Goal: Information Seeking & Learning: Find specific fact

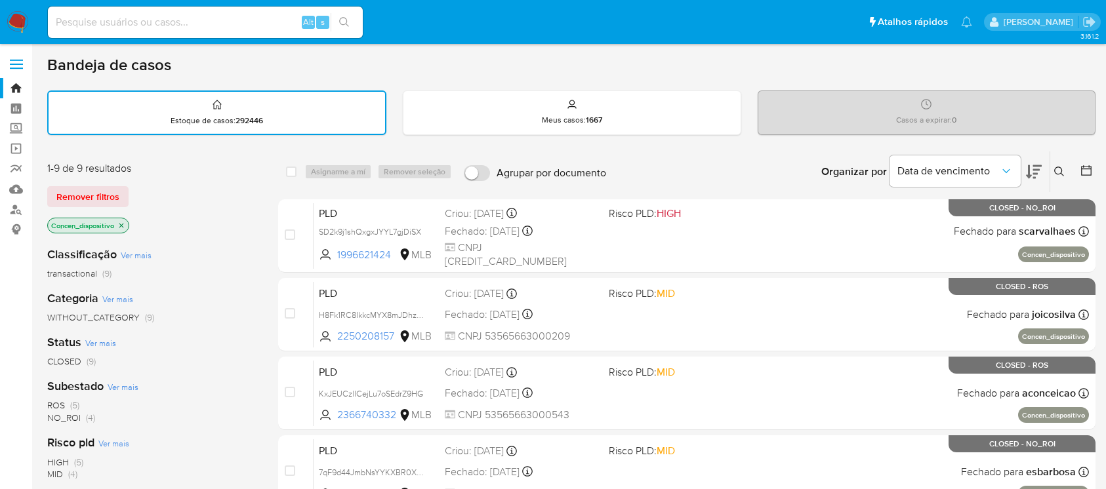
scroll to position [515, 0]
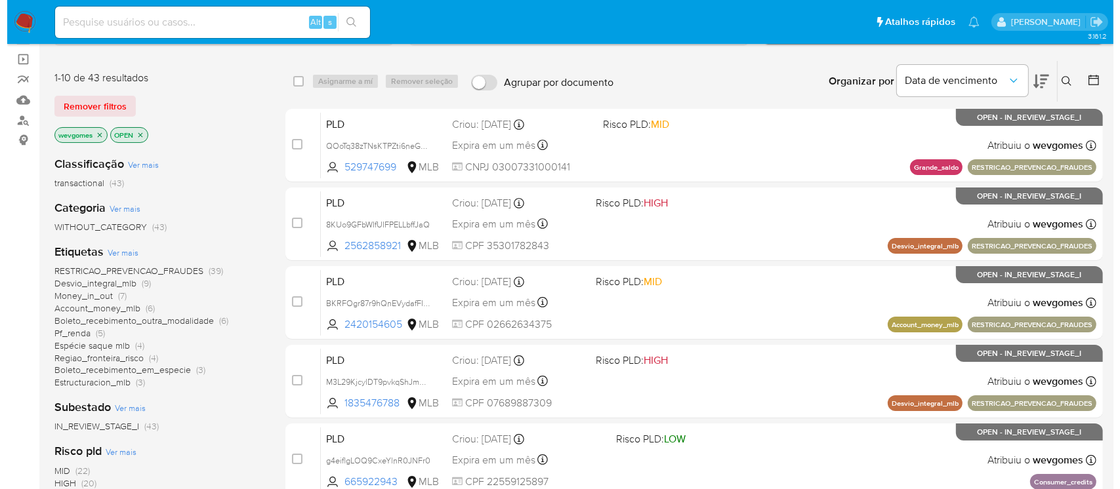
scroll to position [116, 0]
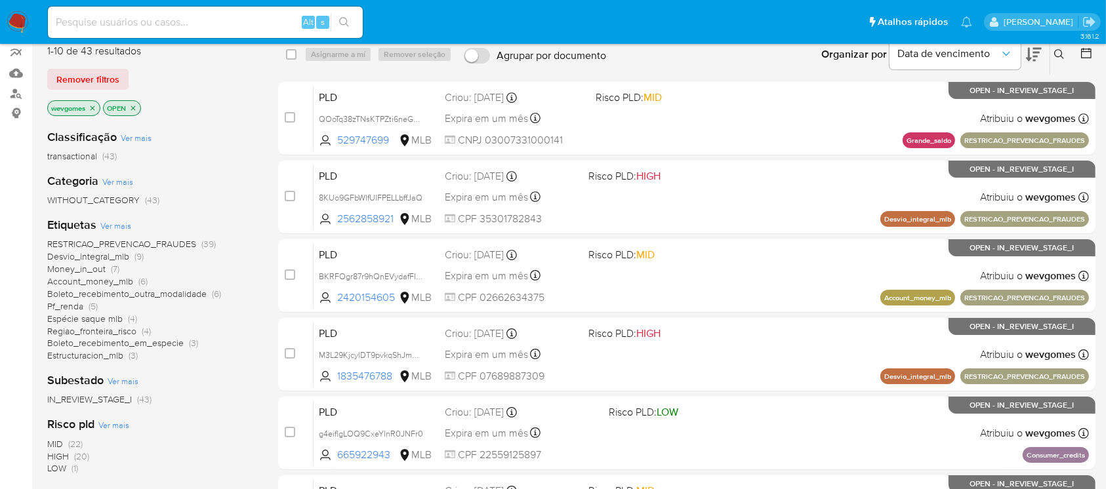
click at [115, 226] on span "Ver mais" at bounding box center [115, 226] width 31 height 12
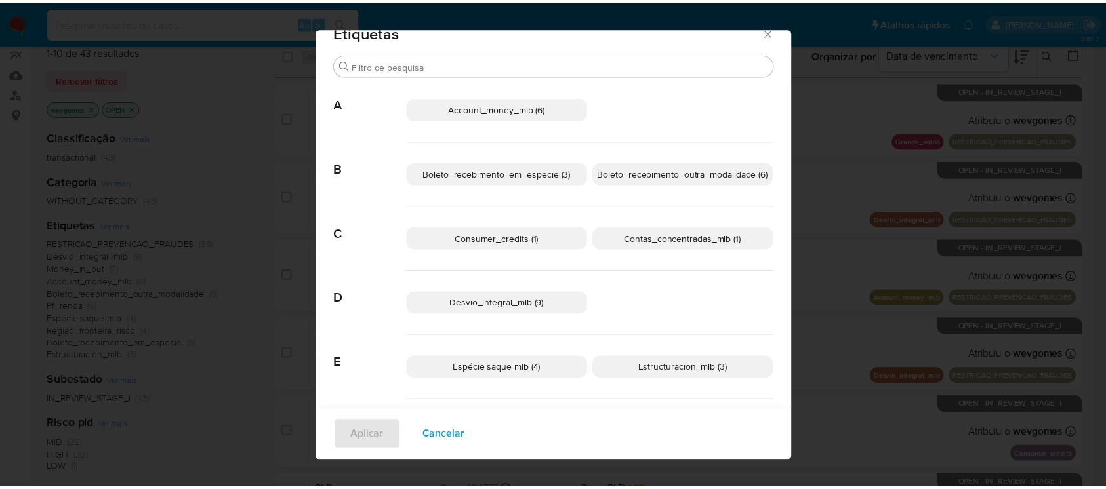
scroll to position [0, 0]
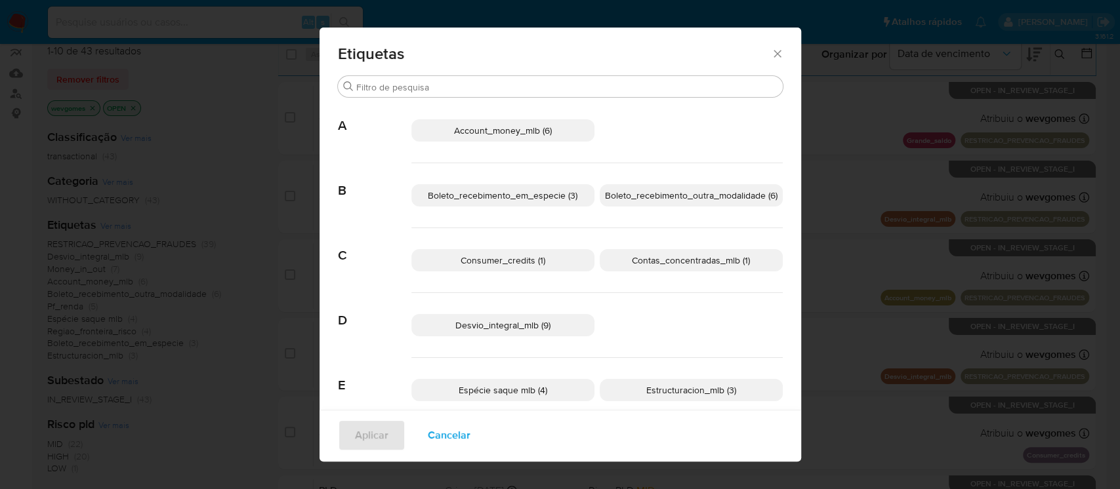
click at [774, 55] on icon "Fechar" at bounding box center [777, 53] width 13 height 13
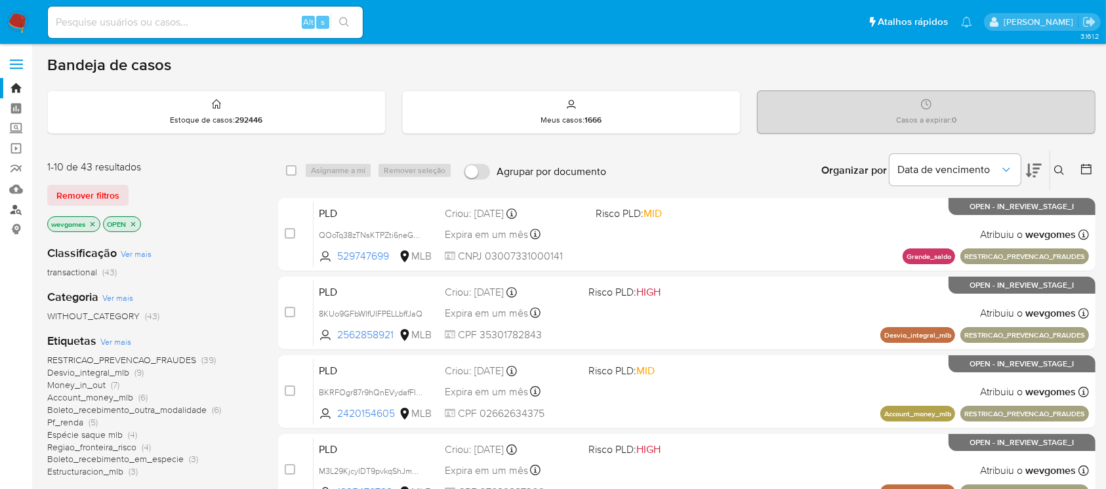
click at [22, 209] on link "Localizador de pessoas" at bounding box center [78, 209] width 156 height 20
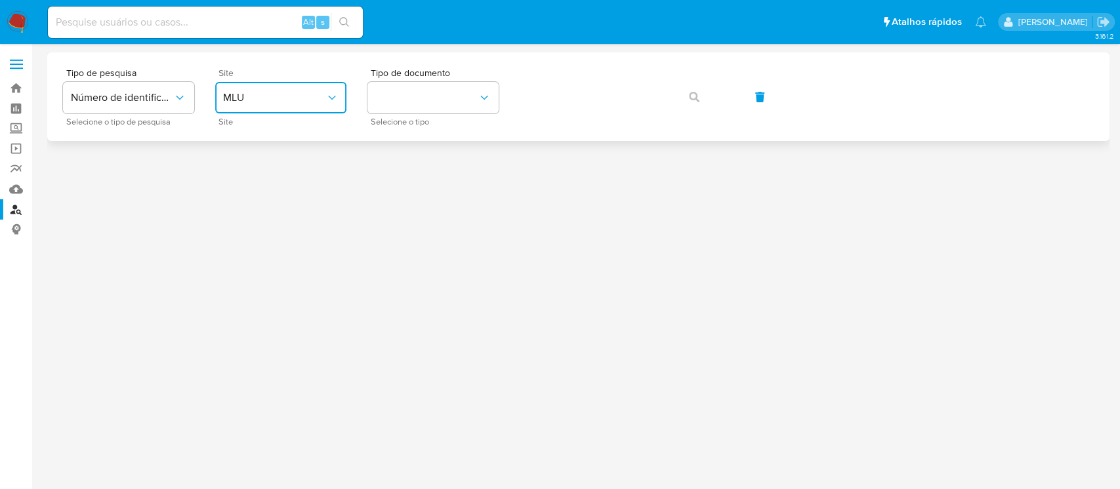
click at [331, 100] on icon "site_id" at bounding box center [331, 97] width 13 height 13
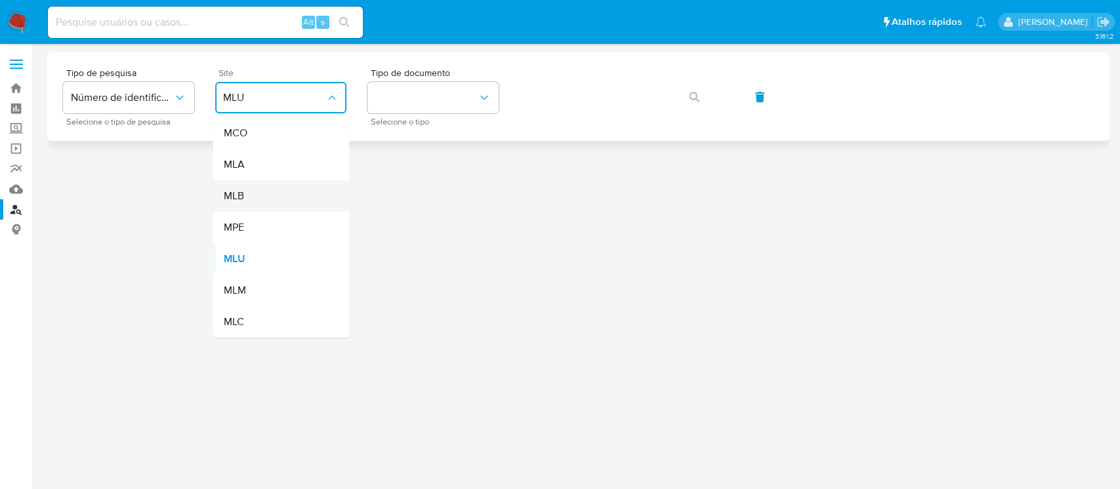
click at [243, 196] on span "MLB" at bounding box center [233, 196] width 20 height 13
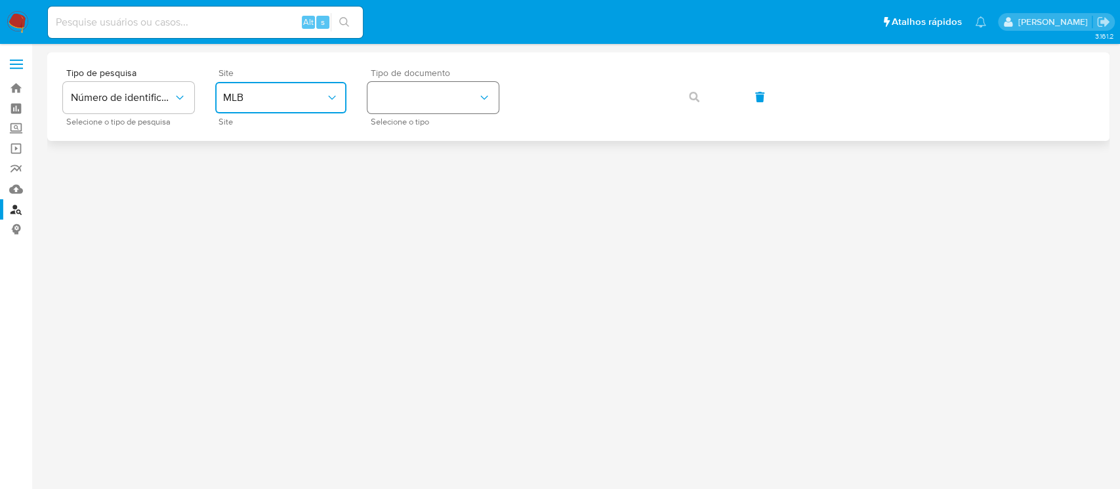
click at [436, 107] on button "identificationType" at bounding box center [432, 97] width 131 height 31
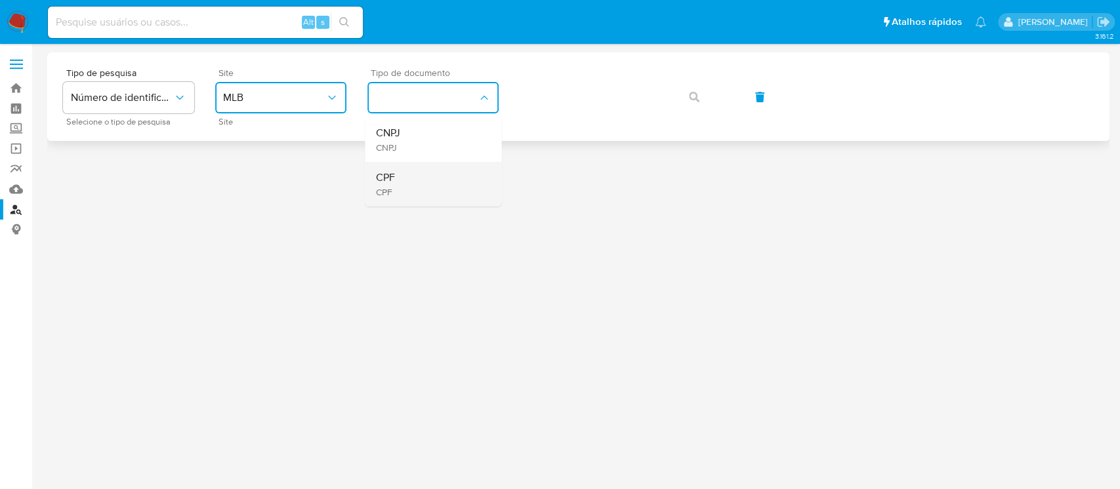
click at [395, 180] on div "CPF CPF" at bounding box center [429, 184] width 108 height 45
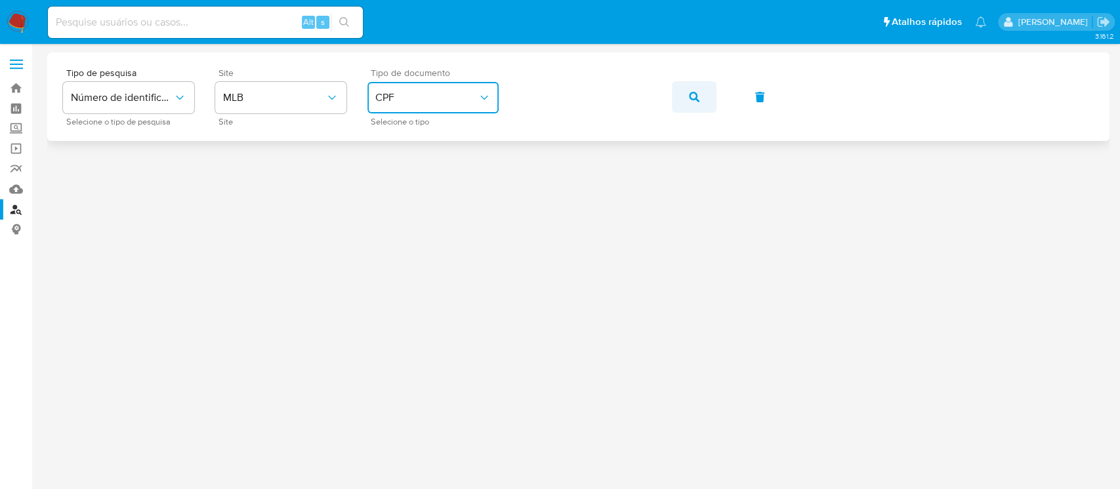
click at [687, 97] on button "button" at bounding box center [694, 96] width 45 height 31
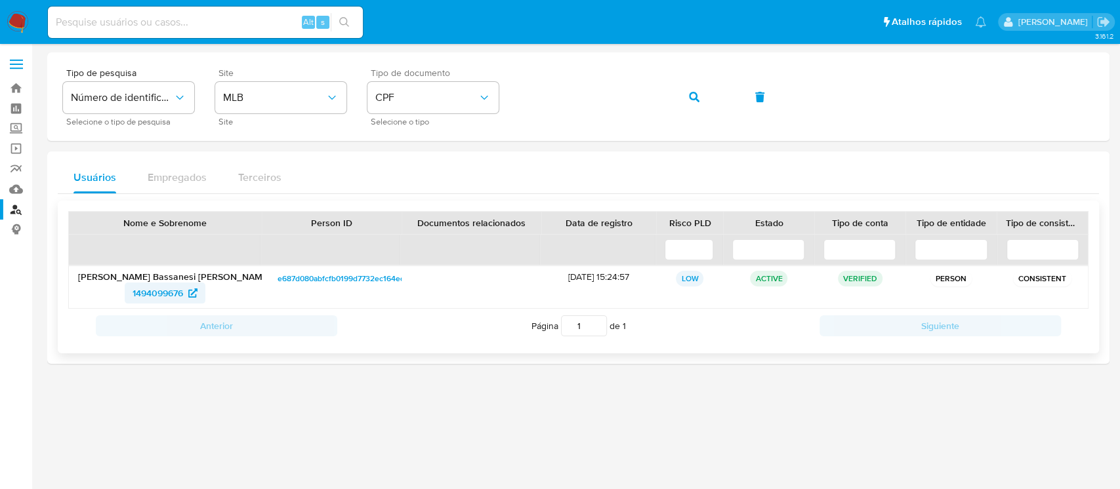
click at [151, 295] on span "1494099676" at bounding box center [157, 293] width 51 height 21
click at [20, 24] on img at bounding box center [18, 22] width 22 height 22
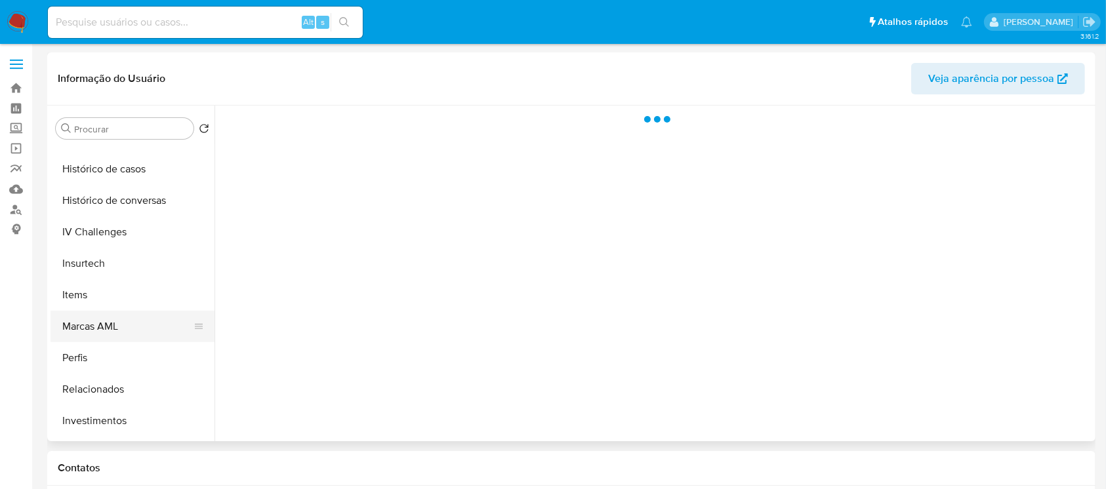
scroll to position [680, 0]
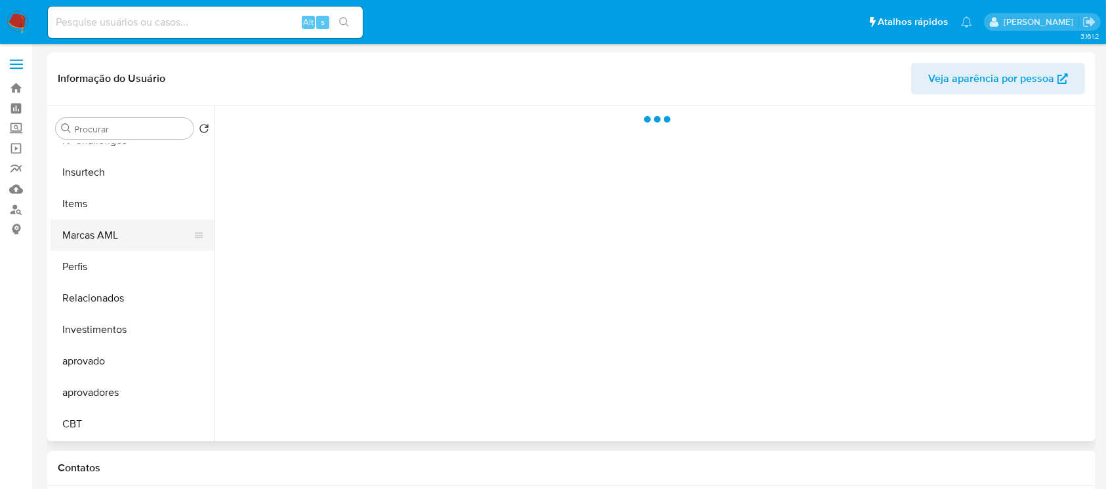
select select "10"
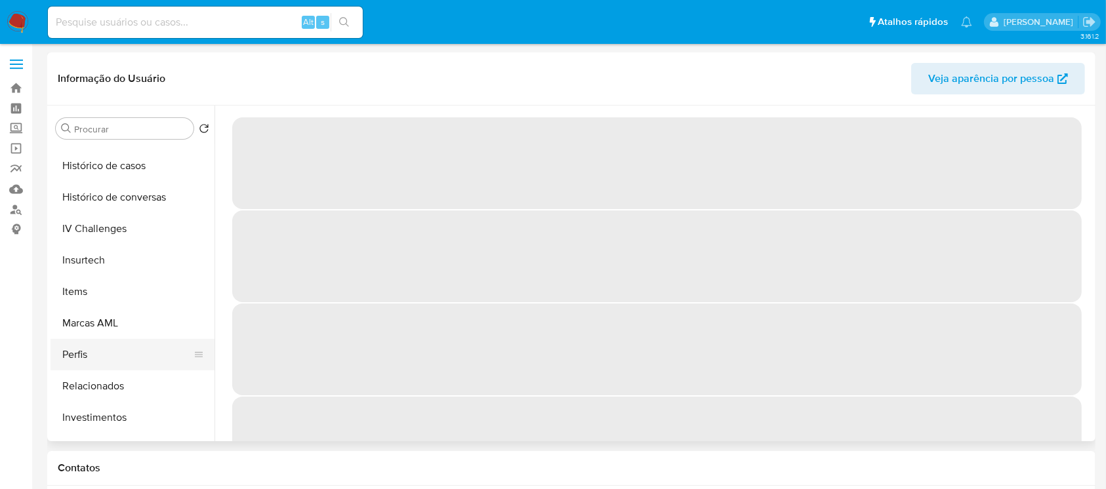
scroll to position [563, 0]
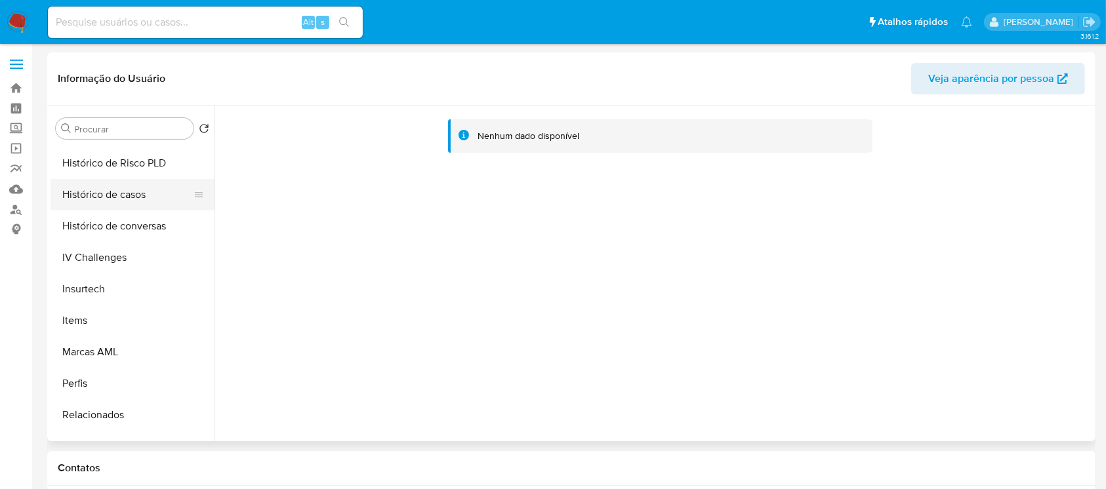
click at [96, 207] on button "Histórico de casos" at bounding box center [127, 194] width 153 height 31
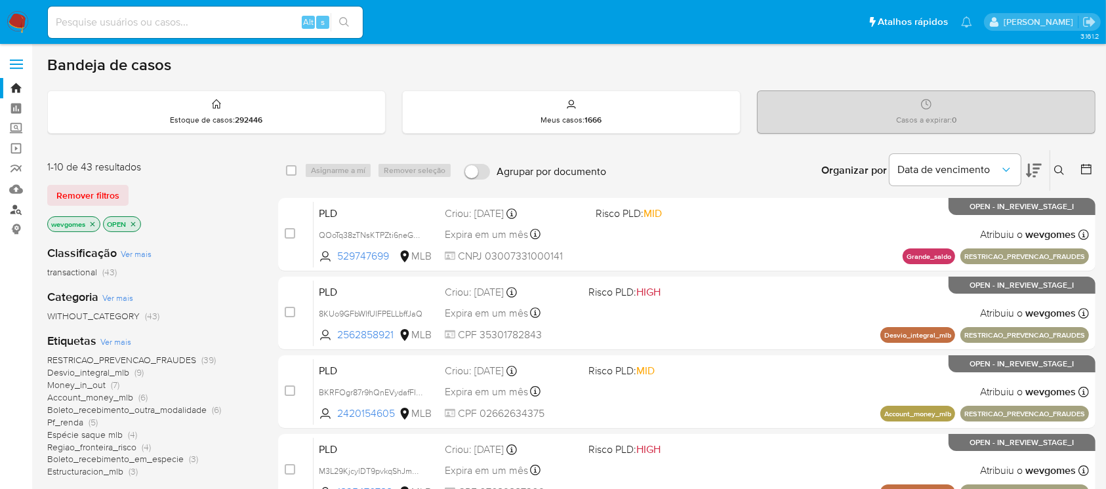
click at [20, 209] on link "Localizador de pessoas" at bounding box center [78, 209] width 156 height 20
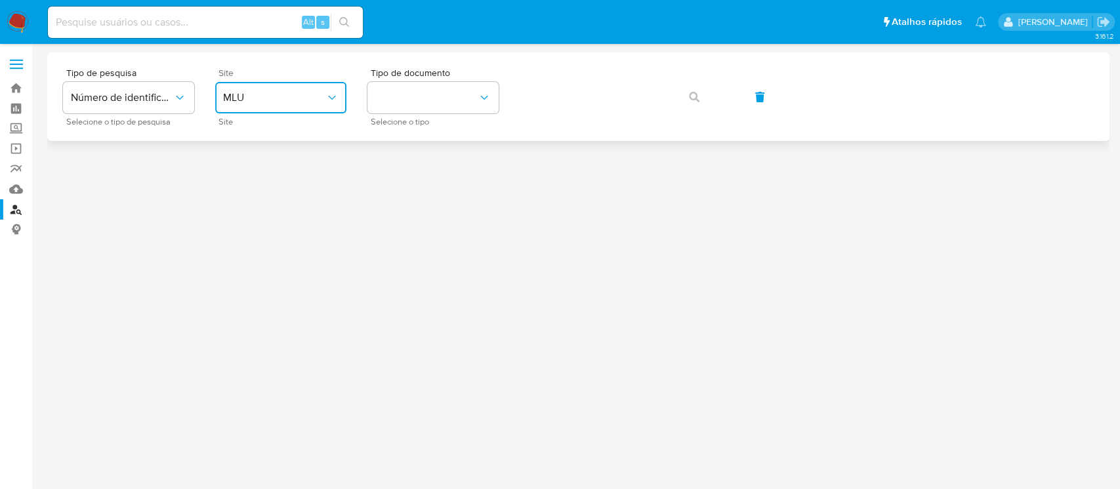
click at [325, 98] on span "MLU" at bounding box center [274, 97] width 102 height 13
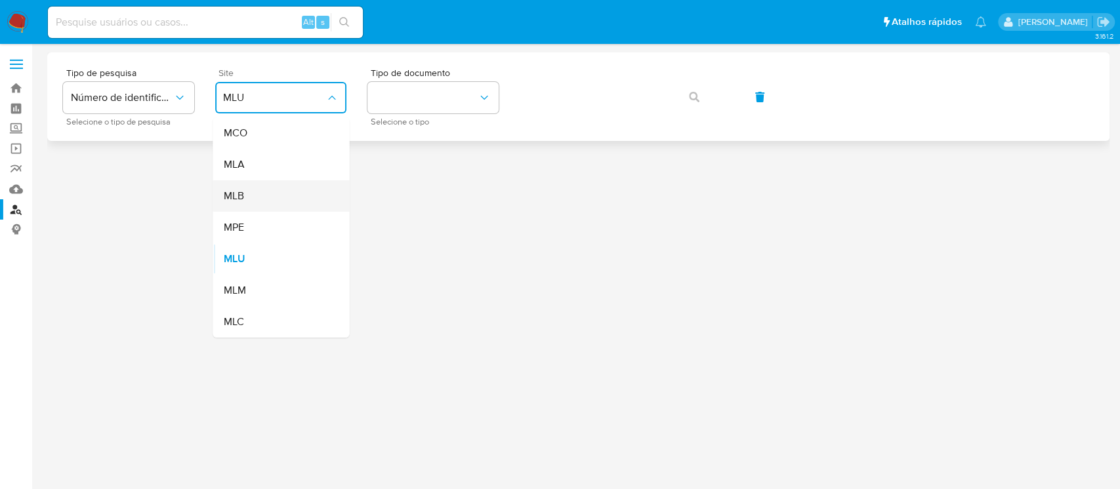
click at [239, 193] on span "MLB" at bounding box center [233, 196] width 20 height 13
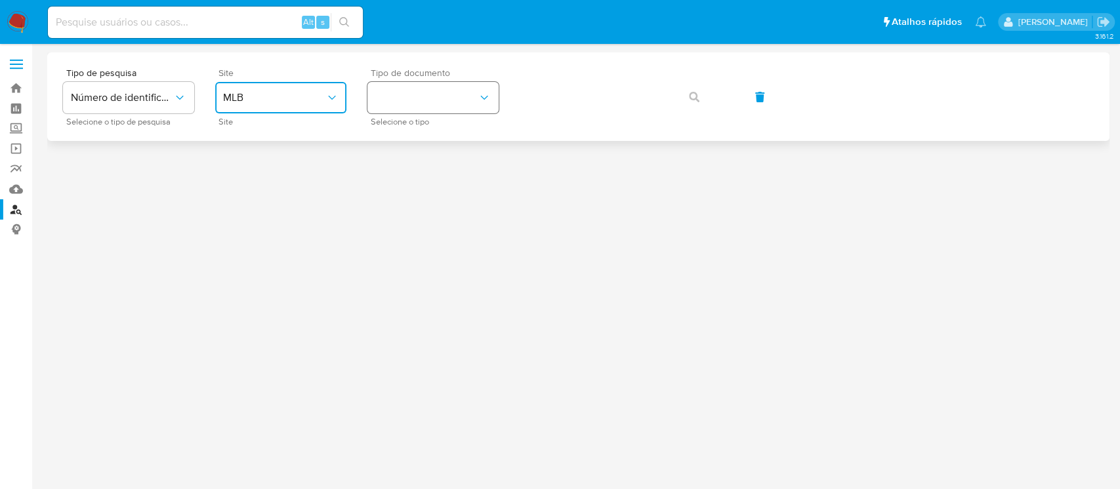
click at [444, 97] on button "identificationType" at bounding box center [432, 97] width 131 height 31
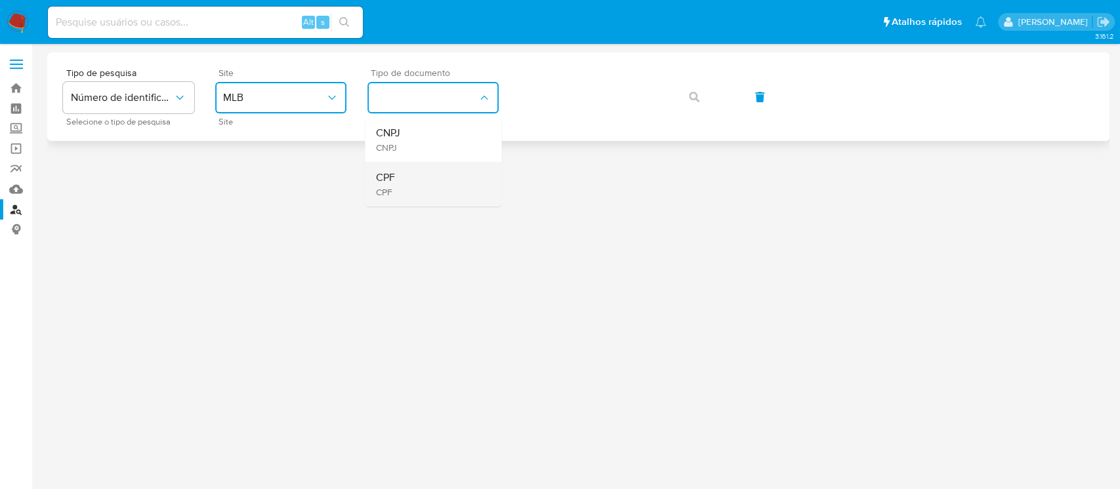
click at [394, 177] on span "CPF" at bounding box center [384, 177] width 19 height 13
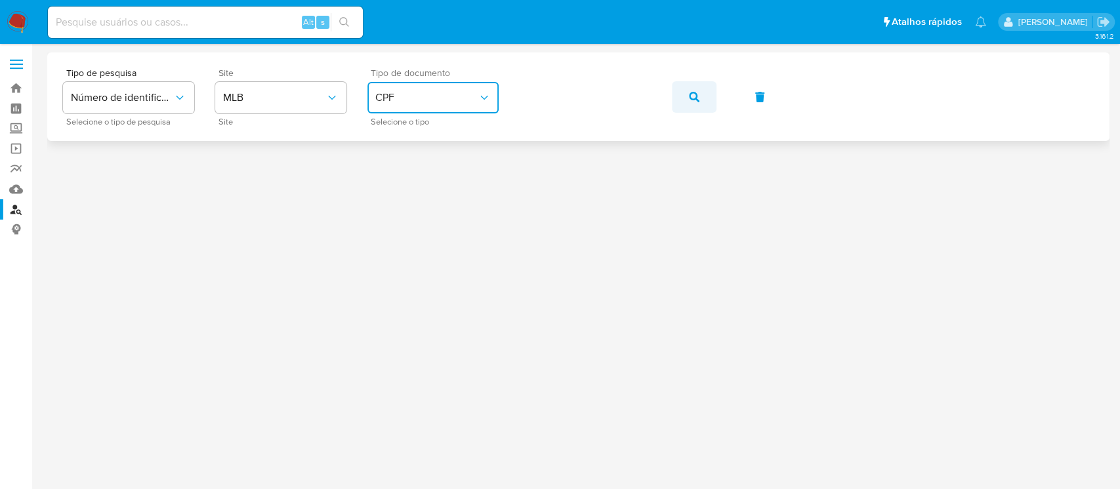
click at [686, 95] on button "button" at bounding box center [694, 96] width 45 height 31
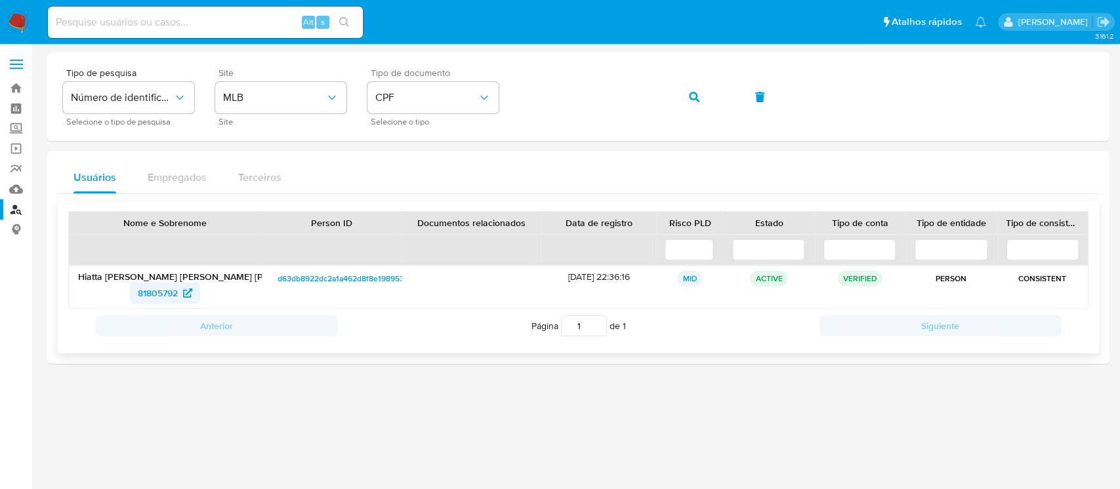
drag, startPoint x: 121, startPoint y: 297, endPoint x: 178, endPoint y: 295, distance: 57.8
click at [178, 295] on div "81805792" at bounding box center [165, 293] width 174 height 21
drag, startPoint x: 256, startPoint y: 397, endPoint x: 233, endPoint y: 385, distance: 26.1
click at [255, 398] on div at bounding box center [578, 242] width 1062 height 381
click at [145, 293] on span "81805792" at bounding box center [158, 293] width 40 height 21
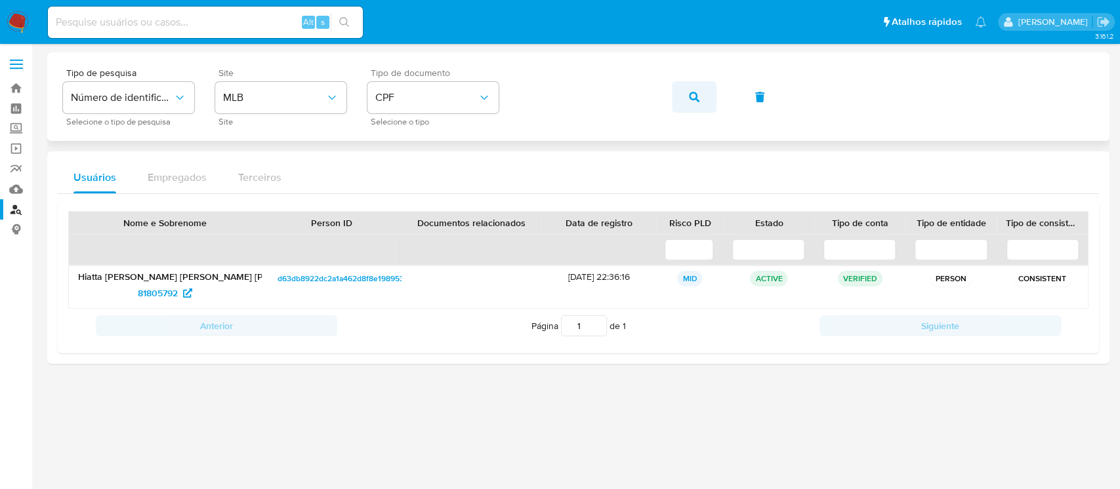
click at [692, 92] on icon "button" at bounding box center [694, 97] width 10 height 10
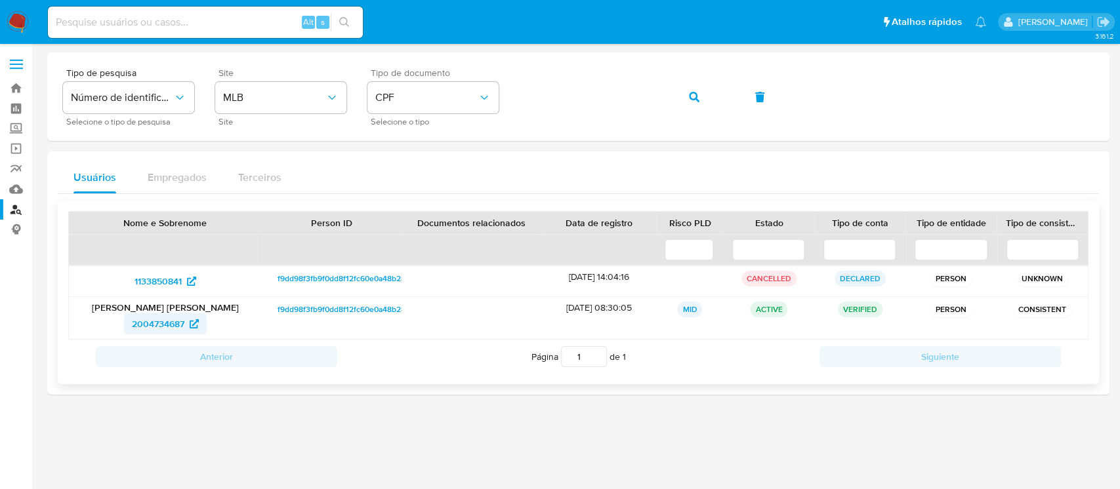
click at [152, 327] on span "2004734687" at bounding box center [158, 324] width 52 height 21
click at [691, 98] on icon "button" at bounding box center [694, 97] width 10 height 10
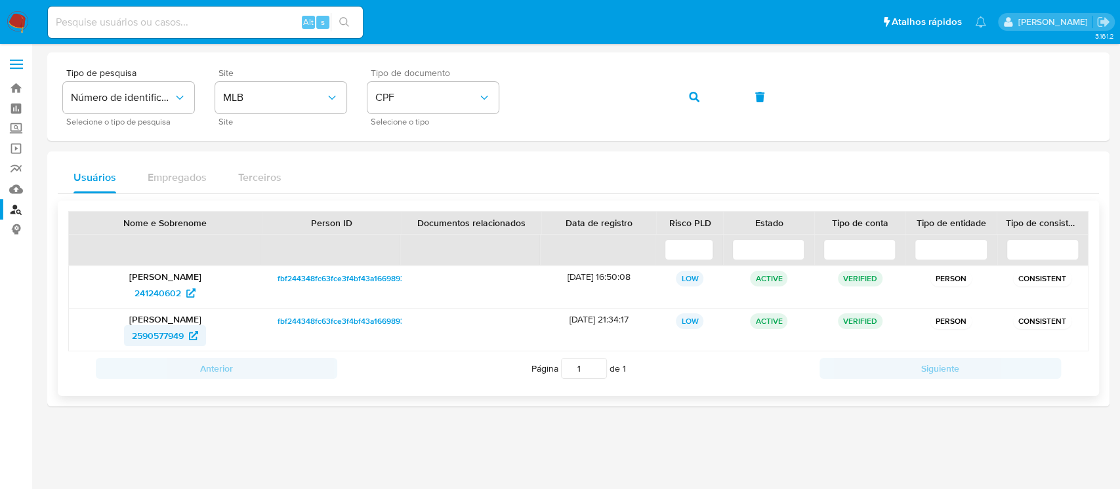
click at [152, 334] on span "2590577949" at bounding box center [158, 335] width 52 height 21
click at [486, 100] on icon "identificationType" at bounding box center [483, 97] width 13 height 13
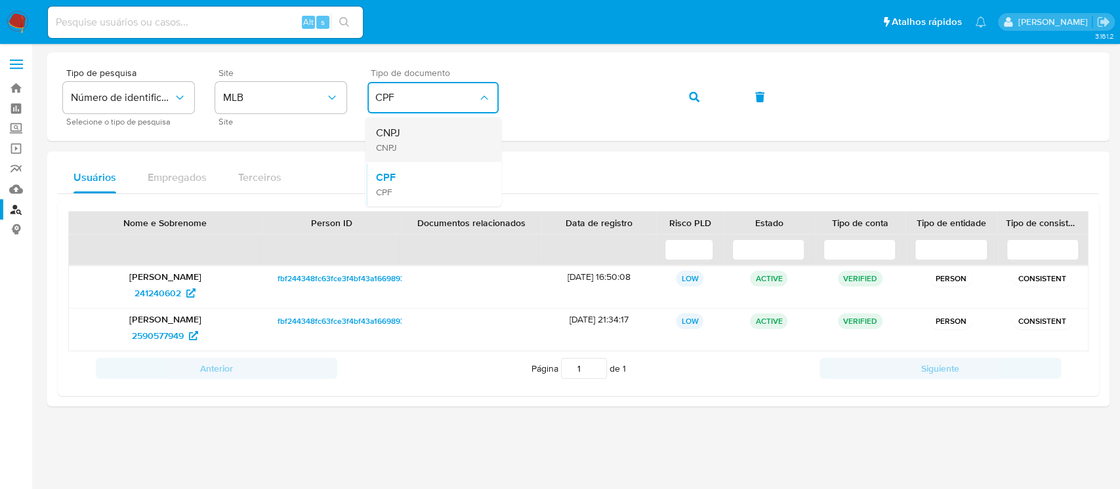
click at [401, 145] on div "CNPJ CNPJ" at bounding box center [429, 139] width 108 height 45
click at [687, 97] on button "button" at bounding box center [694, 96] width 45 height 31
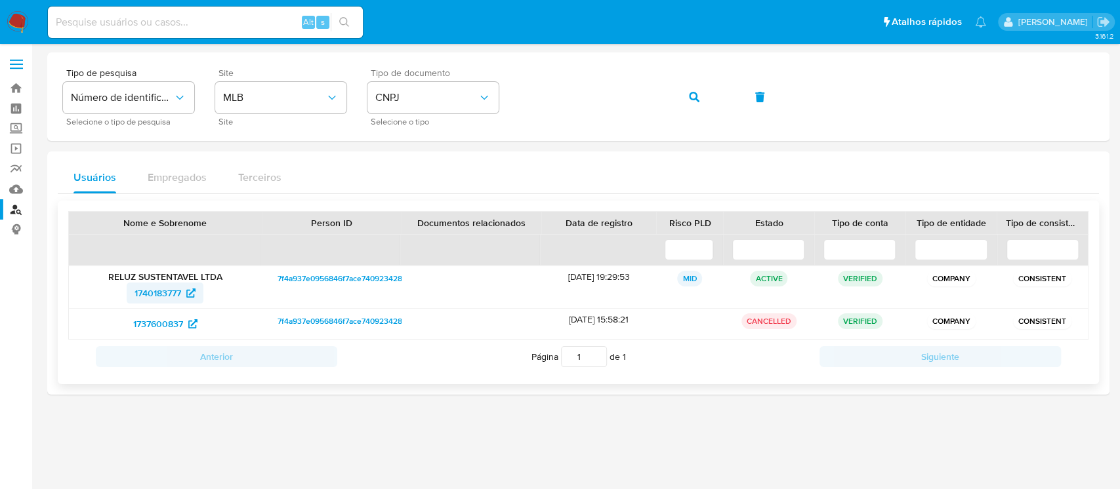
click at [146, 294] on span "1740183777" at bounding box center [157, 293] width 47 height 21
click at [693, 93] on icon "button" at bounding box center [694, 97] width 10 height 10
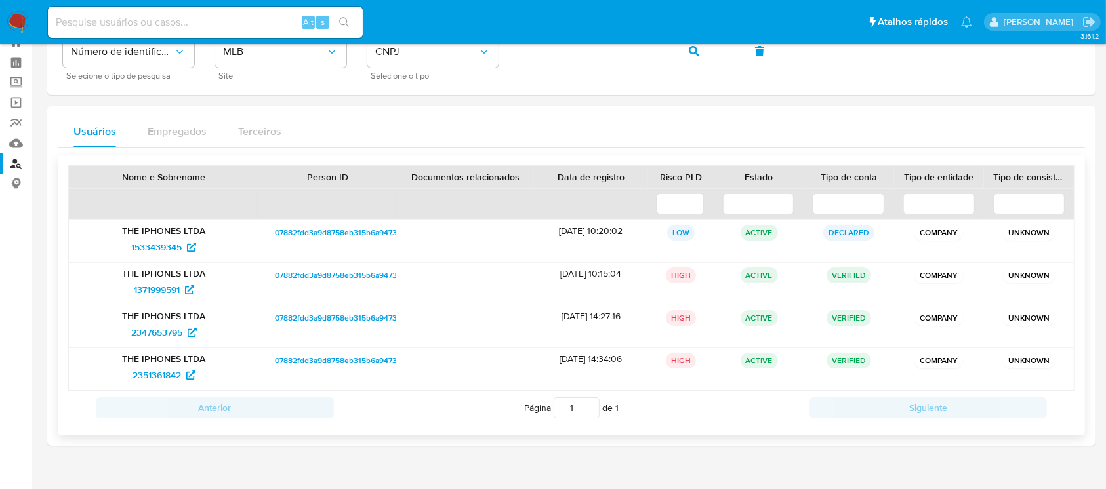
scroll to position [68, 0]
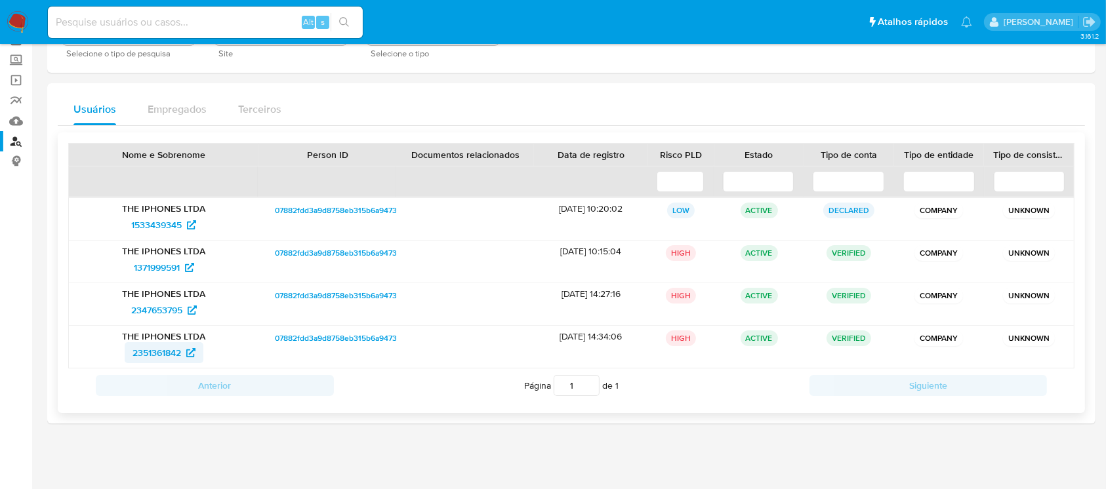
click at [147, 354] on span "2351361842" at bounding box center [156, 352] width 49 height 21
click at [101, 25] on input at bounding box center [205, 22] width 315 height 17
paste input "ZgE7cZXhs76QciaN9cMpOKSe"
type input "ZgE7cZXhs76QciaN9cMpOKSe"
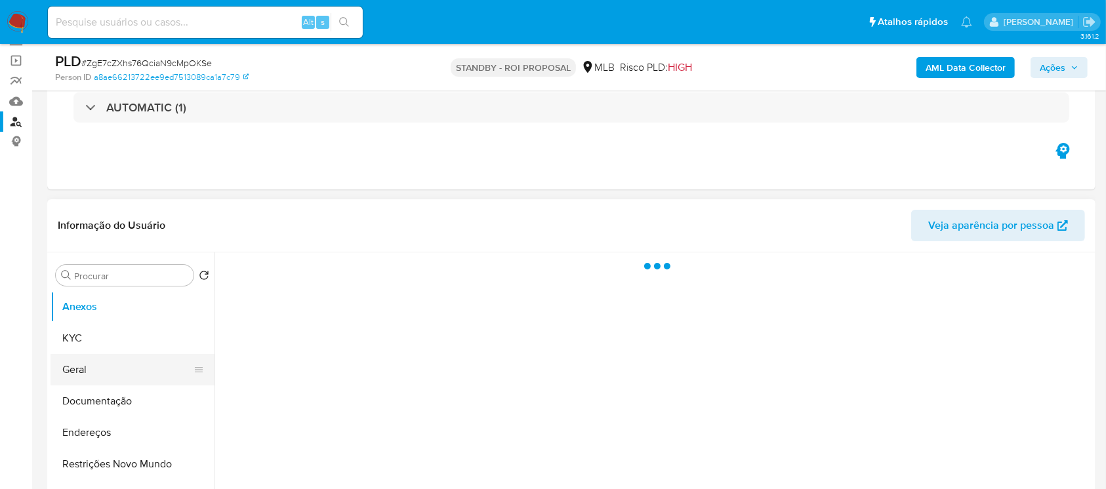
scroll to position [116, 0]
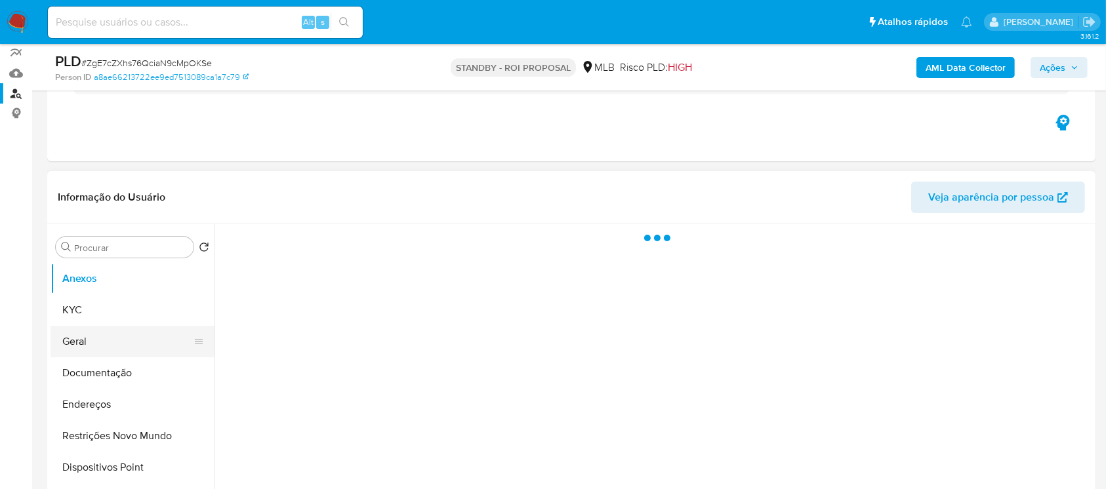
select select "10"
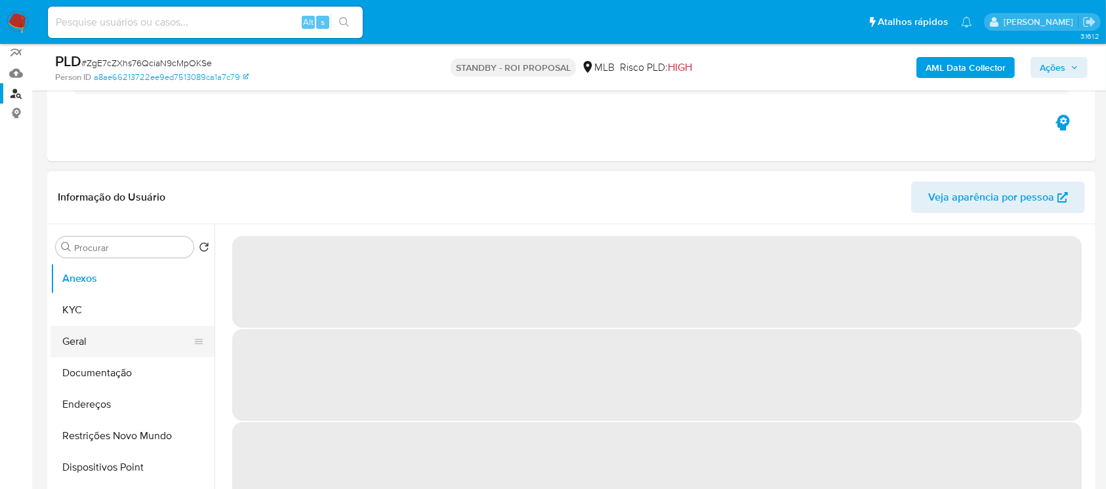
click at [87, 344] on button "Geral" at bounding box center [127, 341] width 153 height 31
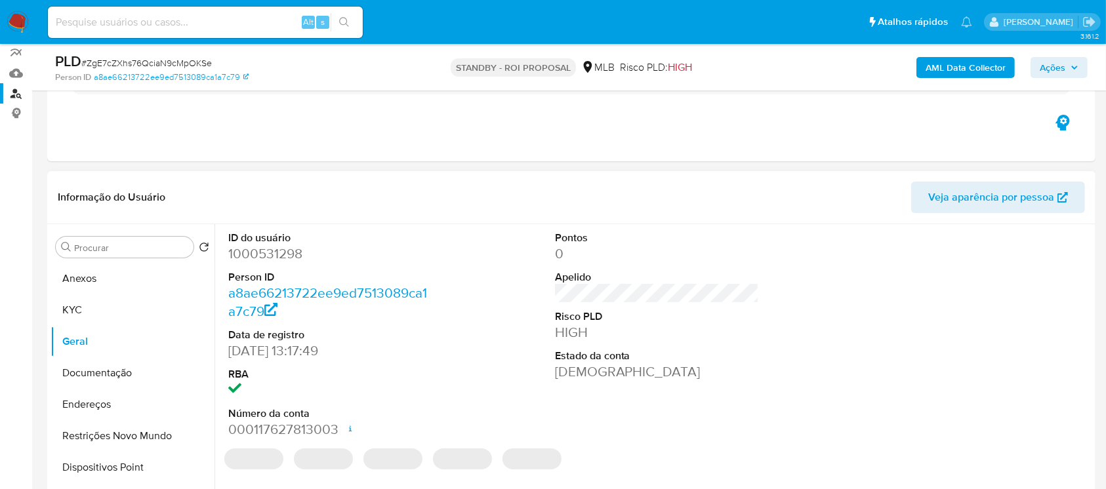
click at [258, 258] on dd "1000531298" at bounding box center [330, 254] width 205 height 18
copy dd "1000531298"
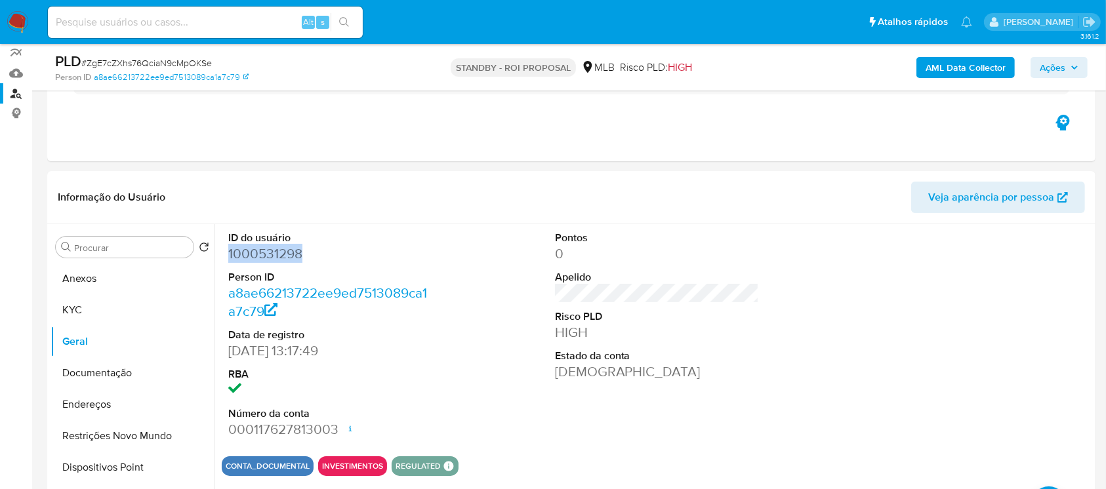
click at [19, 91] on link "Localizador de pessoas" at bounding box center [78, 93] width 156 height 20
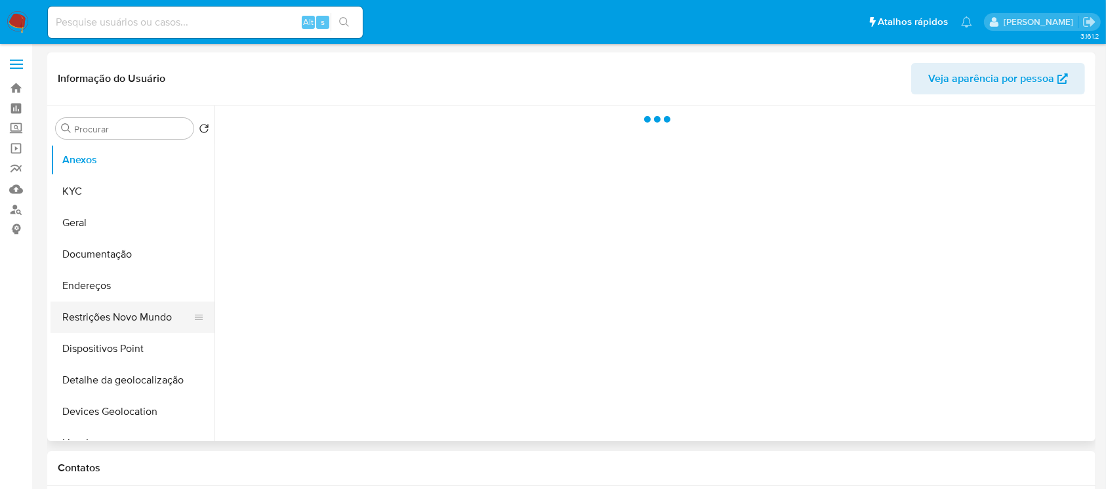
select select "10"
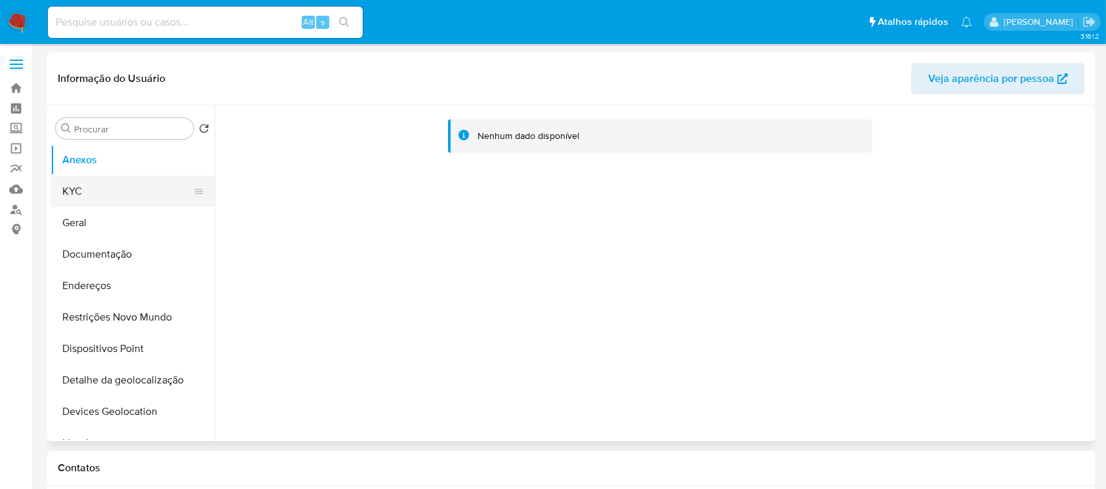
click at [68, 197] on button "KYC" at bounding box center [127, 191] width 153 height 31
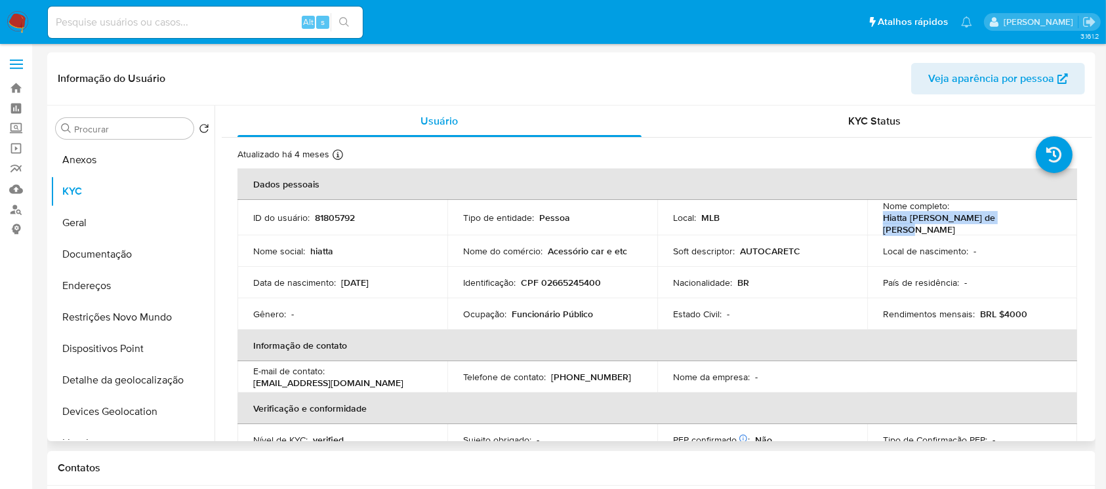
drag, startPoint x: 879, startPoint y: 223, endPoint x: 1026, endPoint y: 226, distance: 147.6
click at [1026, 226] on div "Nome completo : Hiatta Anderson de Lima Dantas" at bounding box center [972, 217] width 178 height 35
copy p "Hiatta Anderson de Lima Dantas"
click at [79, 225] on button "Geral" at bounding box center [127, 222] width 153 height 31
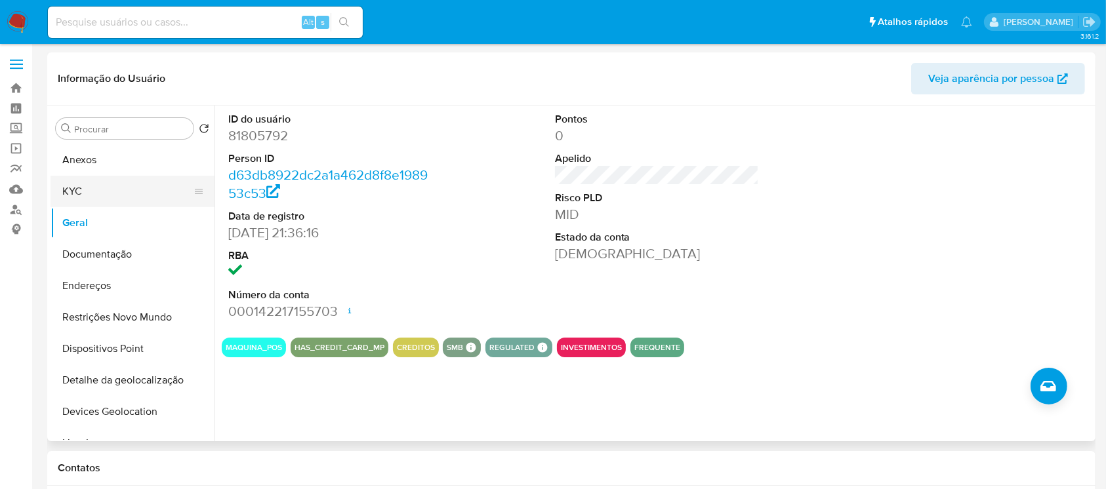
click at [79, 192] on button "KYC" at bounding box center [127, 191] width 153 height 31
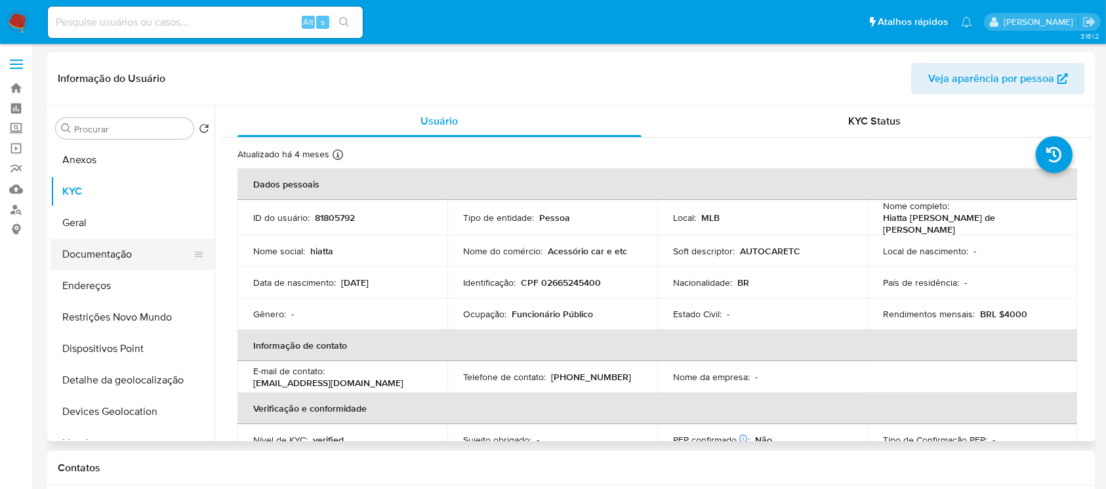
click at [85, 258] on button "Documentação" at bounding box center [127, 254] width 153 height 31
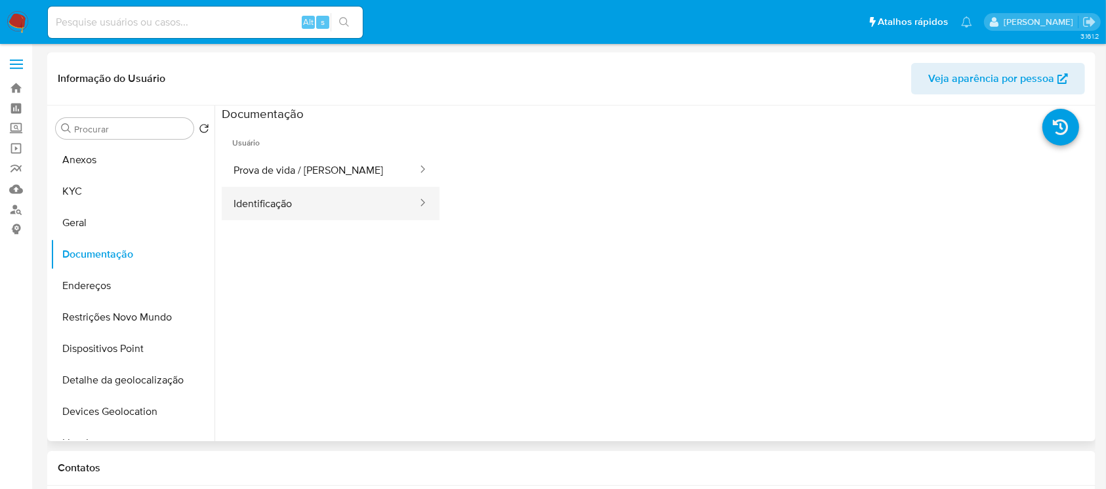
click at [268, 213] on button "Identificação" at bounding box center [320, 203] width 197 height 33
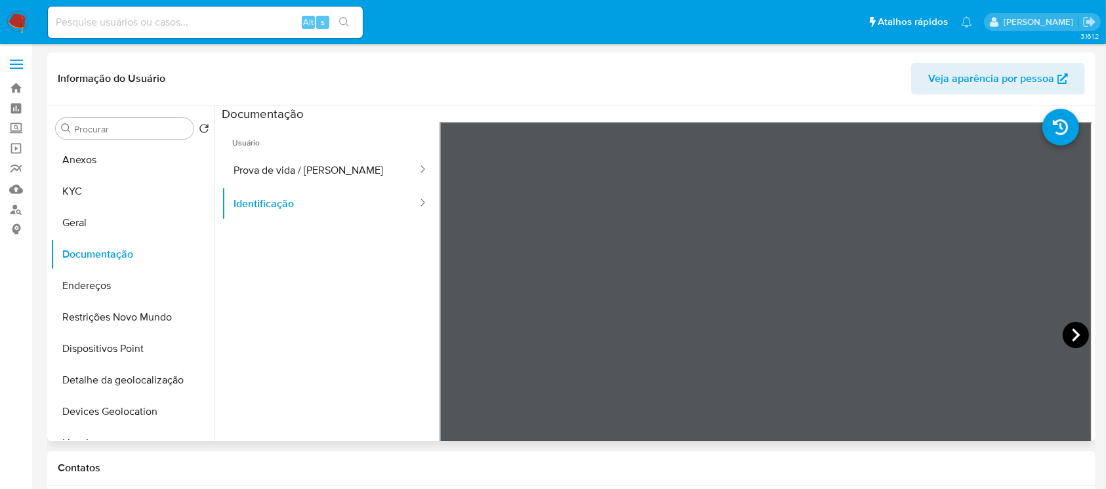
click at [1072, 329] on icon at bounding box center [1076, 335] width 26 height 26
click at [279, 180] on button "Prova de vida / Selfie" at bounding box center [320, 169] width 197 height 33
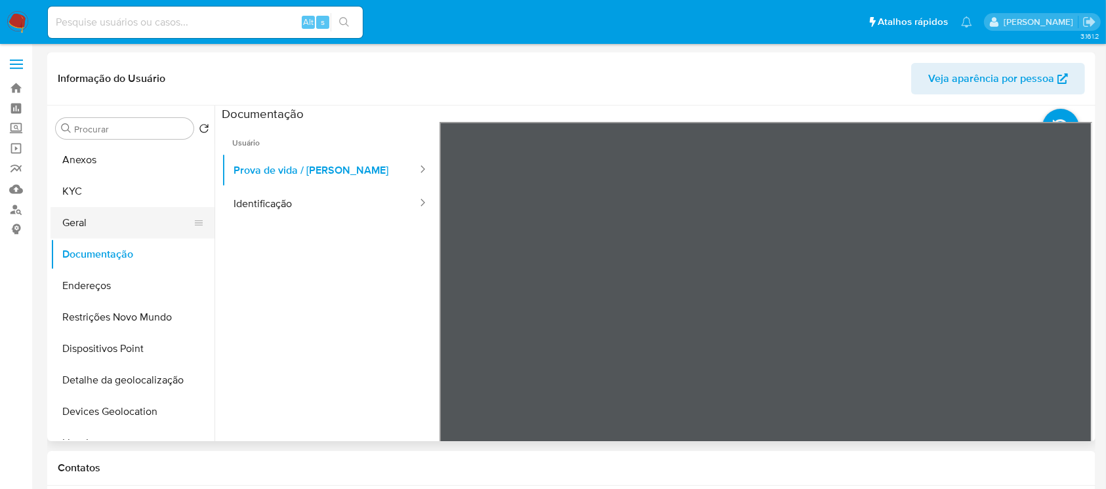
click at [84, 227] on button "Geral" at bounding box center [127, 222] width 153 height 31
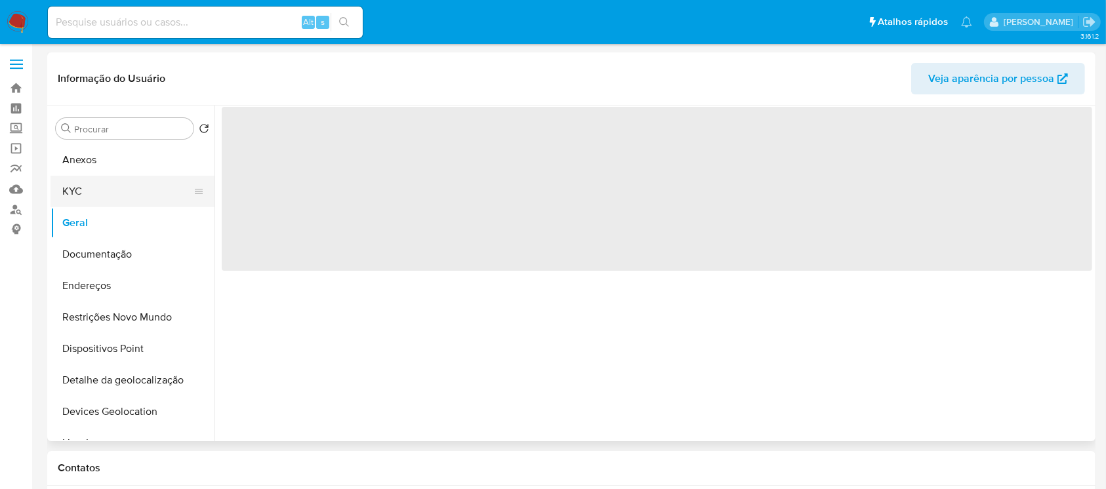
click at [75, 201] on button "KYC" at bounding box center [127, 191] width 153 height 31
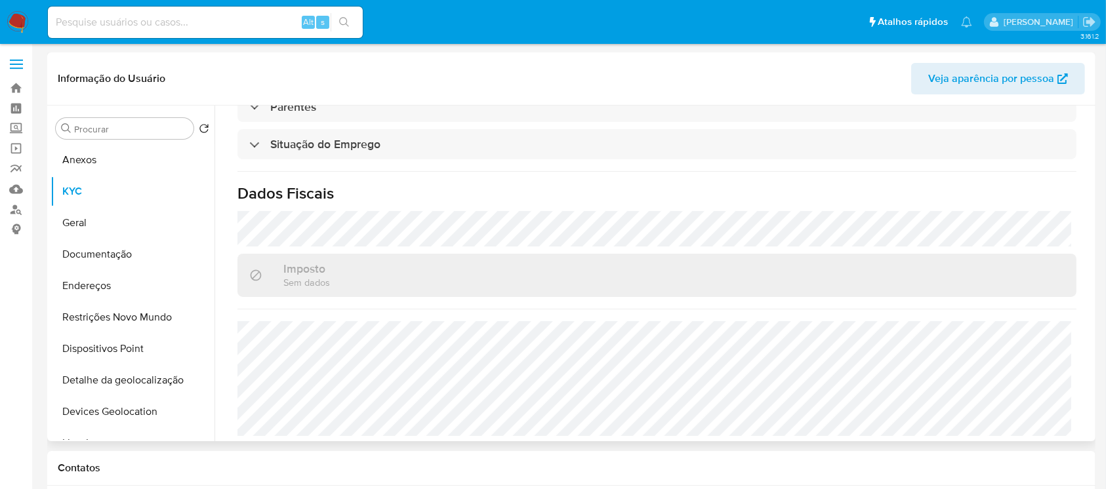
scroll to position [565, 0]
click at [105, 226] on button "Geral" at bounding box center [127, 222] width 153 height 31
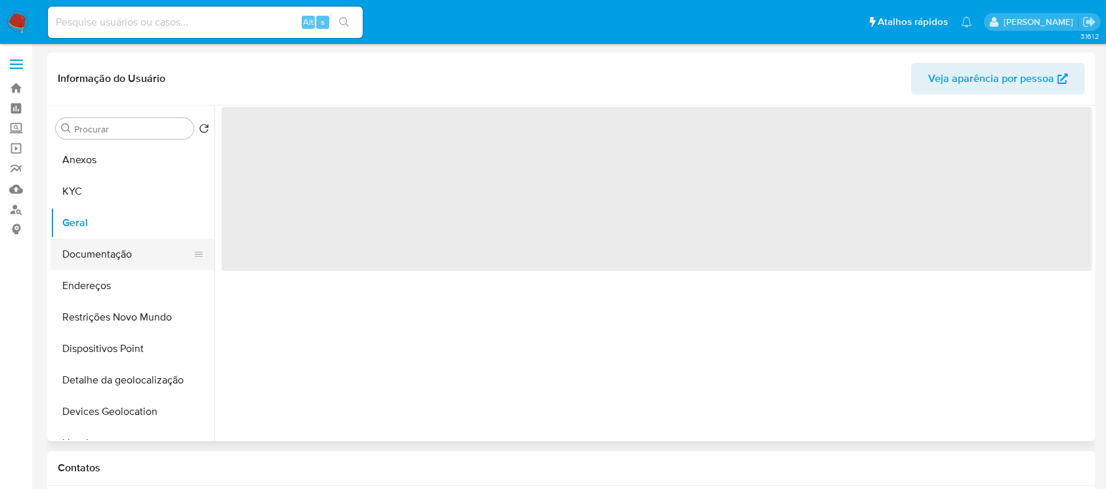
scroll to position [0, 0]
click at [96, 256] on button "Documentação" at bounding box center [127, 254] width 153 height 31
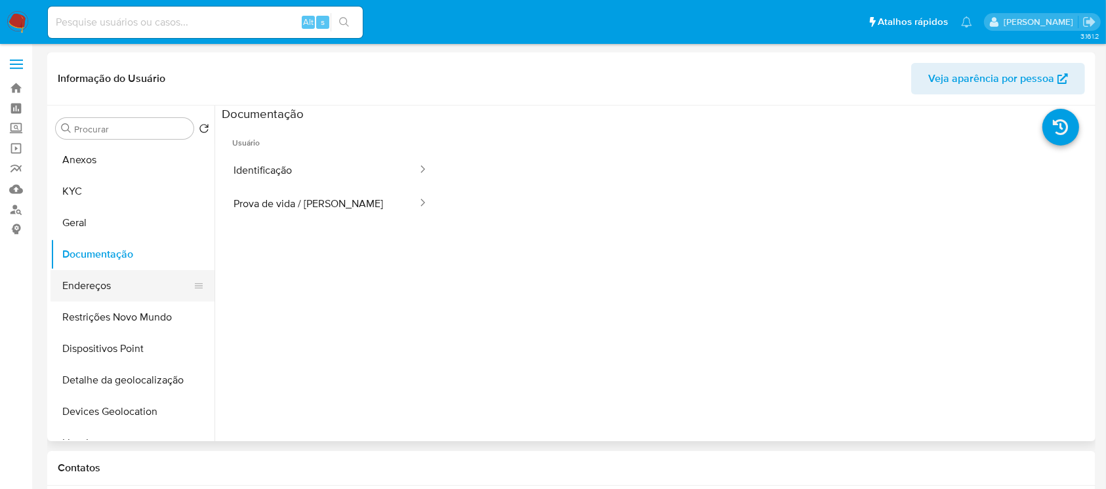
click at [101, 295] on button "Endereços" at bounding box center [127, 285] width 153 height 31
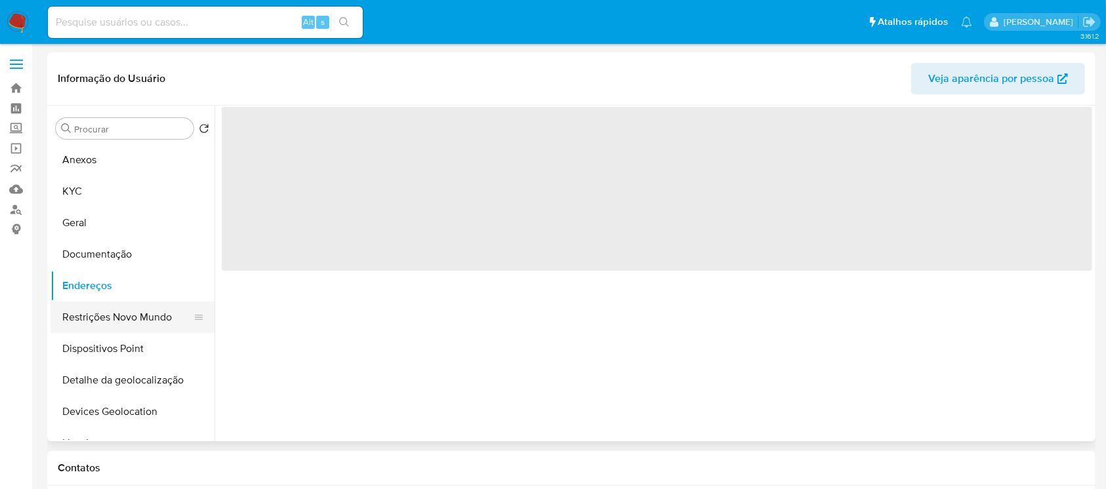
click at [96, 319] on button "Restrições Novo Mundo" at bounding box center [127, 317] width 153 height 31
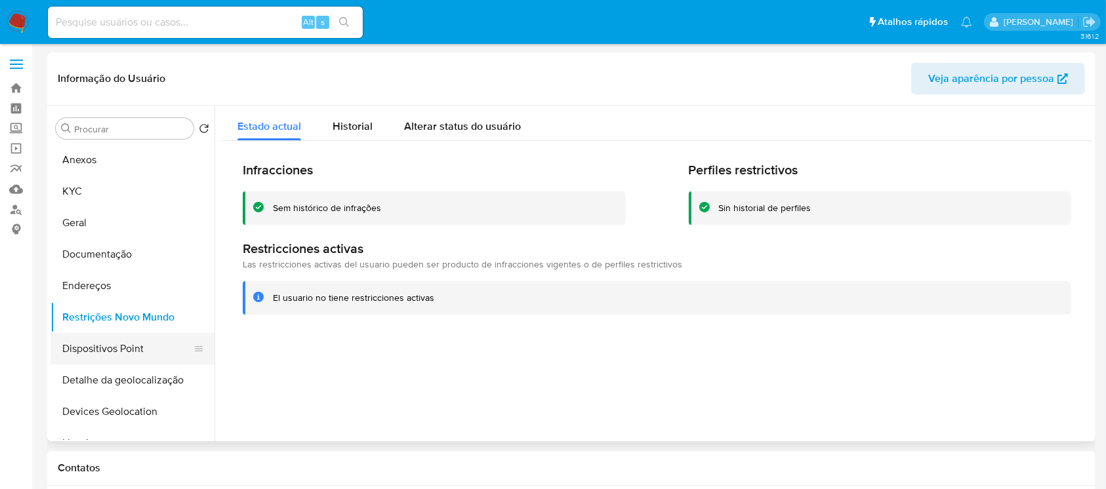
click at [97, 344] on button "Dispositivos Point" at bounding box center [127, 348] width 153 height 31
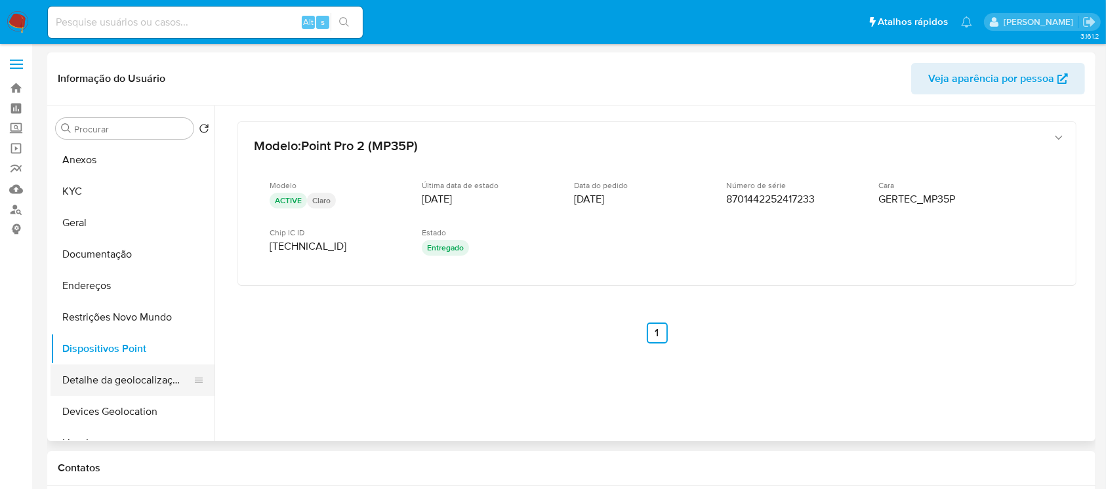
click at [87, 389] on button "Detalhe da geolocalização" at bounding box center [127, 380] width 153 height 31
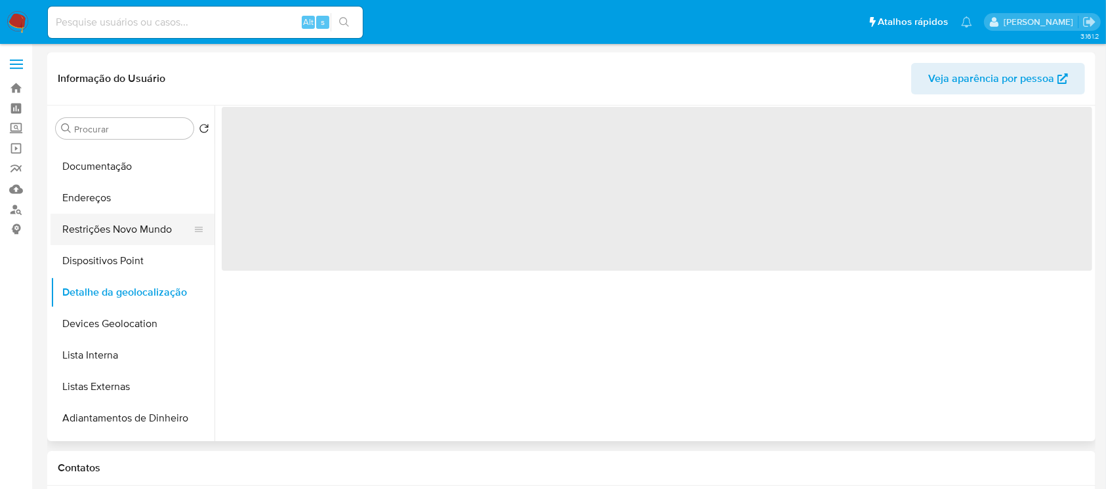
scroll to position [116, 0]
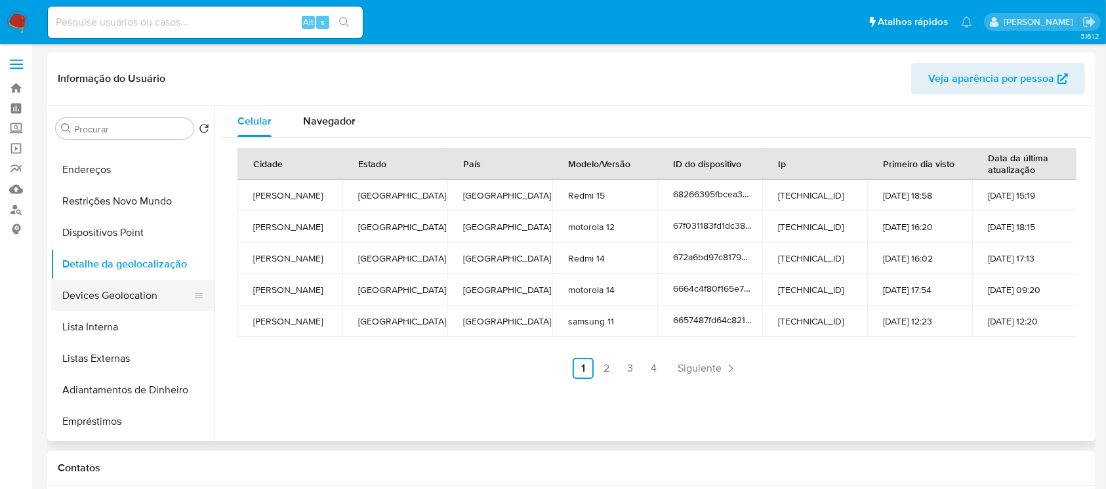
click at [102, 302] on button "Devices Geolocation" at bounding box center [127, 295] width 153 height 31
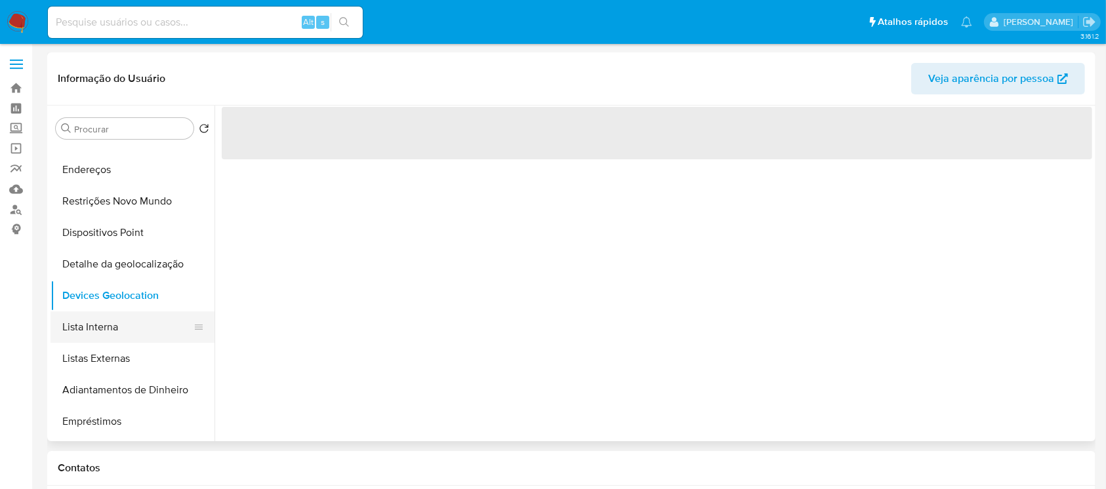
click at [101, 331] on button "Lista Interna" at bounding box center [127, 327] width 153 height 31
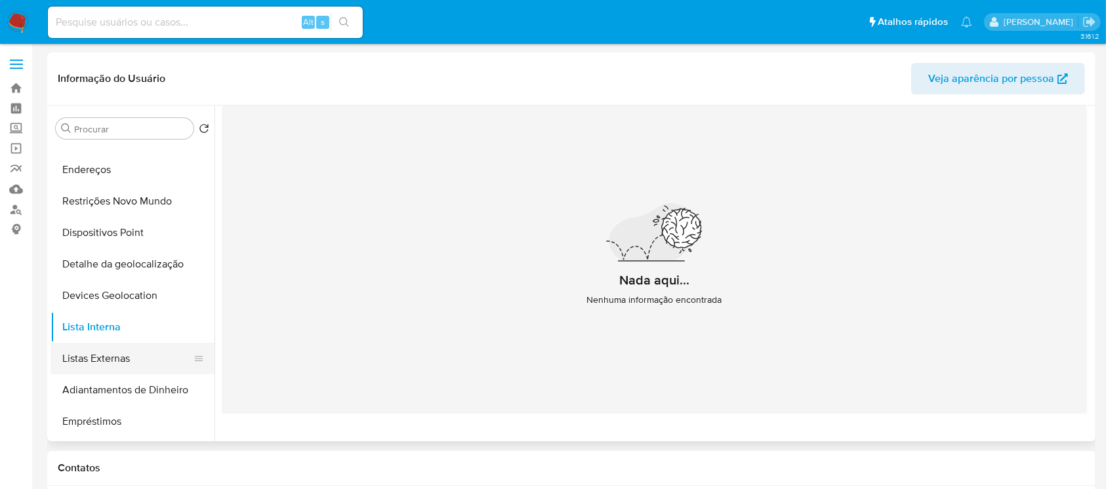
click at [93, 365] on button "Listas Externas" at bounding box center [127, 358] width 153 height 31
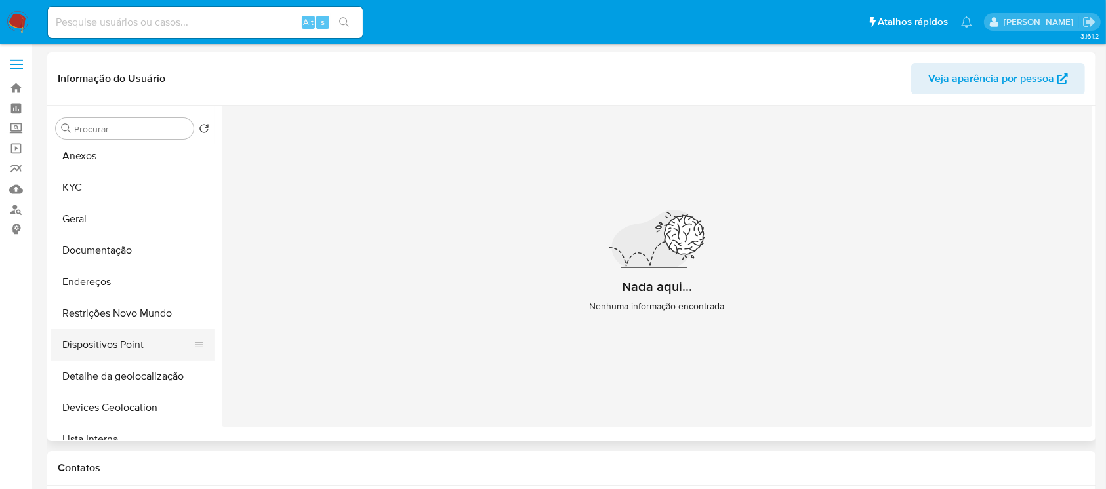
scroll to position [0, 0]
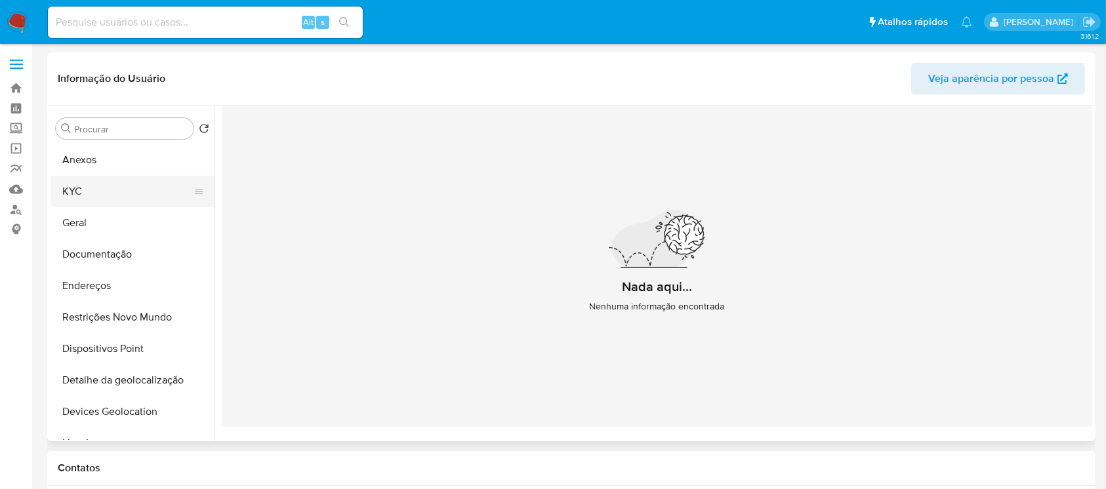
click at [81, 195] on button "KYC" at bounding box center [127, 191] width 153 height 31
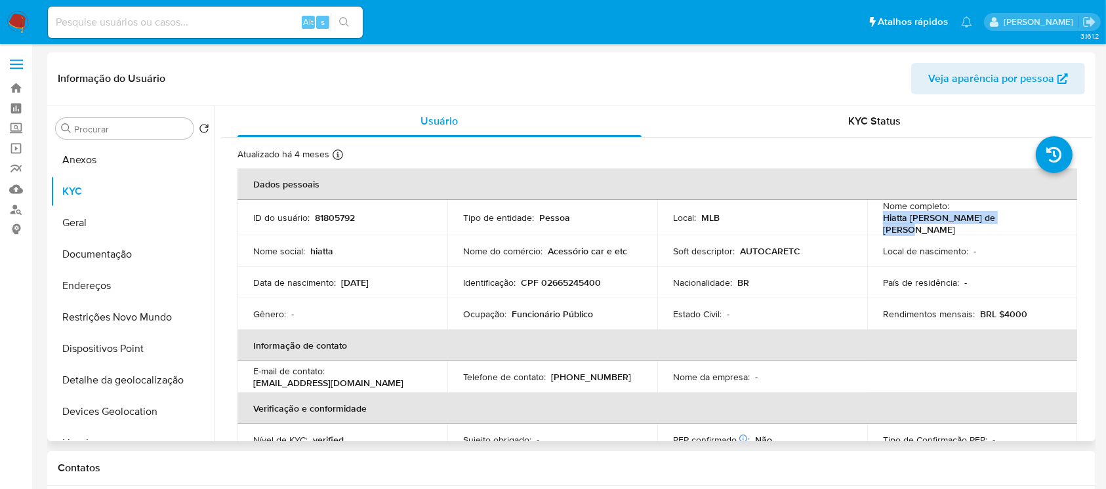
drag, startPoint x: 881, startPoint y: 222, endPoint x: 1013, endPoint y: 222, distance: 131.8
click at [1013, 222] on div "Nome completo : Hiatta Anderson de Lima Dantas" at bounding box center [972, 217] width 178 height 35
copy p "Hiatta Anderson de Lima Dantas"
click at [895, 228] on td "Nome completo : Hiatta Anderson de Lima Dantas" at bounding box center [972, 217] width 210 height 35
drag, startPoint x: 880, startPoint y: 223, endPoint x: 1011, endPoint y: 224, distance: 130.5
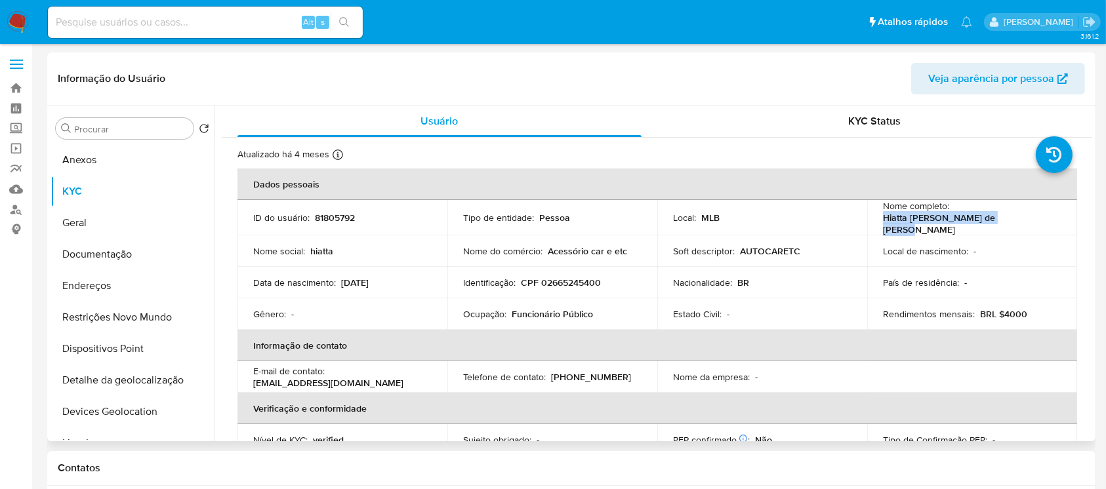
click at [1011, 224] on p "Hiatta Anderson de Lima Dantas" at bounding box center [969, 224] width 173 height 24
copy p "Hiatta Anderson de Lima Dantas"
click at [100, 321] on button "Restrições Novo Mundo" at bounding box center [127, 317] width 153 height 31
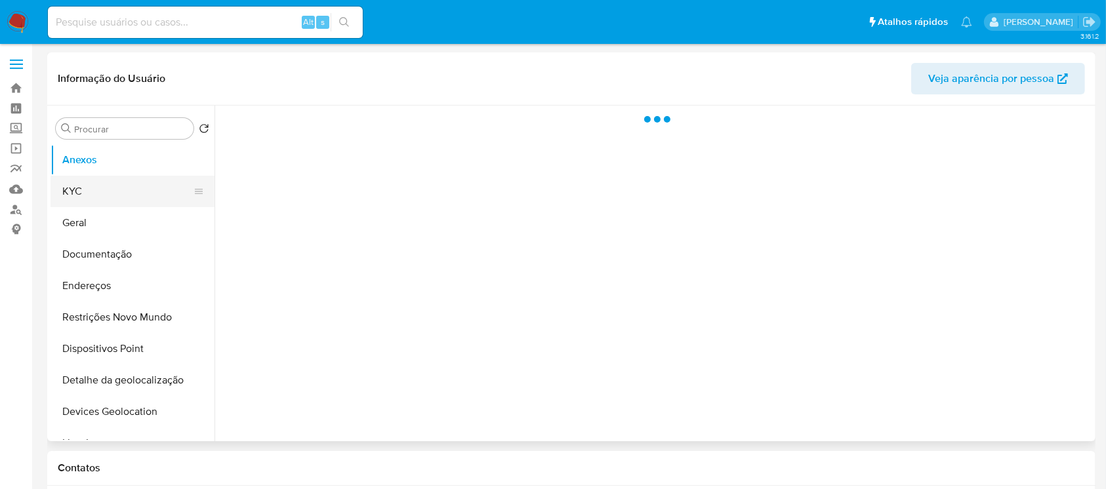
click at [77, 197] on button "KYC" at bounding box center [127, 191] width 153 height 31
select select "10"
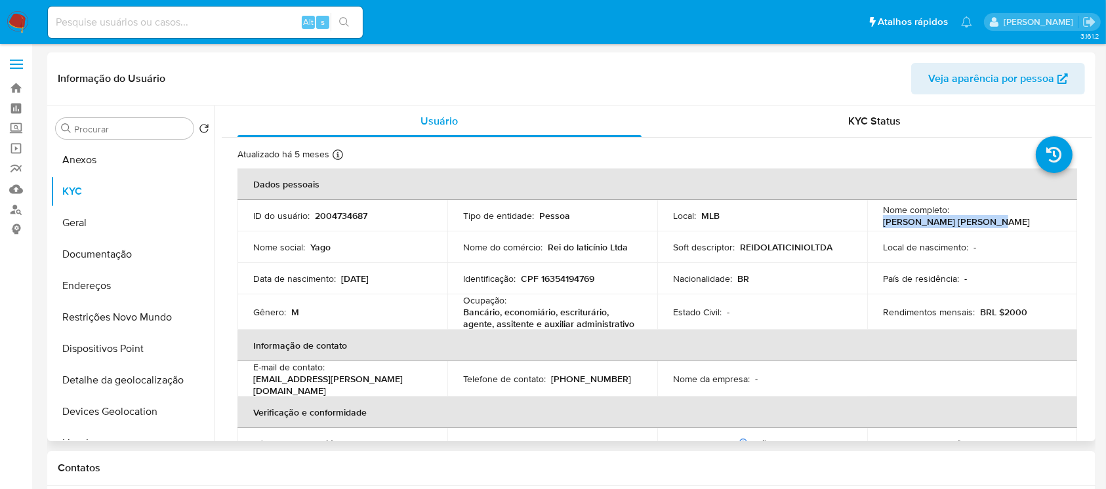
drag, startPoint x: 952, startPoint y: 216, endPoint x: 1044, endPoint y: 219, distance: 92.5
click at [1030, 219] on p "[PERSON_NAME] [PERSON_NAME]" at bounding box center [956, 222] width 147 height 12
copy p "[PERSON_NAME] [PERSON_NAME]"
click at [333, 219] on p "2004734687" at bounding box center [341, 216] width 52 height 12
drag, startPoint x: 97, startPoint y: 260, endPoint x: 218, endPoint y: 256, distance: 120.7
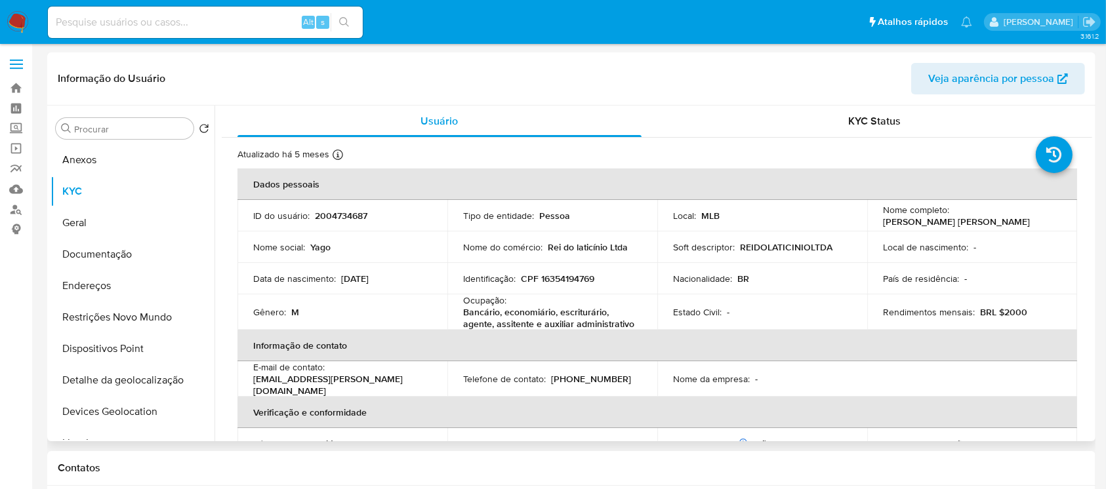
click at [97, 260] on button "Documentação" at bounding box center [133, 254] width 164 height 31
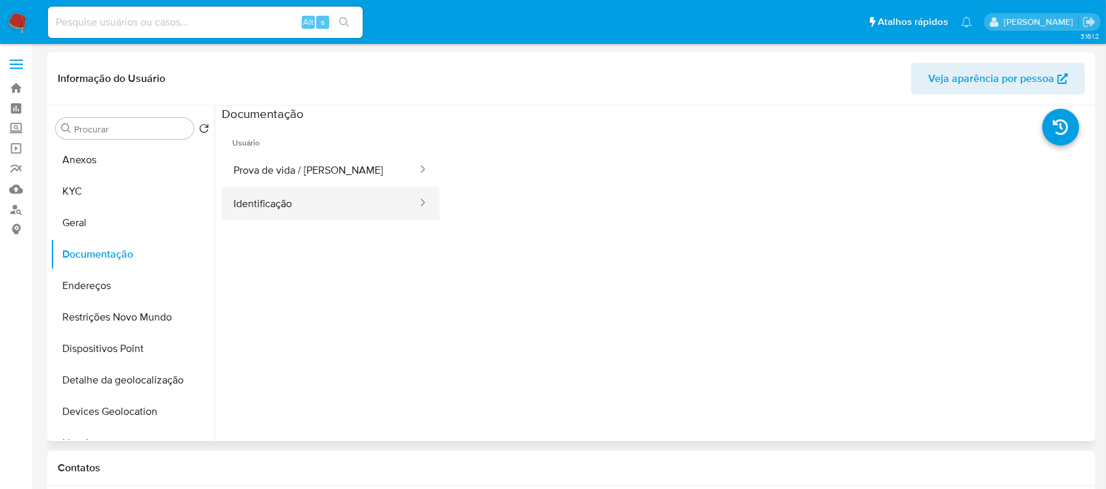
click at [261, 213] on button "Identificação" at bounding box center [320, 203] width 197 height 33
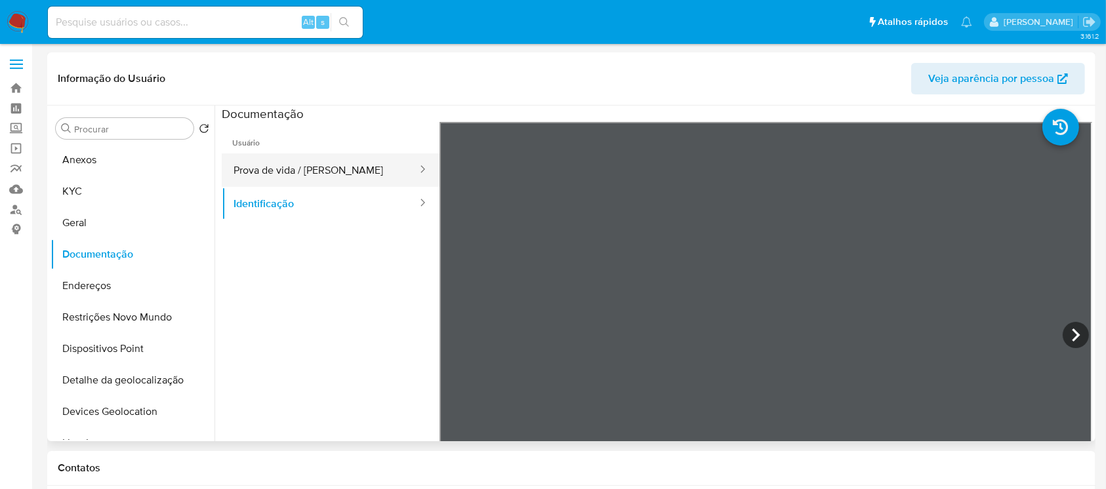
click at [281, 171] on button "Prova de vida / Selfie" at bounding box center [320, 169] width 197 height 33
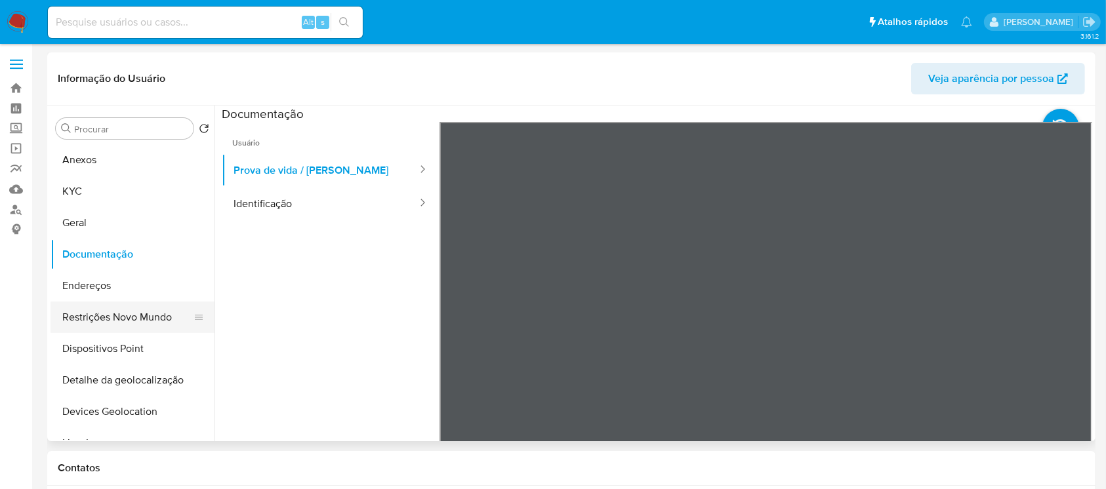
click at [100, 317] on button "Restrições Novo Mundo" at bounding box center [127, 317] width 153 height 31
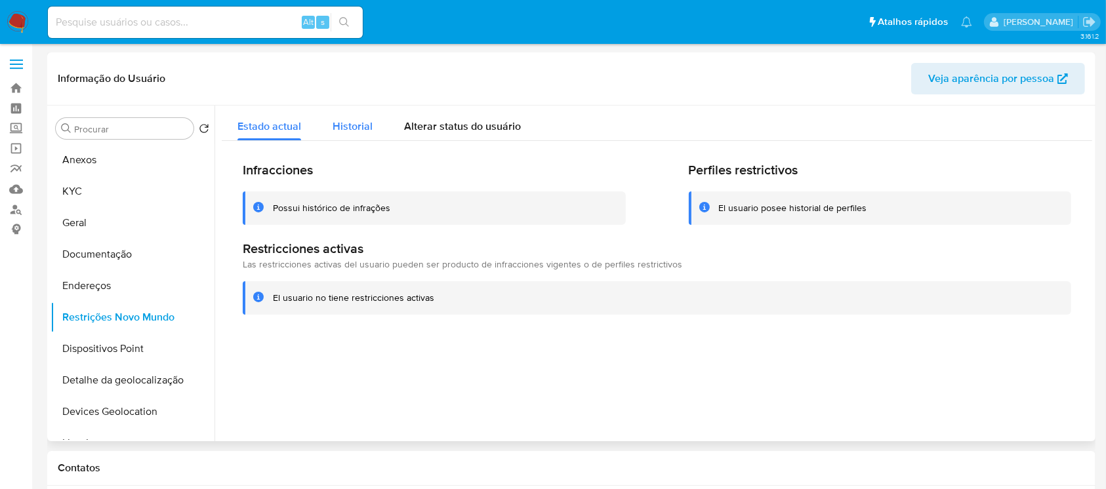
click at [349, 127] on span "Historial" at bounding box center [353, 126] width 40 height 15
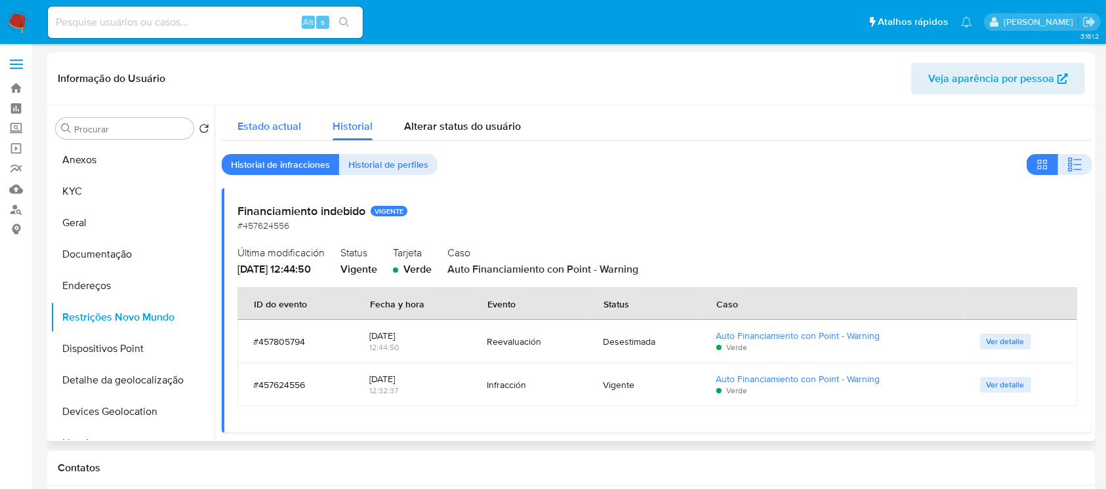
click at [266, 131] on span "Estado actual" at bounding box center [269, 126] width 64 height 15
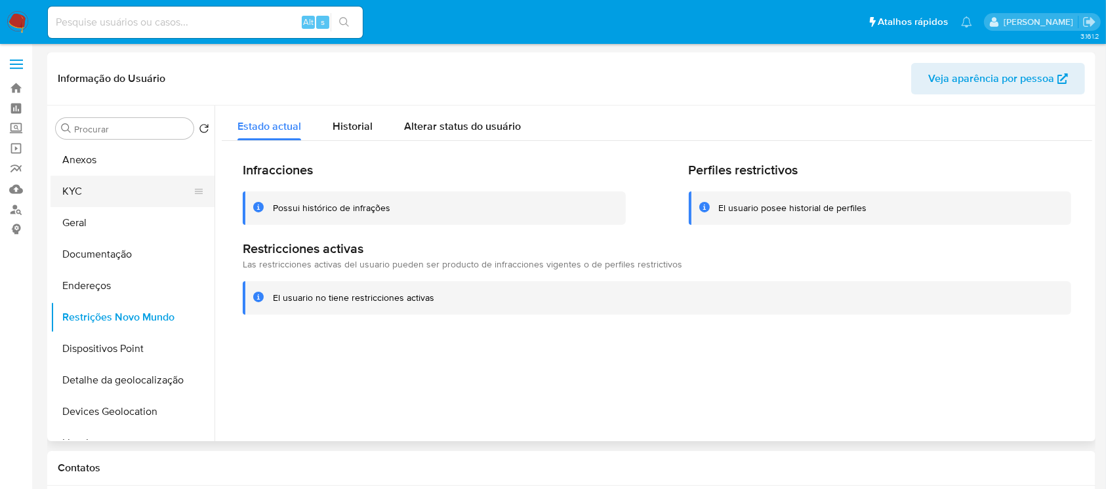
click at [90, 196] on button "KYC" at bounding box center [127, 191] width 153 height 31
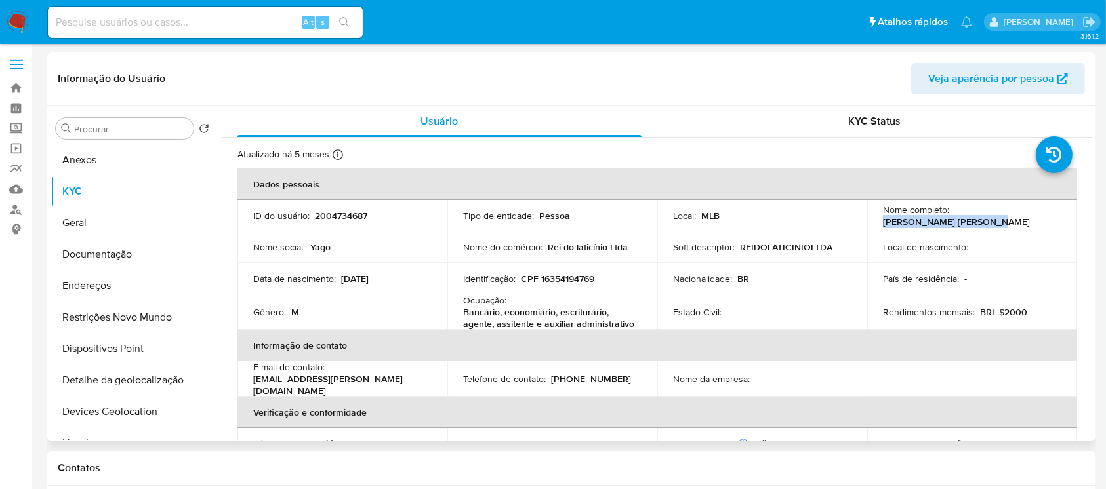
drag, startPoint x: 950, startPoint y: 215, endPoint x: 1046, endPoint y: 215, distance: 96.4
click at [1046, 215] on div "Nome completo : Yago Torres de Oliveira" at bounding box center [972, 216] width 178 height 24
copy p "Yago Torres de Oliveira"
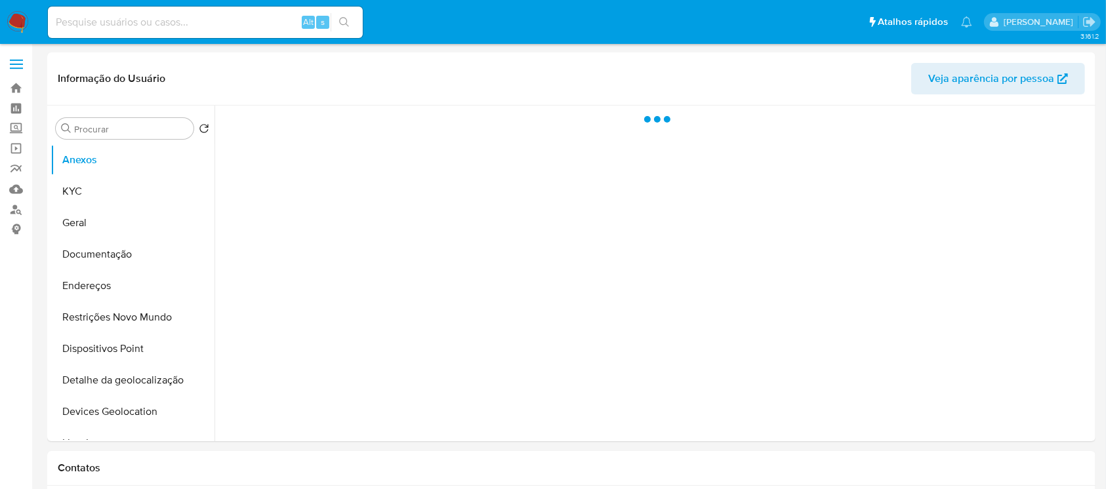
select select "10"
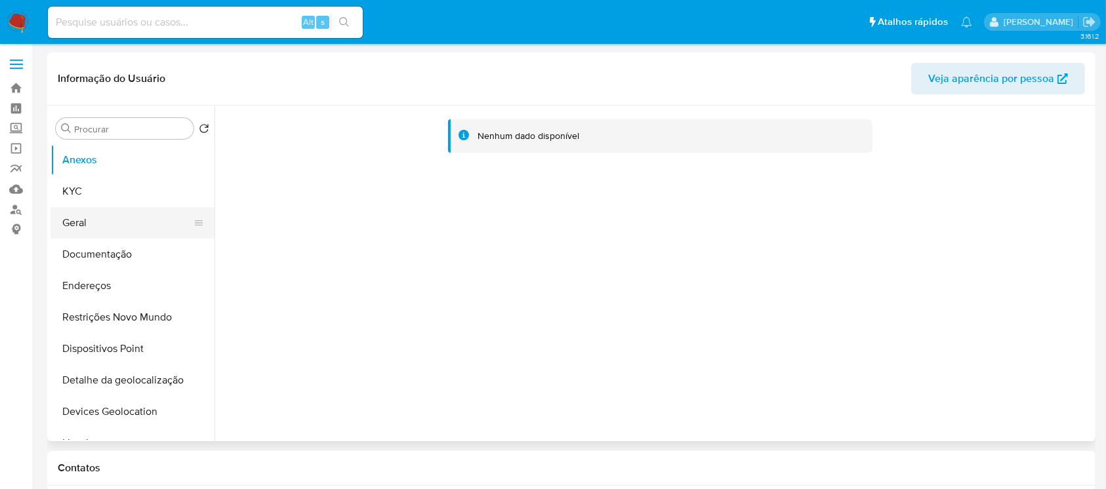
click at [77, 222] on button "Geral" at bounding box center [127, 222] width 153 height 31
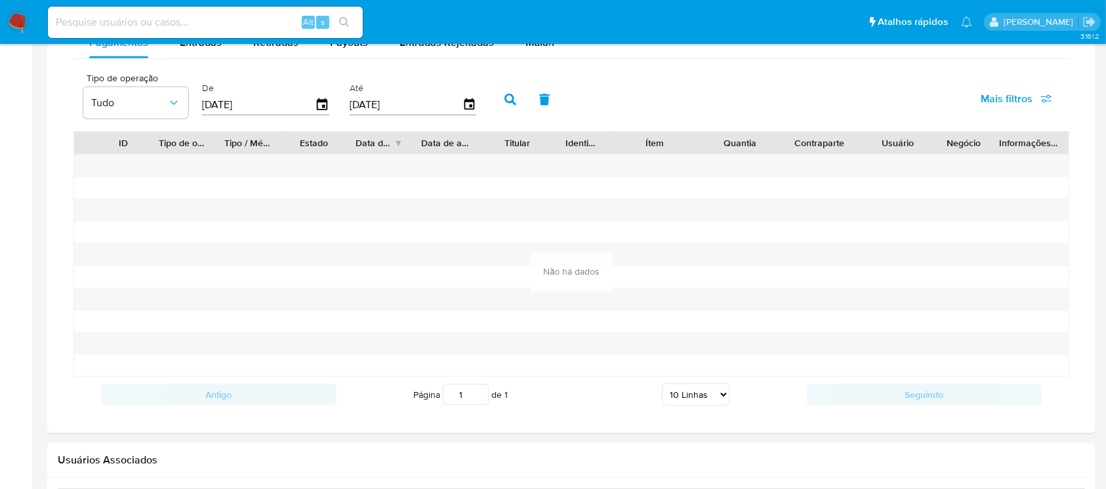
scroll to position [1171, 0]
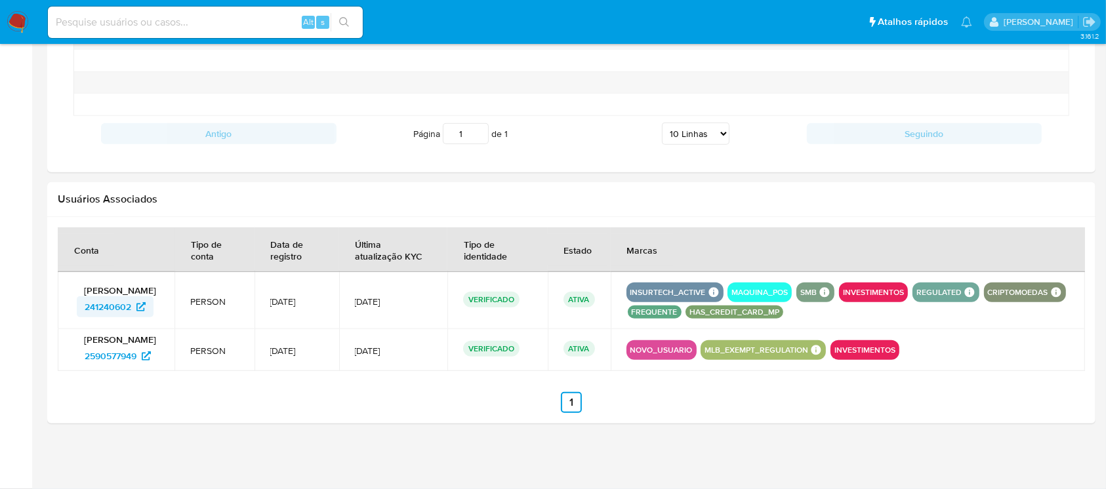
click at [119, 304] on span "241240602" at bounding box center [108, 306] width 47 height 21
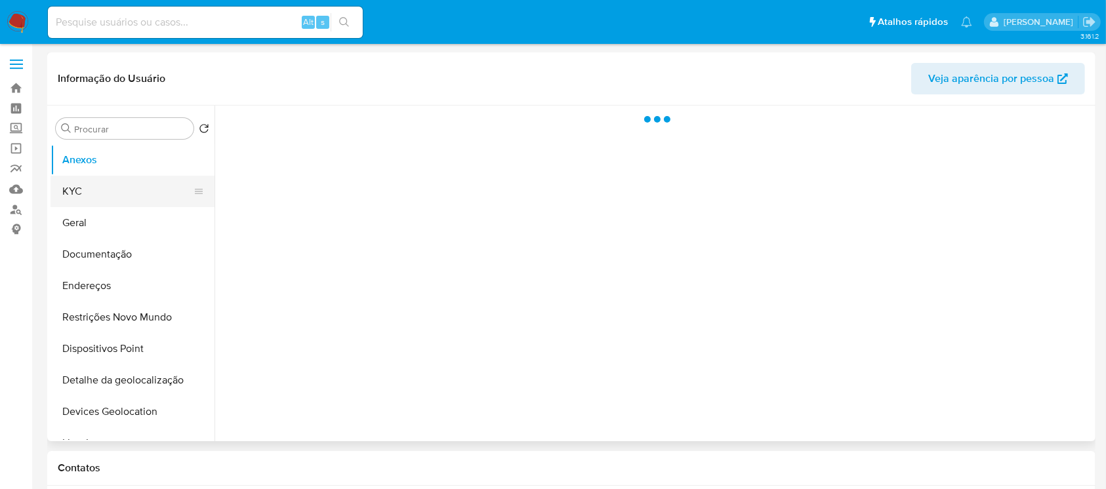
click at [110, 193] on button "KYC" at bounding box center [127, 191] width 153 height 31
select select "10"
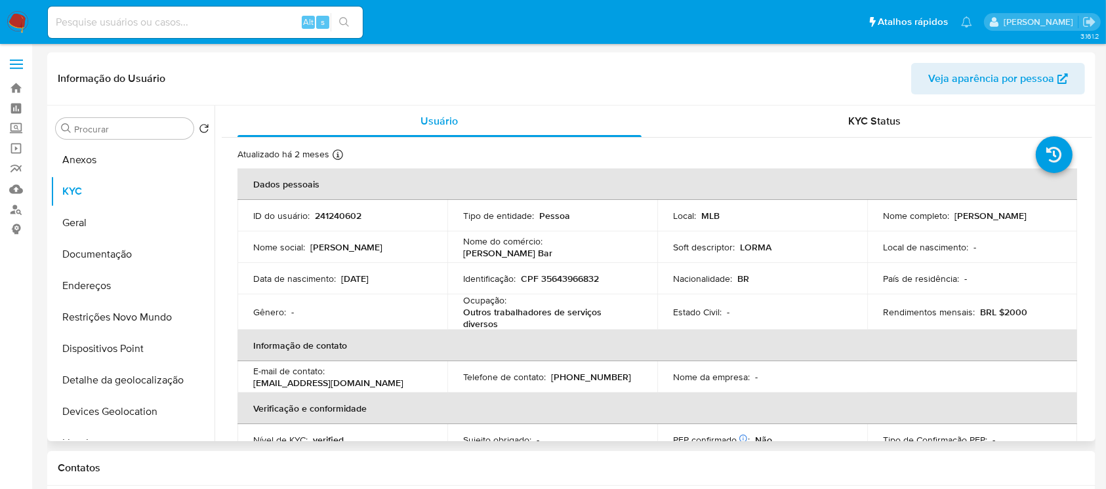
drag, startPoint x: 952, startPoint y: 213, endPoint x: 1047, endPoint y: 213, distance: 95.1
click at [1047, 213] on div "Nome completo : [PERSON_NAME]" at bounding box center [972, 216] width 178 height 12
copy p "[PERSON_NAME]"
click at [121, 322] on button "Restrições Novo Mundo" at bounding box center [127, 317] width 153 height 31
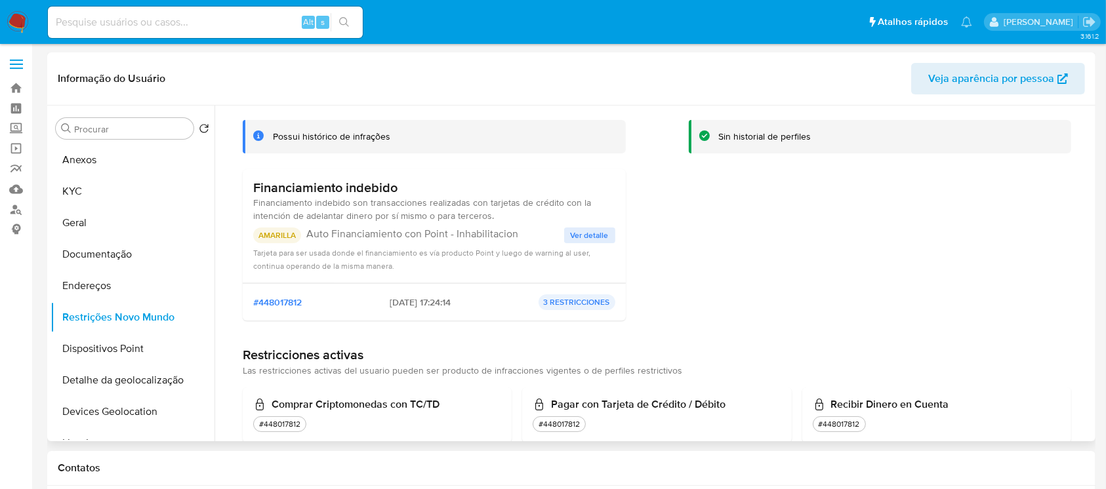
scroll to position [100, 0]
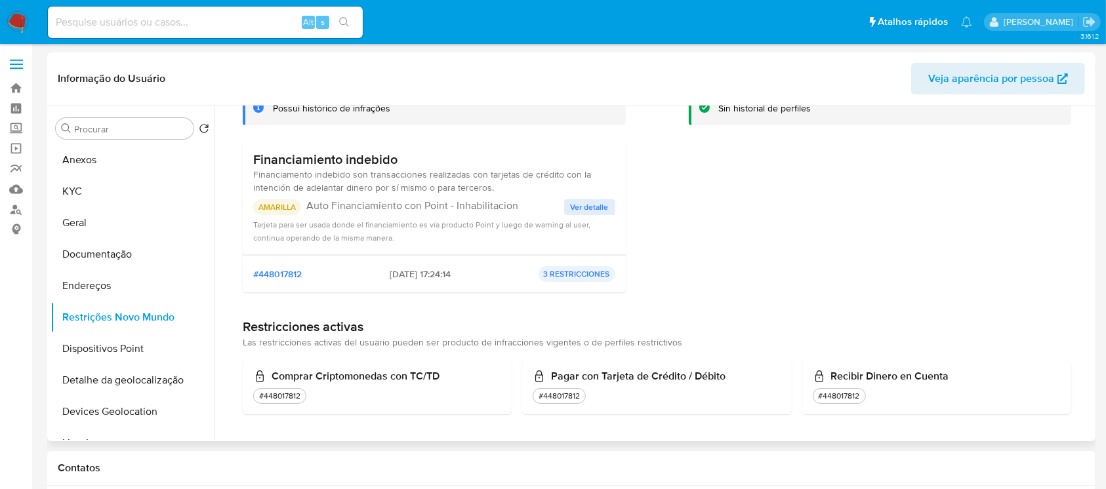
drag, startPoint x: 252, startPoint y: 159, endPoint x: 396, endPoint y: 162, distance: 143.7
click at [396, 162] on div "Financiamiento indebido Financiamento indebido son transacciones realizadas con…" at bounding box center [434, 198] width 383 height 114
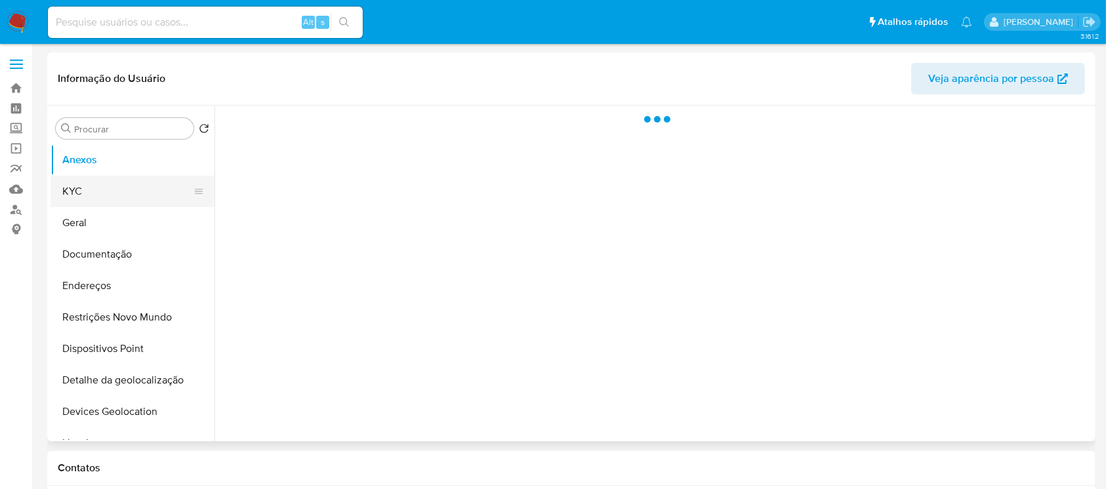
click at [84, 201] on button "KYC" at bounding box center [127, 191] width 153 height 31
select select "10"
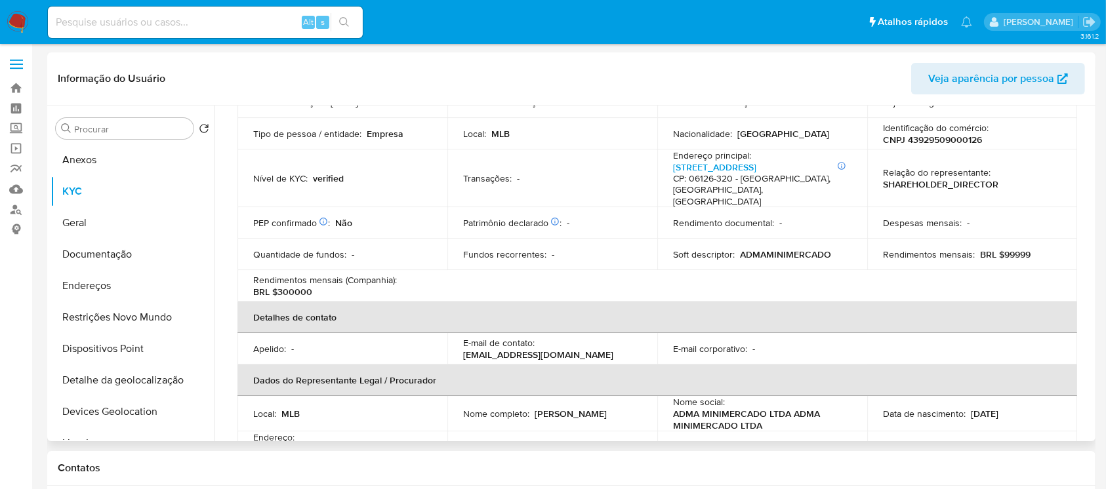
scroll to position [116, 0]
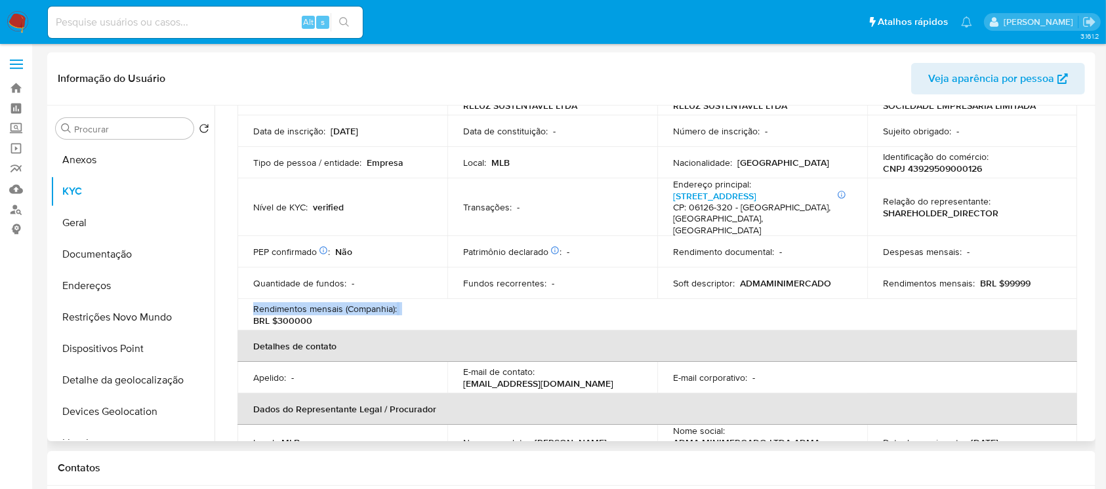
drag, startPoint x: 254, startPoint y: 299, endPoint x: 402, endPoint y: 299, distance: 148.2
click at [402, 303] on div "Rendimentos mensais (Companhia) : BRL $300000" at bounding box center [342, 315] width 178 height 24
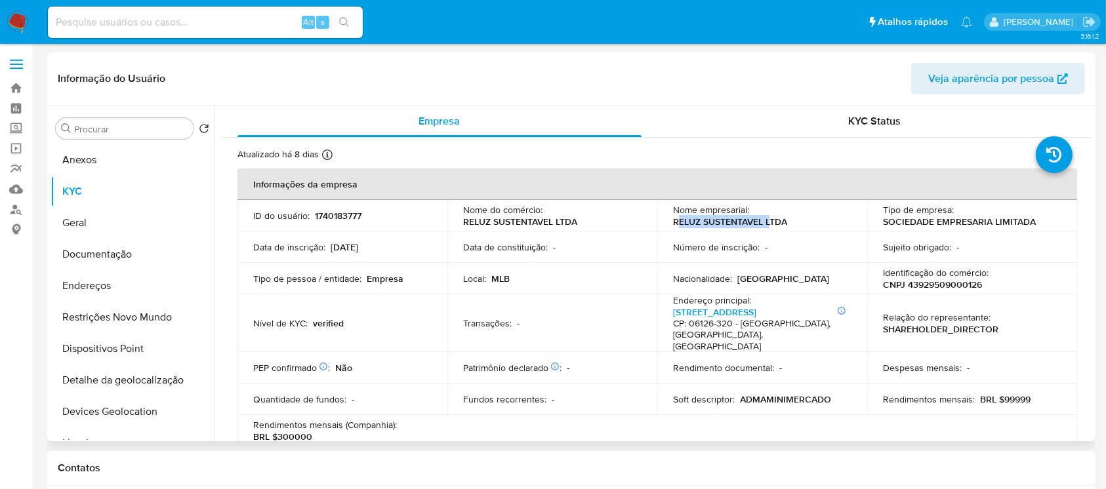
drag, startPoint x: 674, startPoint y: 218, endPoint x: 766, endPoint y: 223, distance: 92.0
click at [766, 223] on p "RELUZ SUSTENTAVEL LTDA" at bounding box center [730, 222] width 114 height 12
drag, startPoint x: 788, startPoint y: 224, endPoint x: 672, endPoint y: 222, distance: 116.1
click at [673, 222] on div "Nome empresarial : RELUZ SUSTENTAVEL LTDA" at bounding box center [762, 216] width 178 height 24
copy p "RELUZ SUSTENTAVEL LTDA"
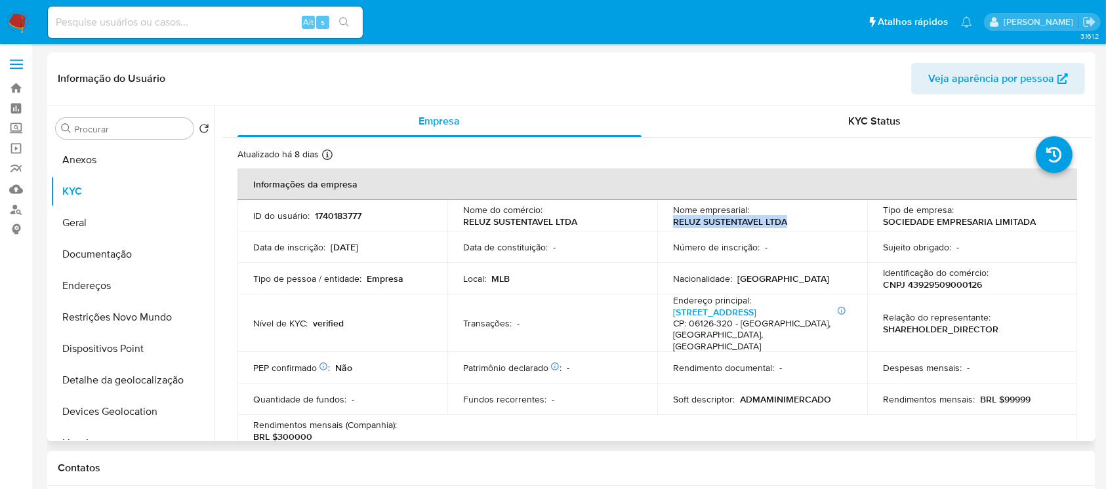
click at [737, 220] on p "RELUZ SUSTENTAVEL LTDA" at bounding box center [730, 222] width 114 height 12
click at [919, 287] on p "CNPJ 43929509000126" at bounding box center [932, 285] width 99 height 12
copy p "43929509000126"
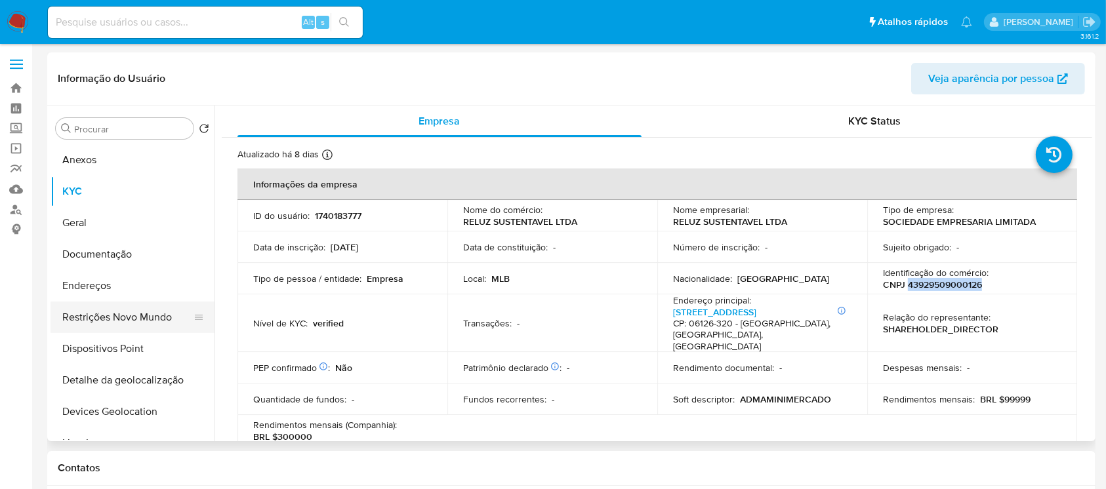
click at [102, 316] on button "Restrições Novo Mundo" at bounding box center [127, 317] width 153 height 31
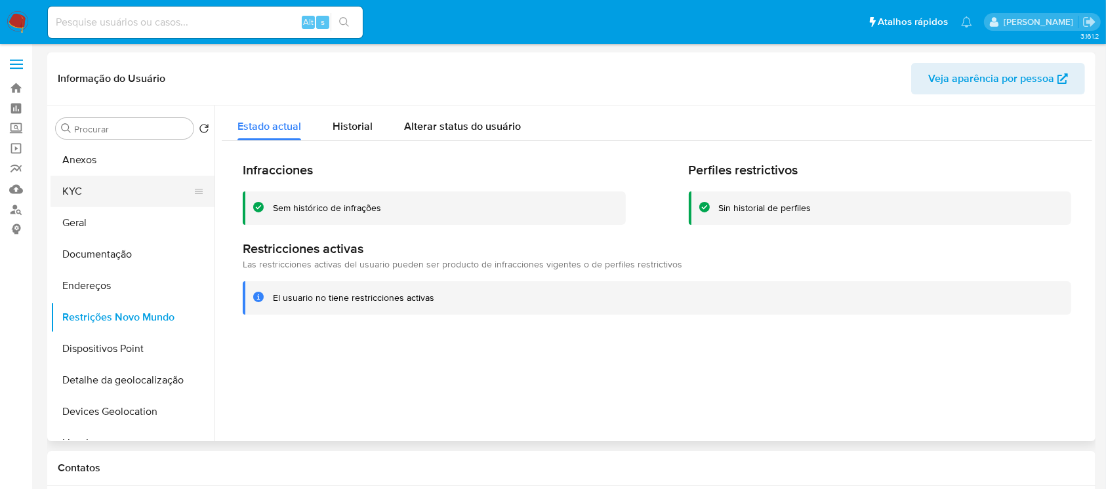
drag, startPoint x: 79, startPoint y: 194, endPoint x: 104, endPoint y: 193, distance: 24.9
click at [79, 194] on button "KYC" at bounding box center [127, 191] width 153 height 31
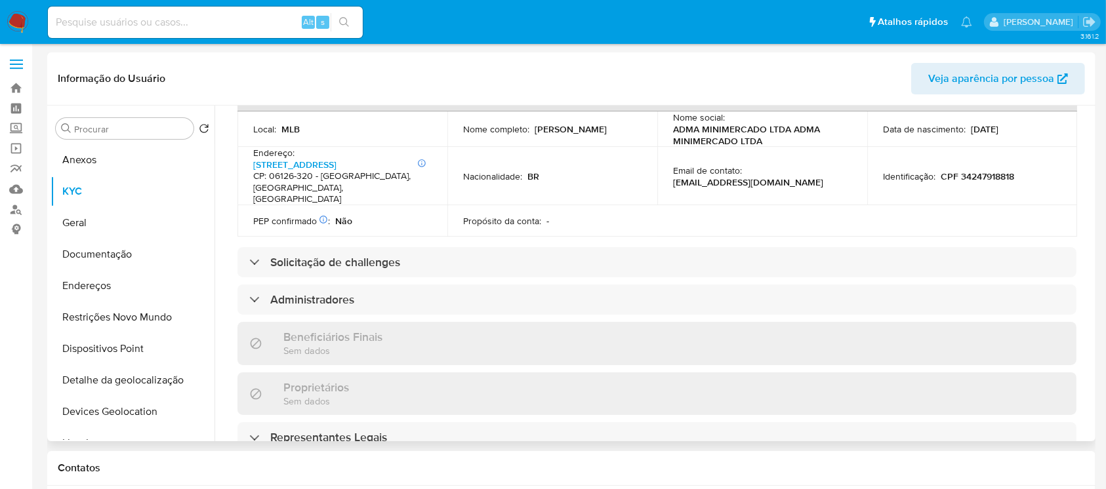
scroll to position [313, 0]
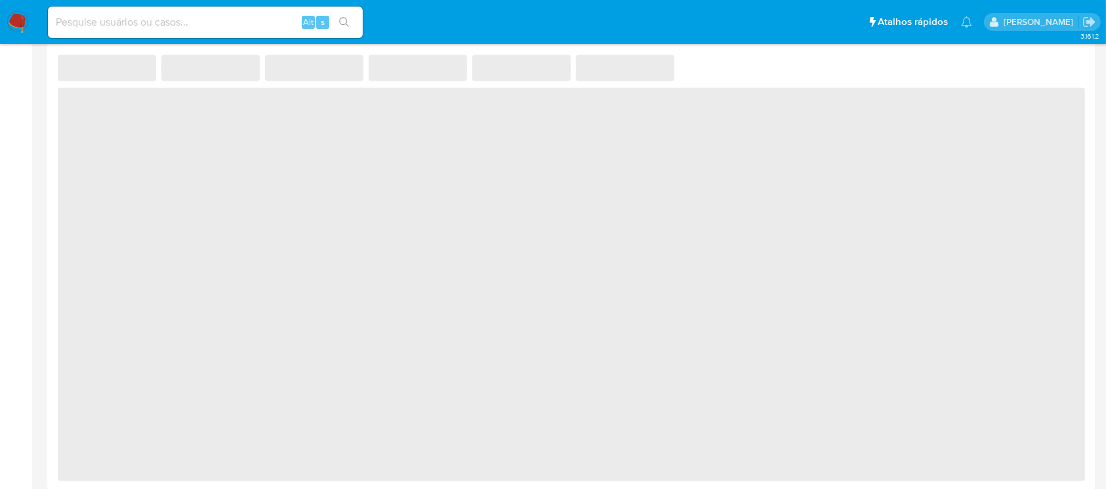
select select "10"
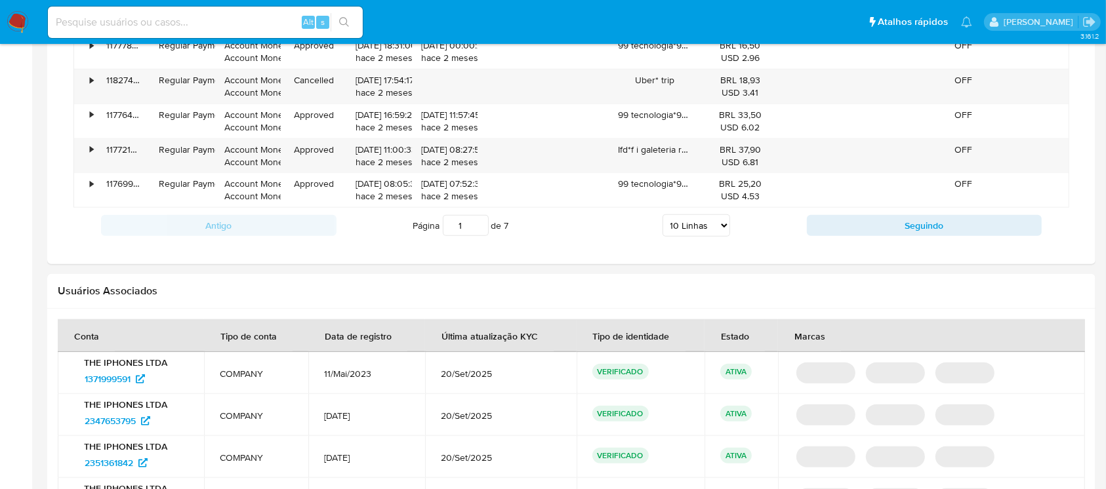
scroll to position [1343, 0]
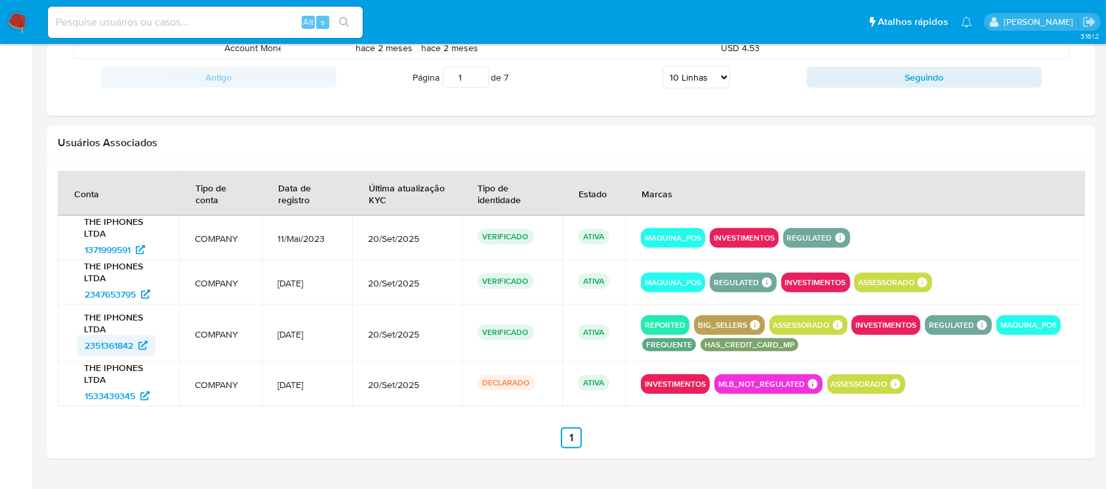
click at [95, 348] on span "2351361842" at bounding box center [109, 345] width 49 height 21
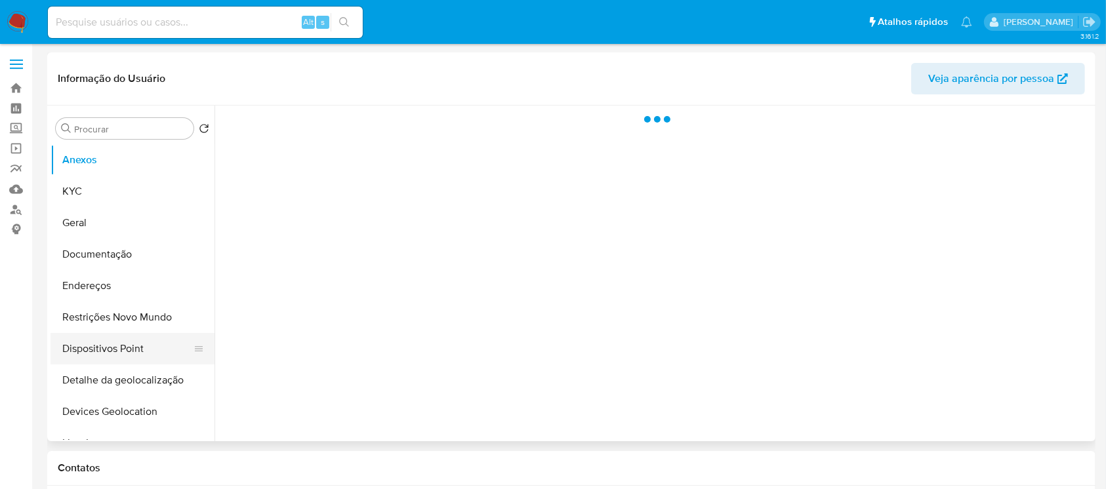
select select "10"
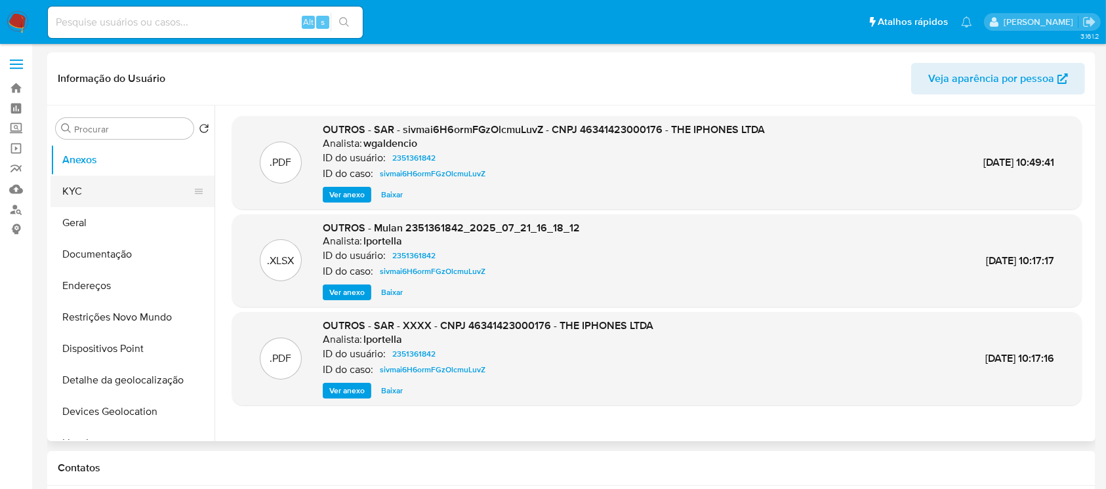
click at [92, 195] on button "KYC" at bounding box center [127, 191] width 153 height 31
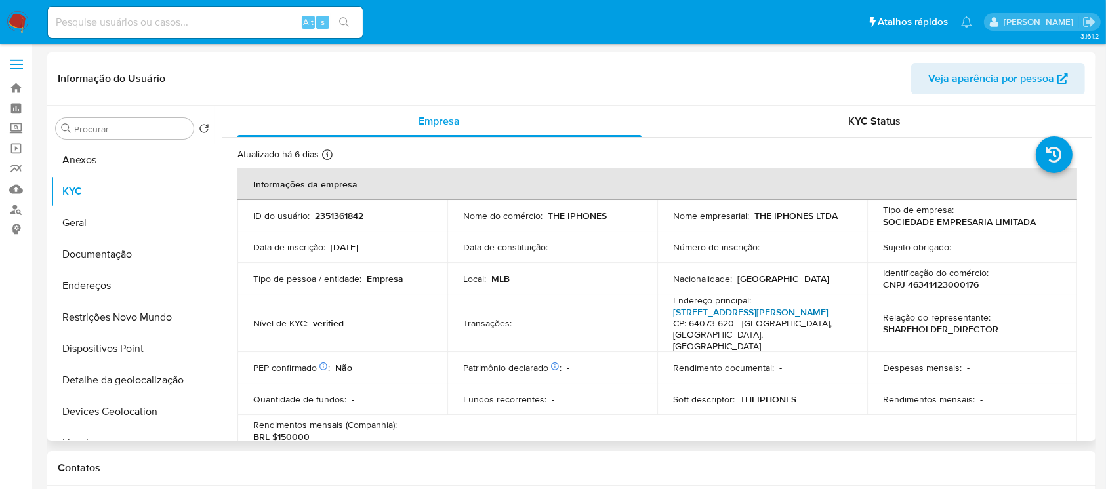
click at [693, 317] on link "[STREET_ADDRESS][PERSON_NAME]" at bounding box center [750, 312] width 155 height 13
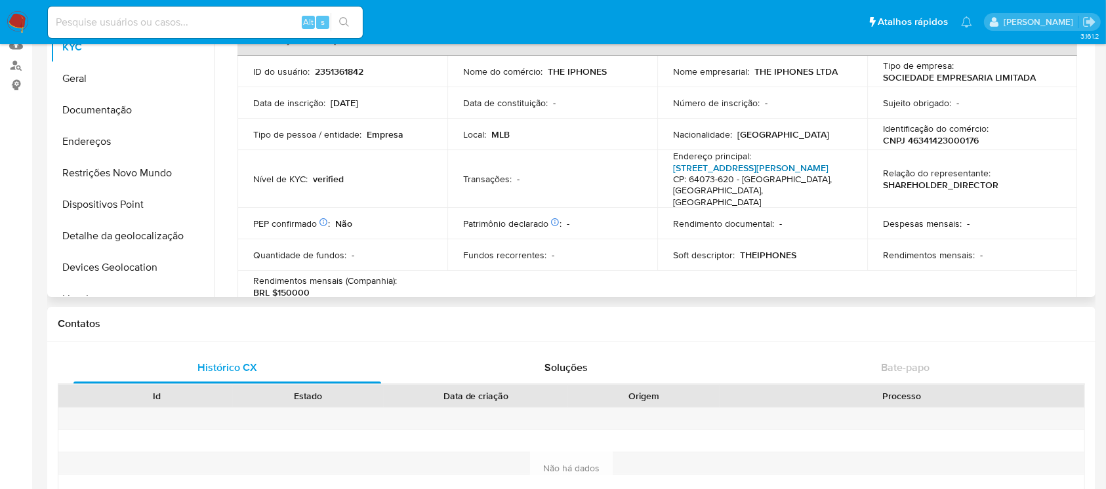
scroll to position [116, 0]
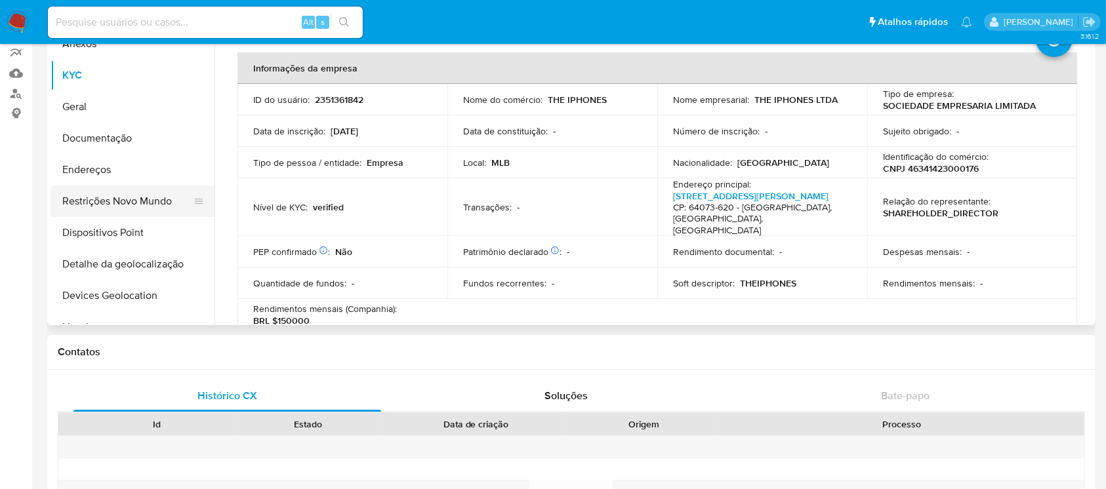
click at [134, 203] on button "Restrições Novo Mundo" at bounding box center [127, 201] width 153 height 31
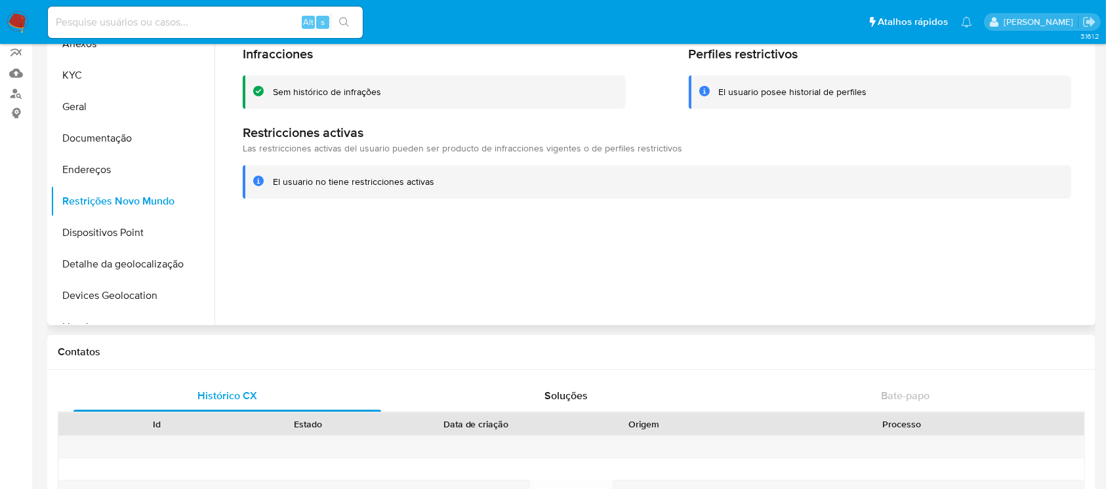
scroll to position [0, 0]
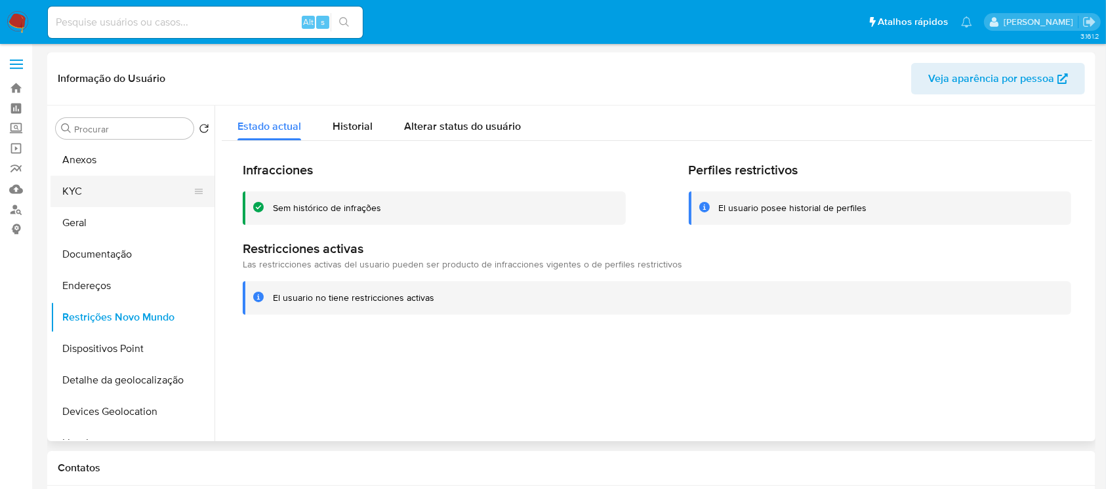
click at [73, 194] on button "KYC" at bounding box center [127, 191] width 153 height 31
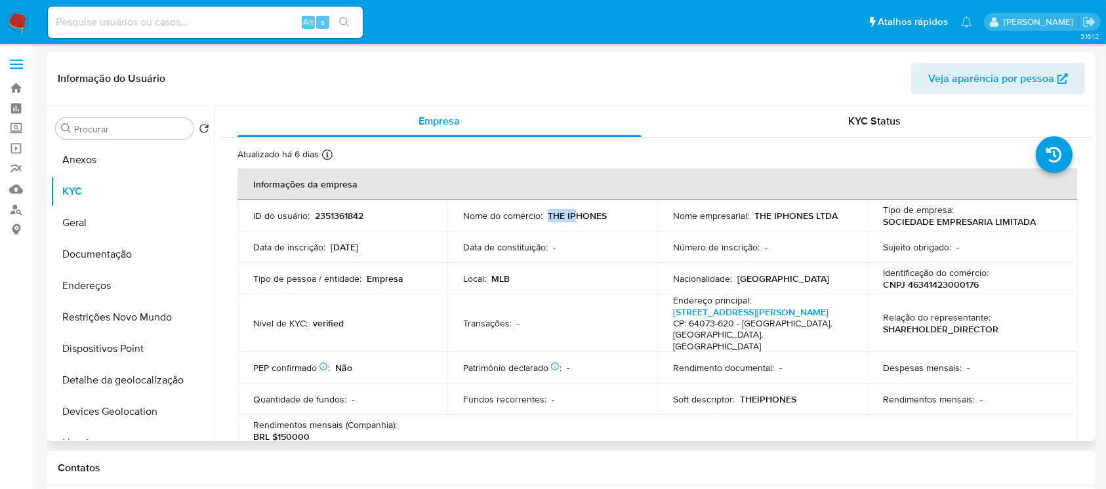
drag, startPoint x: 546, startPoint y: 215, endPoint x: 575, endPoint y: 213, distance: 28.3
click at [575, 213] on p "THE IPHONES" at bounding box center [577, 216] width 59 height 12
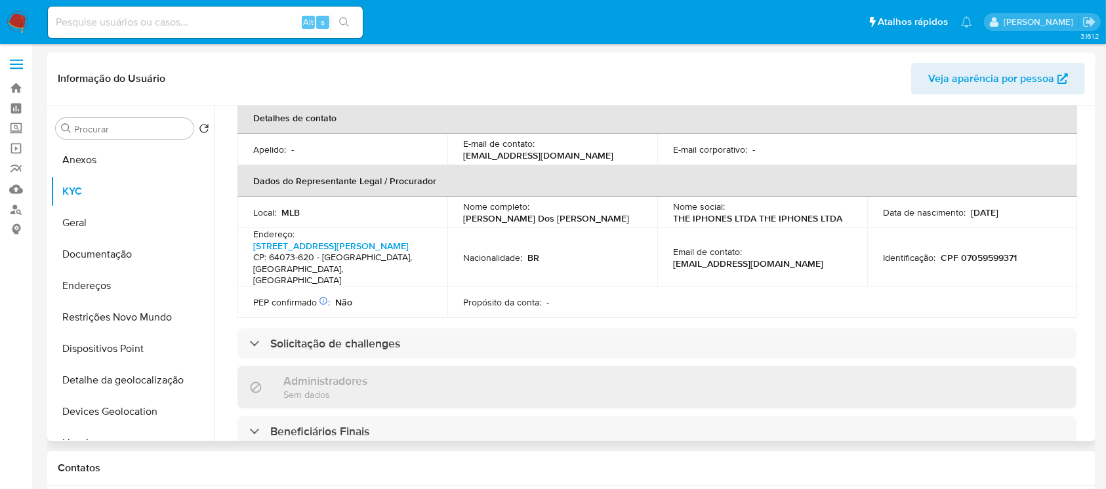
scroll to position [350, 0]
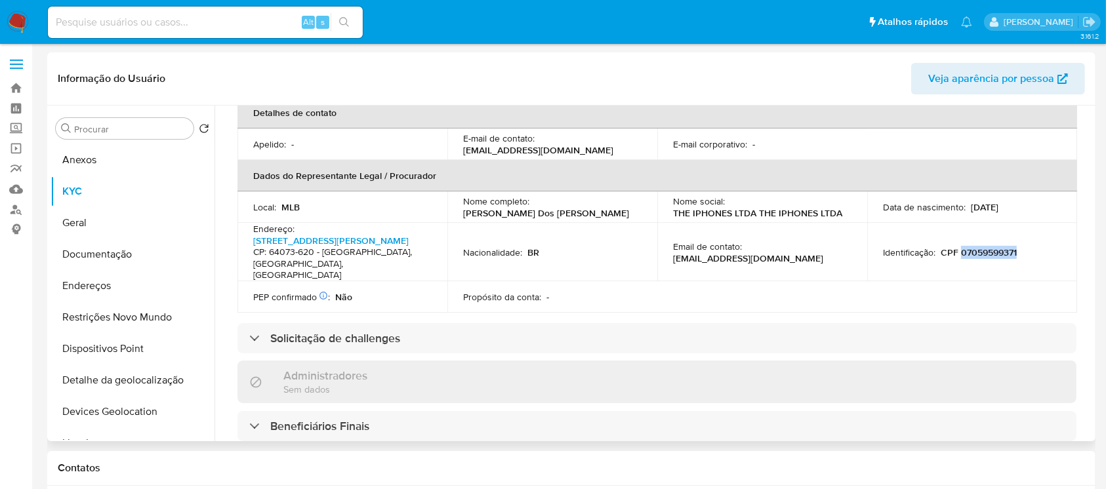
drag, startPoint x: 959, startPoint y: 239, endPoint x: 1018, endPoint y: 239, distance: 59.0
click at [1018, 247] on div "Identificação : CPF 07059599371" at bounding box center [972, 253] width 178 height 12
copy p "07059599371"
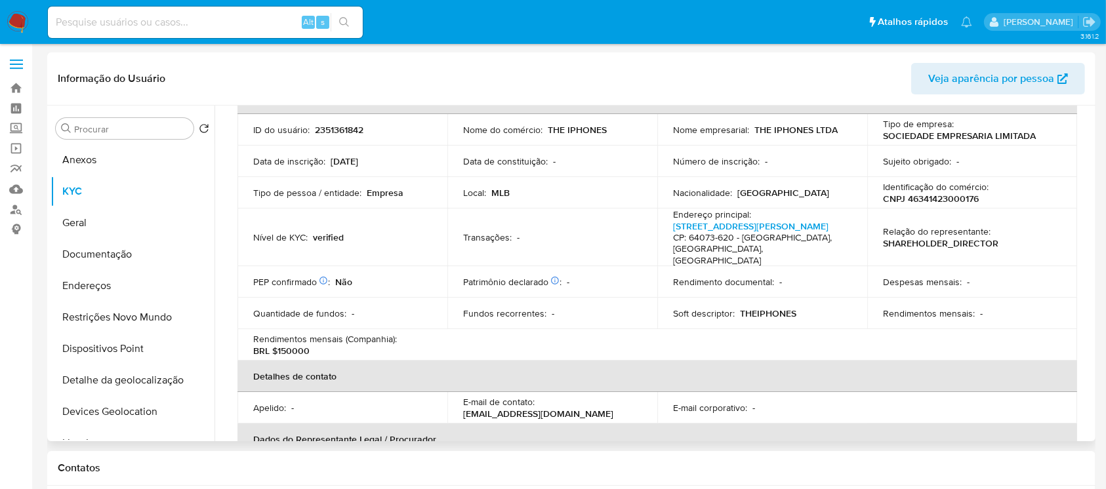
scroll to position [0, 0]
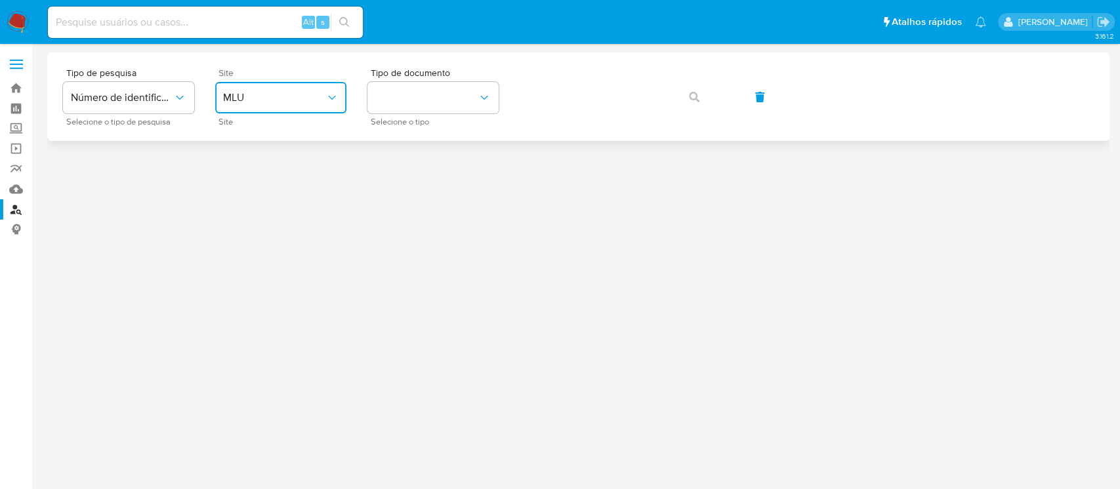
drag, startPoint x: 317, startPoint y: 101, endPoint x: 301, endPoint y: 112, distance: 19.3
click at [317, 101] on span "MLU" at bounding box center [274, 97] width 102 height 13
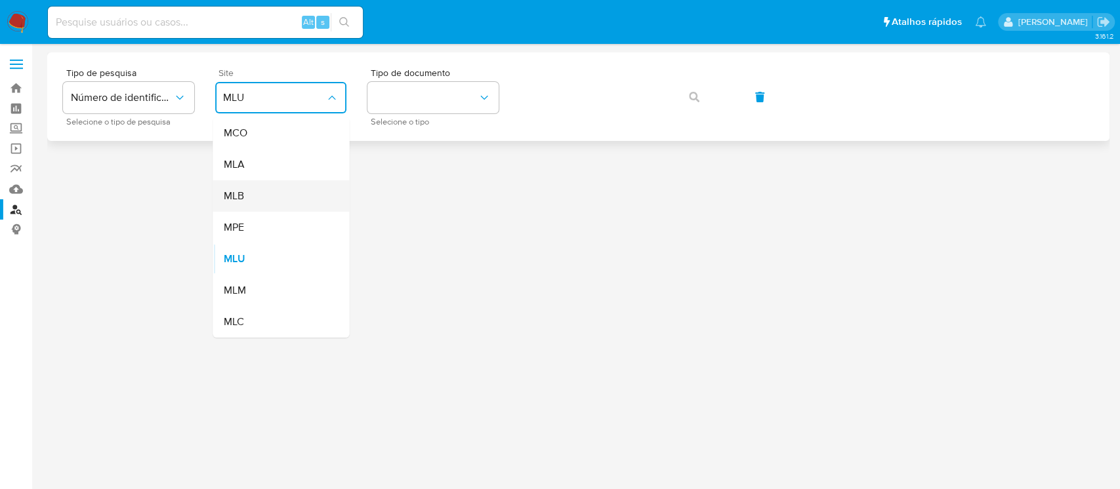
click at [244, 193] on div "MLB" at bounding box center [277, 195] width 108 height 31
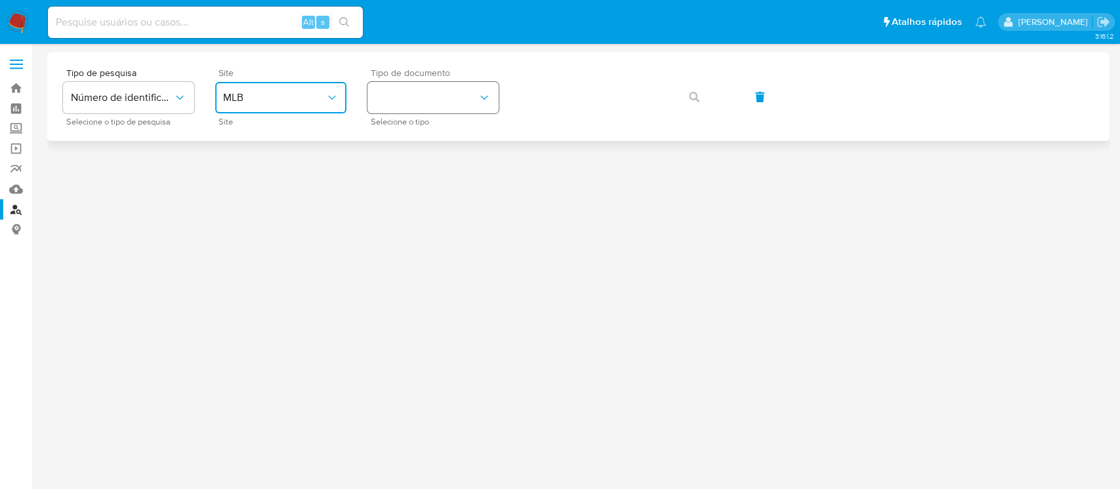
click at [447, 103] on button "identificationType" at bounding box center [432, 97] width 131 height 31
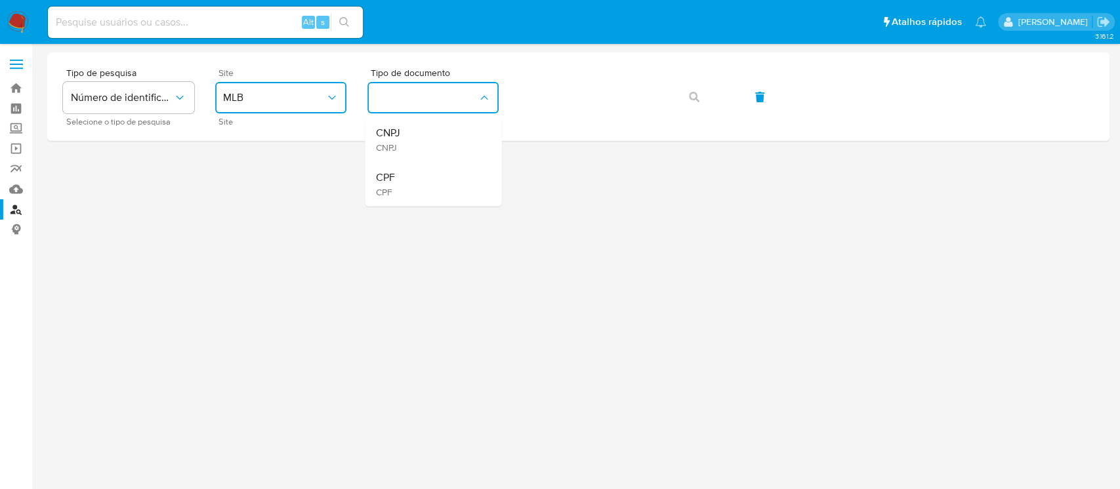
click at [397, 150] on span "CNPJ" at bounding box center [387, 148] width 24 height 12
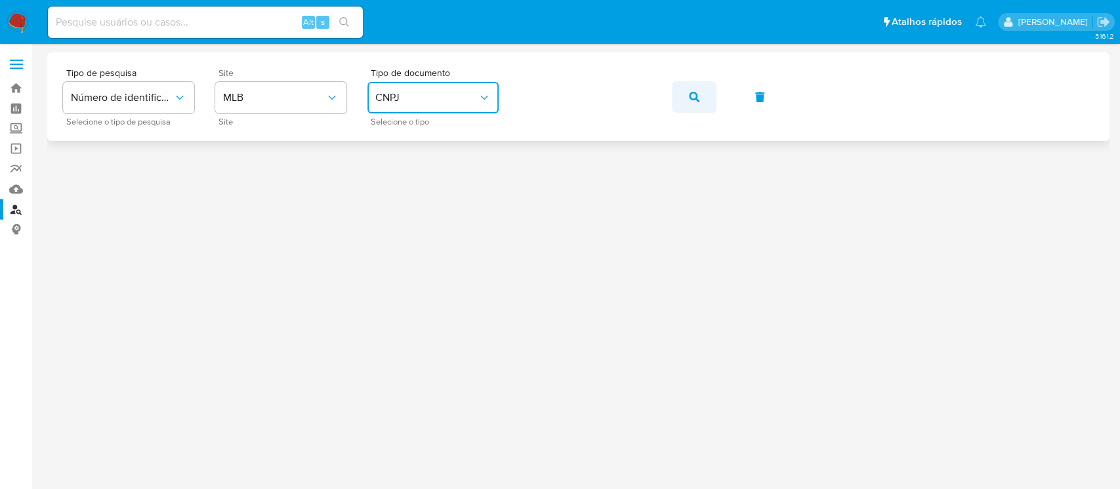
click at [696, 93] on icon "button" at bounding box center [694, 97] width 10 height 10
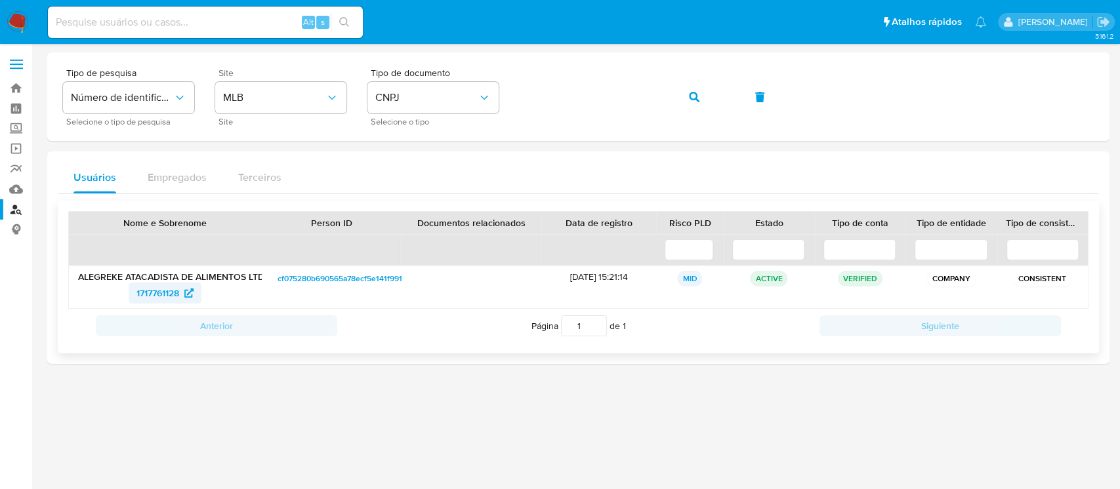
click at [161, 295] on span "1717761128" at bounding box center [157, 293] width 43 height 21
click at [482, 98] on icon "identificationType" at bounding box center [483, 97] width 13 height 13
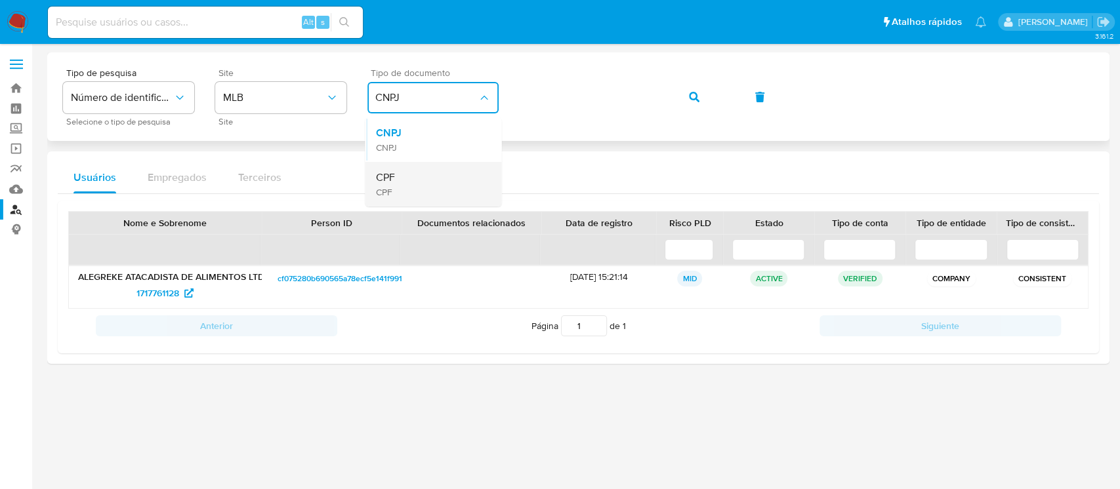
click at [399, 187] on div "CPF CPF" at bounding box center [429, 184] width 108 height 45
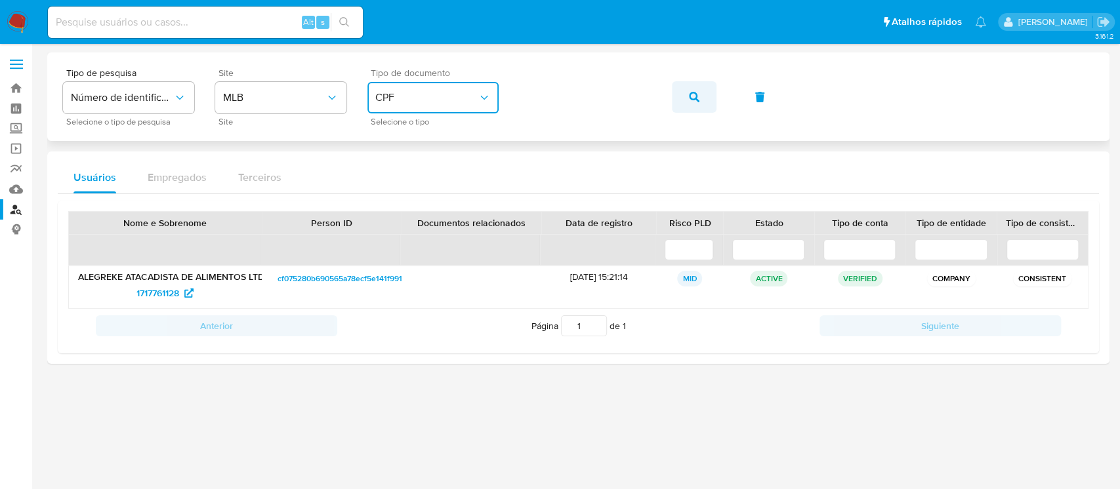
click at [693, 99] on icon "button" at bounding box center [694, 97] width 10 height 10
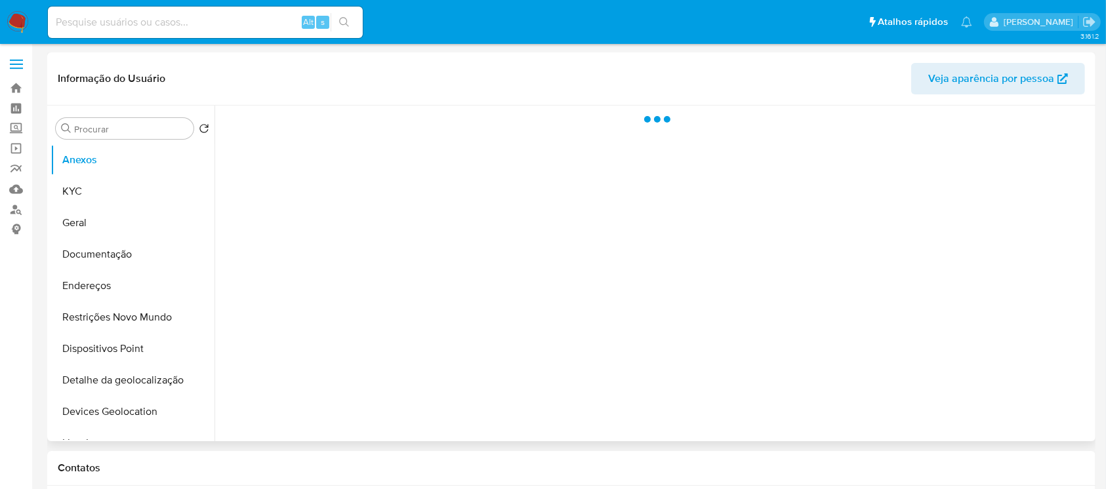
select select "10"
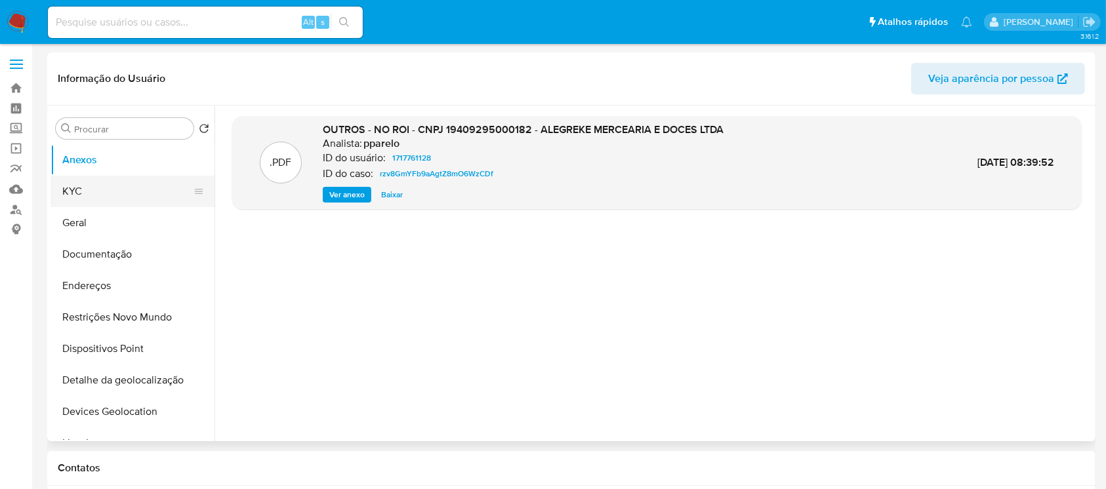
click at [78, 197] on button "KYC" at bounding box center [127, 191] width 153 height 31
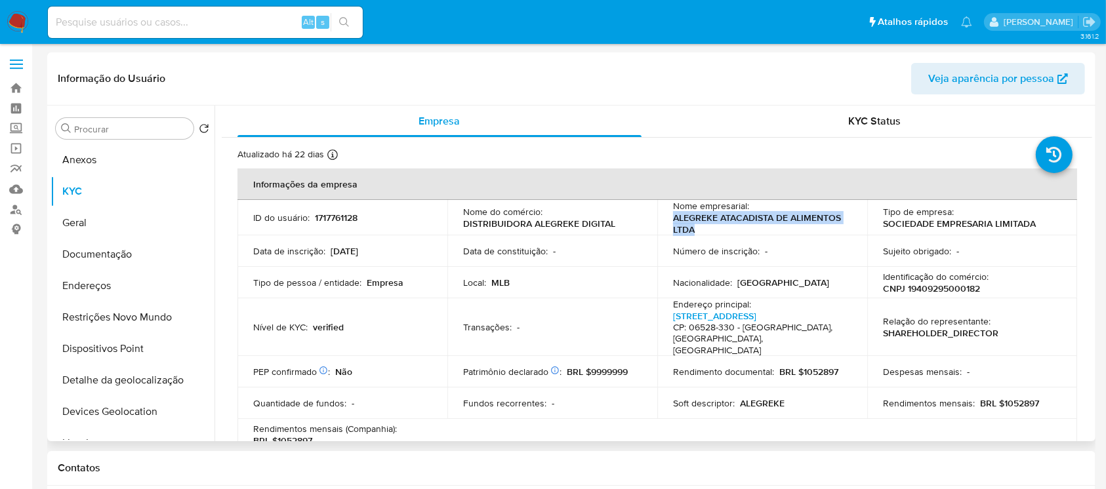
drag, startPoint x: 672, startPoint y: 218, endPoint x: 698, endPoint y: 225, distance: 27.2
click at [698, 225] on p "ALEGREKE ATACADISTA DE ALIMENTOS LTDA" at bounding box center [759, 224] width 173 height 24
copy p "ALEGREKE ATACADISTA DE ALIMENTOS LTDA"
click at [933, 287] on p "CNPJ 19409295000182" at bounding box center [931, 289] width 97 height 12
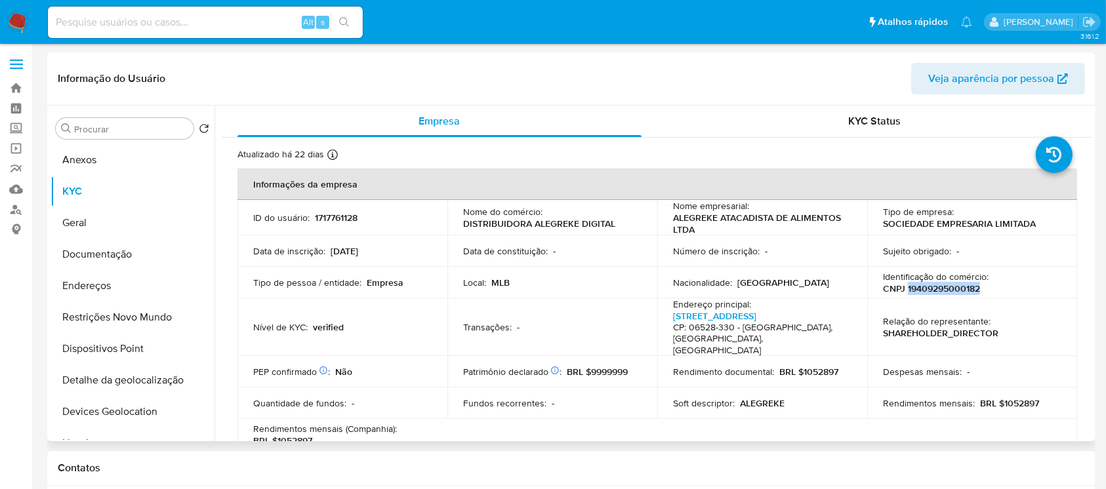
copy p "19409295000182"
click at [702, 230] on p "ALEGREKE ATACADISTA DE ALIMENTOS LTDA" at bounding box center [759, 224] width 173 height 24
drag, startPoint x: 690, startPoint y: 228, endPoint x: 666, endPoint y: 222, distance: 24.3
click at [666, 222] on td "Nome empresarial : ALEGREKE ATACADISTA DE ALIMENTOS LTDA" at bounding box center [762, 217] width 210 height 35
copy p "ALEGREKE ATACADISTA DE ALIMENTOS LTDA"
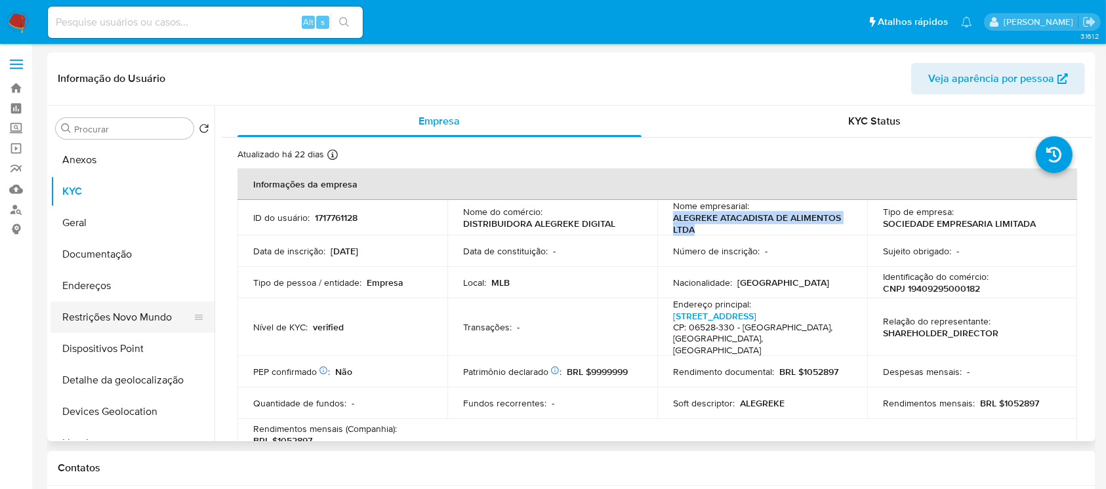
click at [92, 317] on button "Restrições Novo Mundo" at bounding box center [127, 317] width 153 height 31
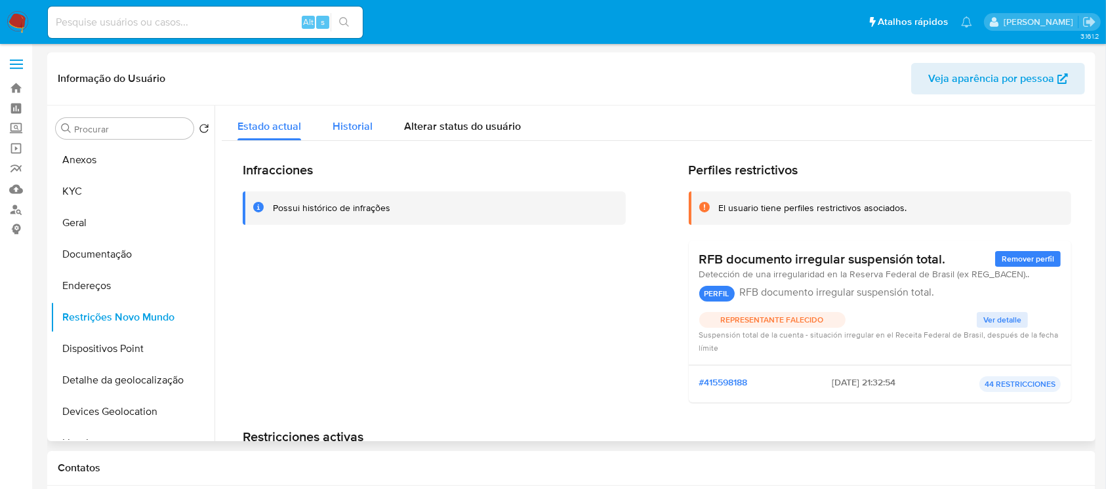
click at [349, 135] on div "Historial" at bounding box center [353, 123] width 40 height 35
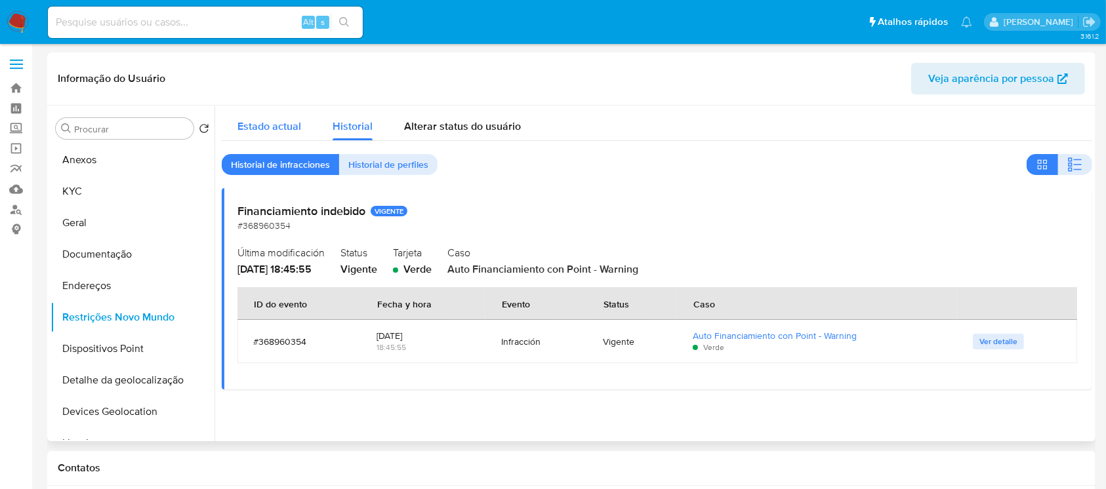
click at [258, 127] on span "Estado actual" at bounding box center [269, 126] width 64 height 15
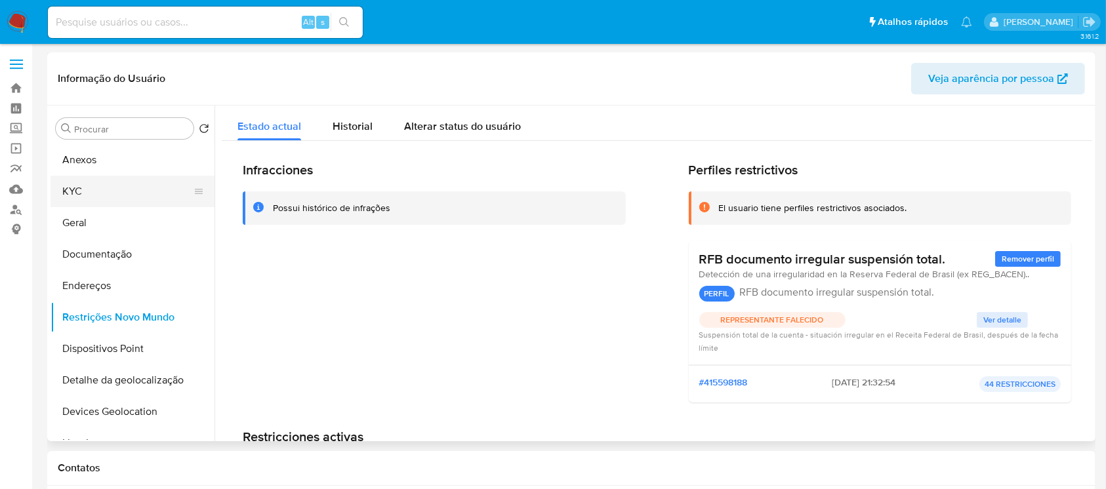
click at [86, 194] on button "KYC" at bounding box center [127, 191] width 153 height 31
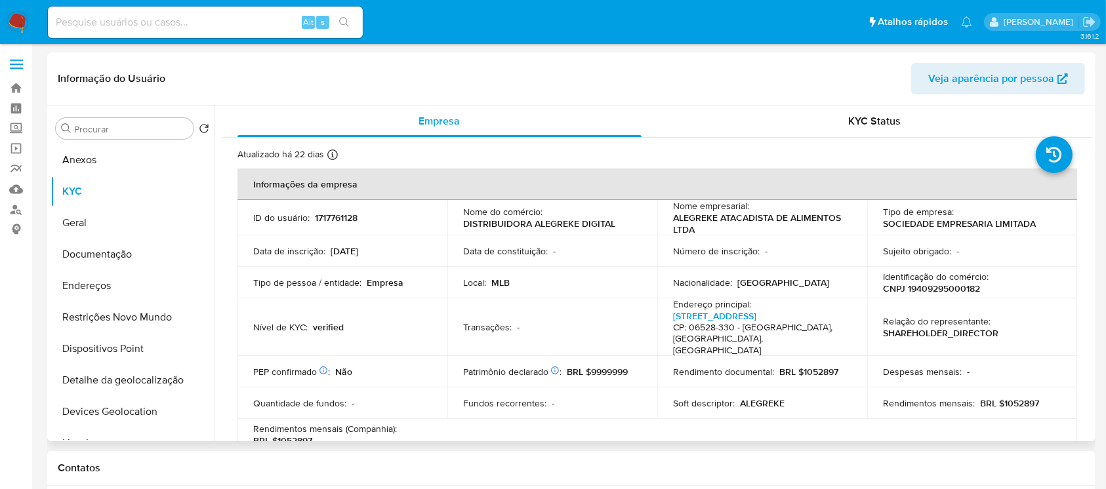
click at [925, 288] on p "CNPJ 19409295000182" at bounding box center [931, 289] width 97 height 12
copy p "19409295000182"
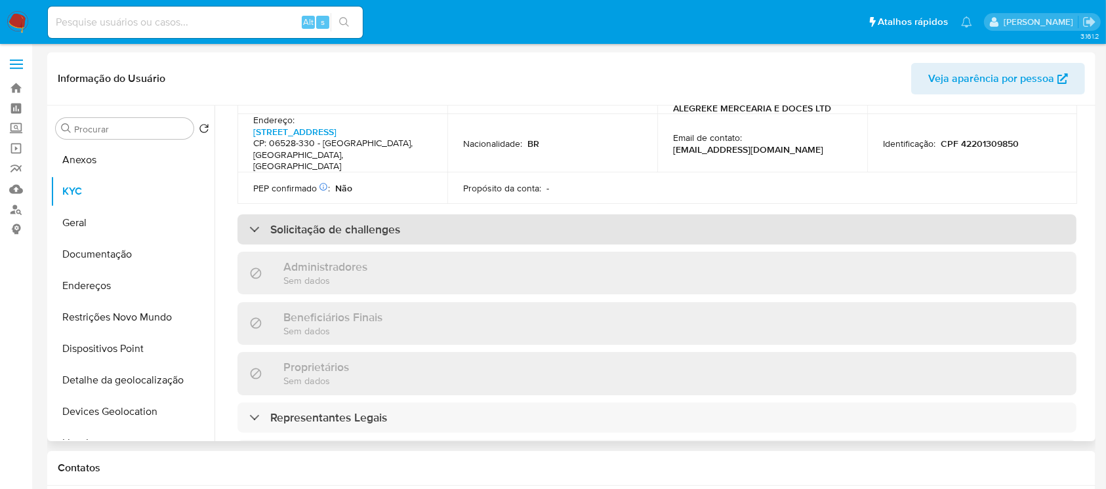
scroll to position [582, 0]
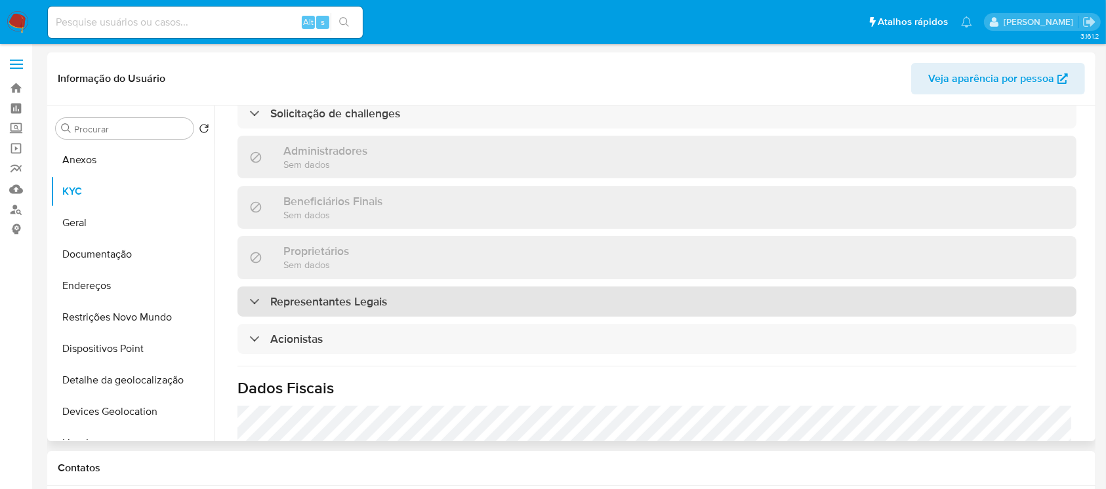
click at [309, 294] on h3 "Representantes Legais" at bounding box center [328, 301] width 117 height 14
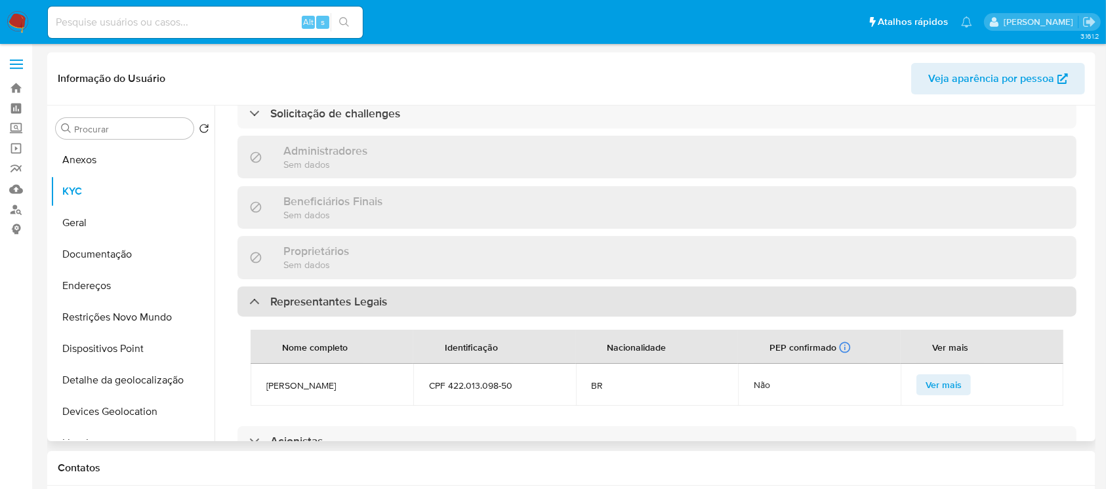
scroll to position [699, 0]
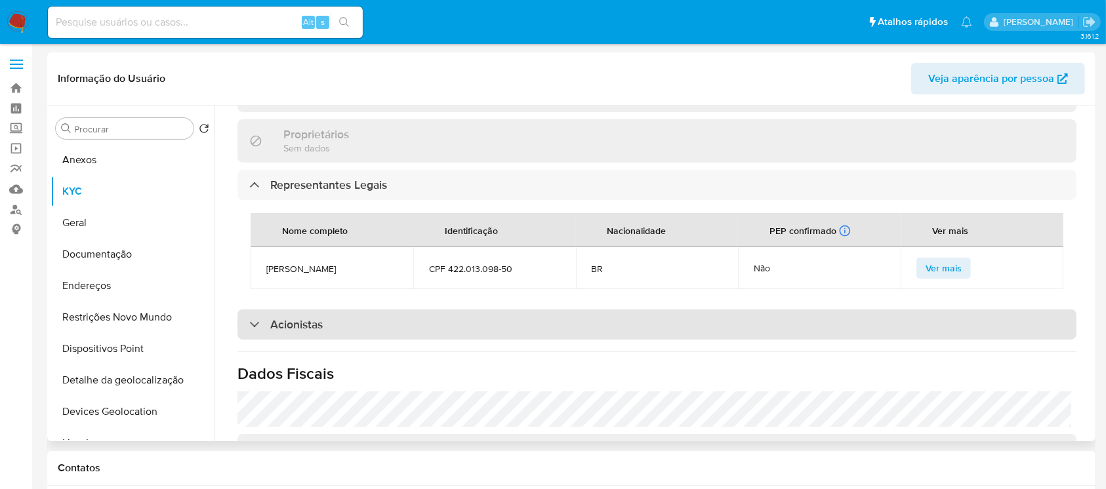
click at [310, 317] on h3 "Acionistas" at bounding box center [296, 324] width 52 height 14
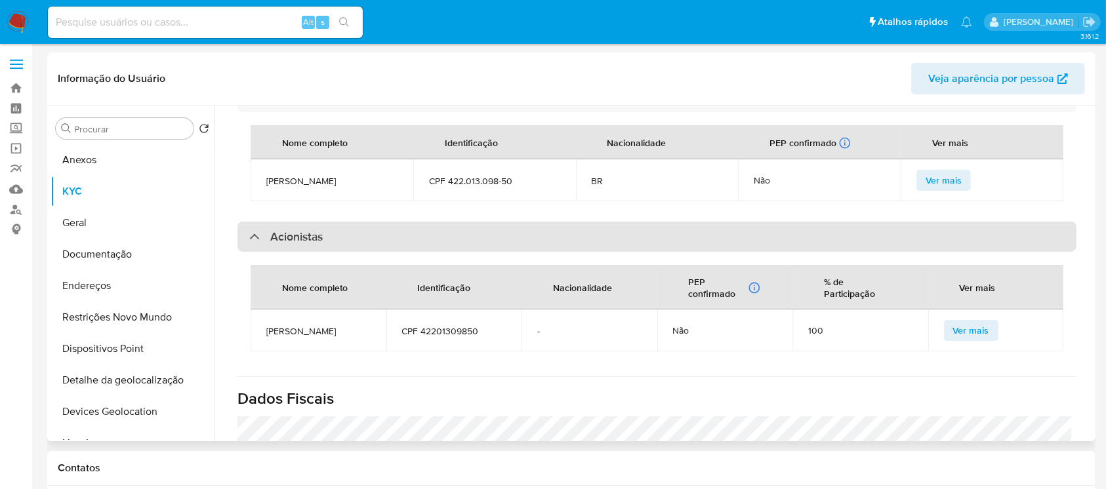
scroll to position [816, 0]
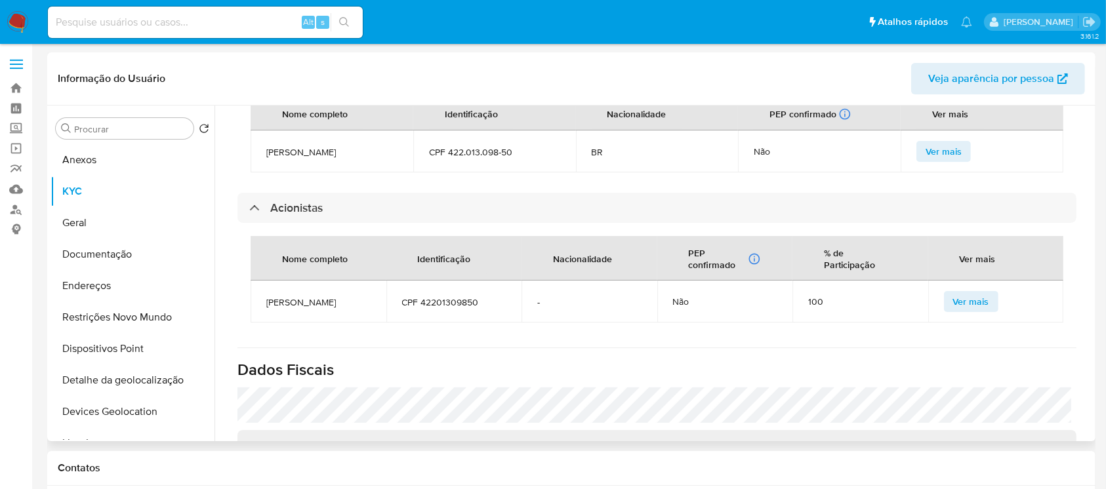
drag, startPoint x: 308, startPoint y: 308, endPoint x: 265, endPoint y: 285, distance: 48.7
click at [265, 285] on td "GUSTAVO ALVES DE OLIVEIRA FERREIRA BRANDAO" at bounding box center [319, 302] width 136 height 42
copy span "GUSTAVO ALVES DE OLIVEIRA FERREIRA BRANDAO"
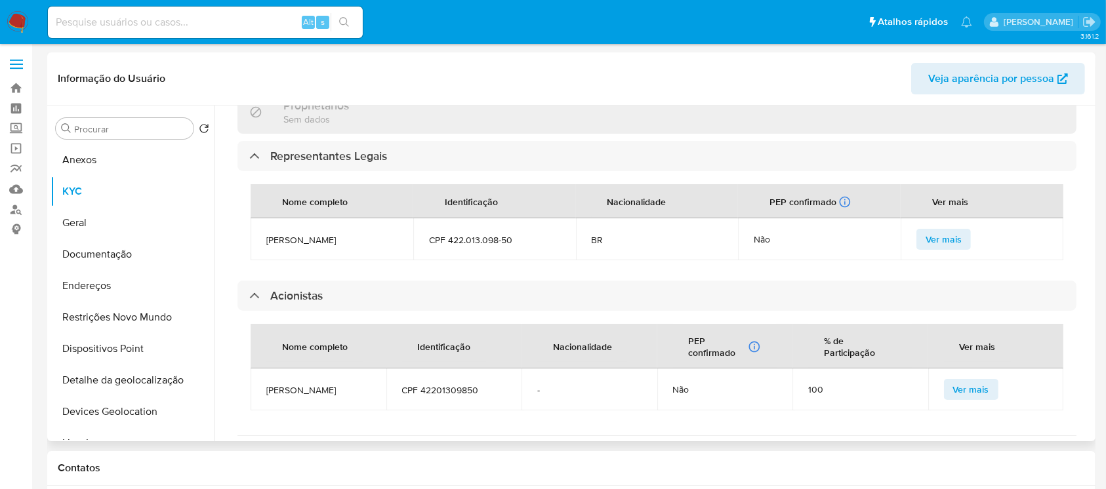
scroll to position [699, 0]
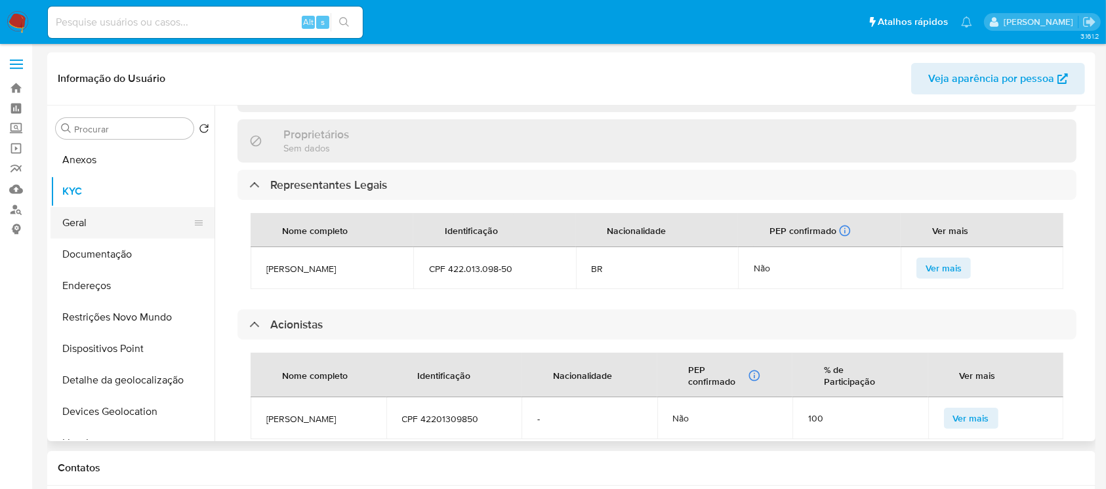
click at [102, 224] on button "Geral" at bounding box center [127, 222] width 153 height 31
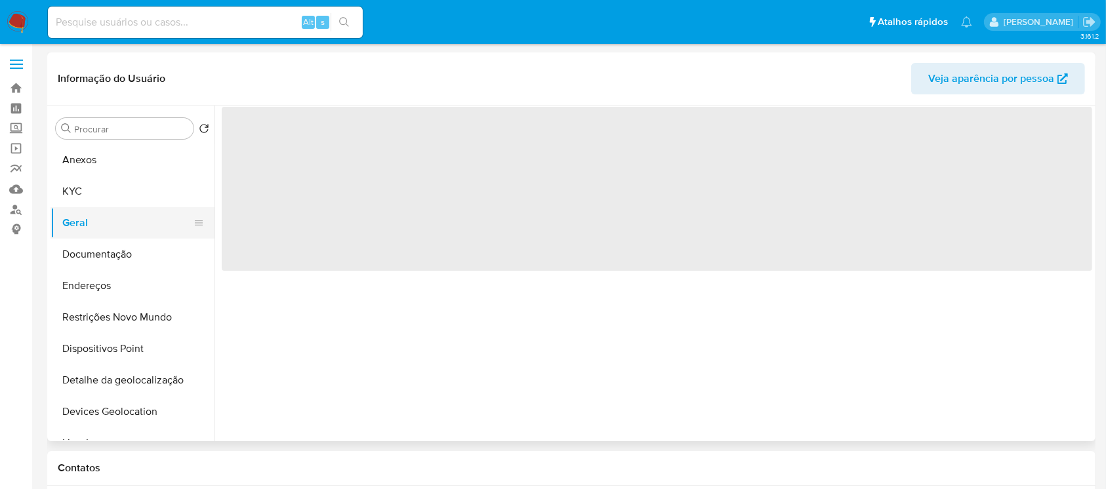
scroll to position [0, 0]
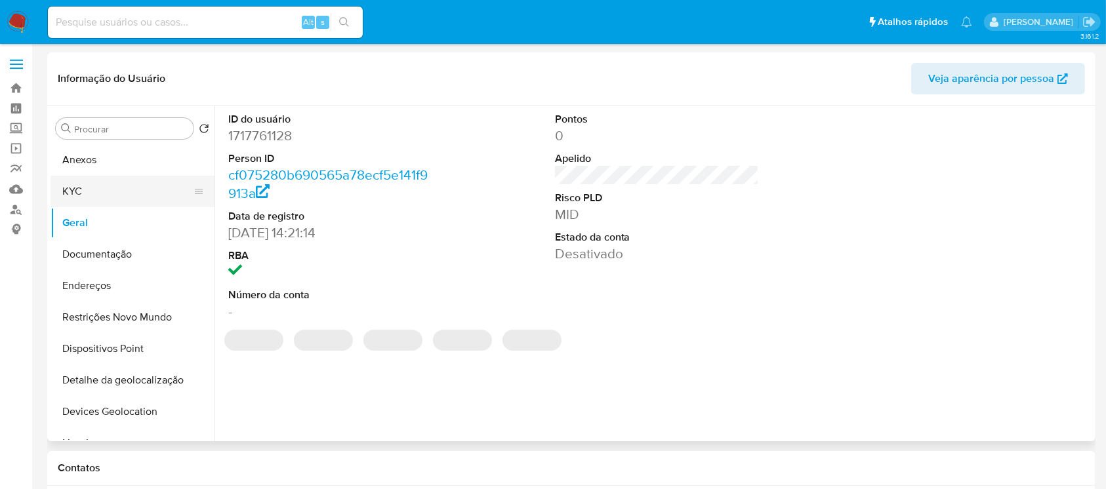
click at [117, 196] on button "KYC" at bounding box center [127, 191] width 153 height 31
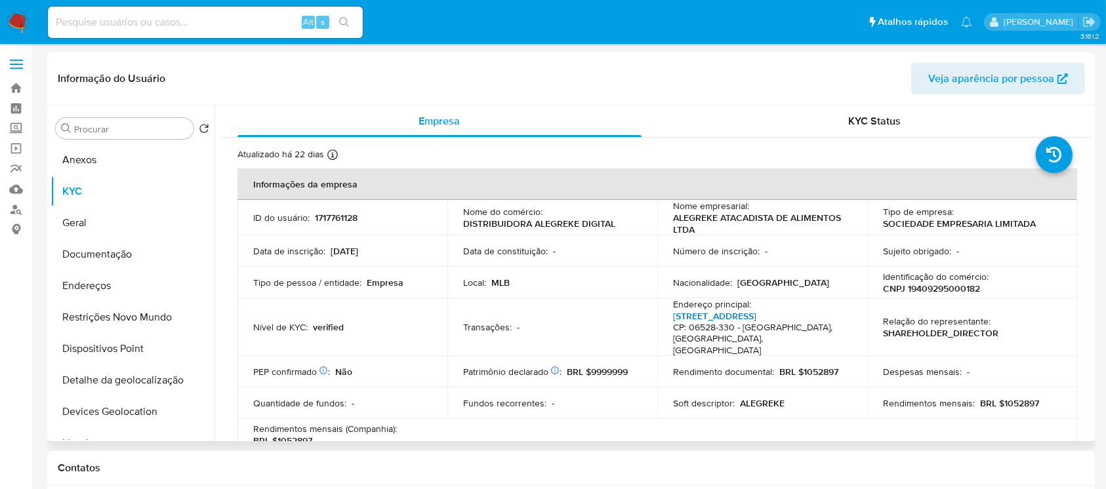
click at [702, 312] on link "Rua Estrela Dalva 285, Jardim Alagoas" at bounding box center [714, 316] width 83 height 13
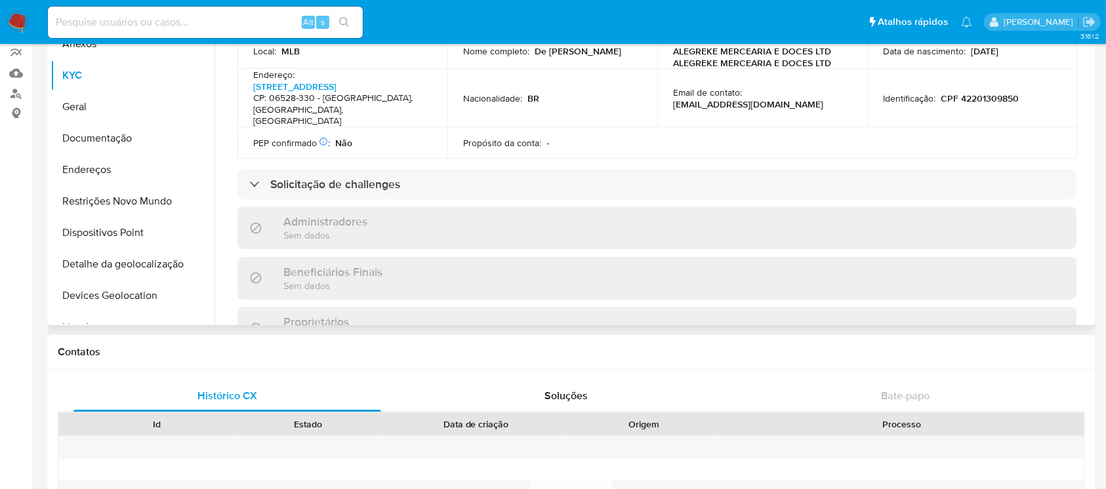
scroll to position [279, 0]
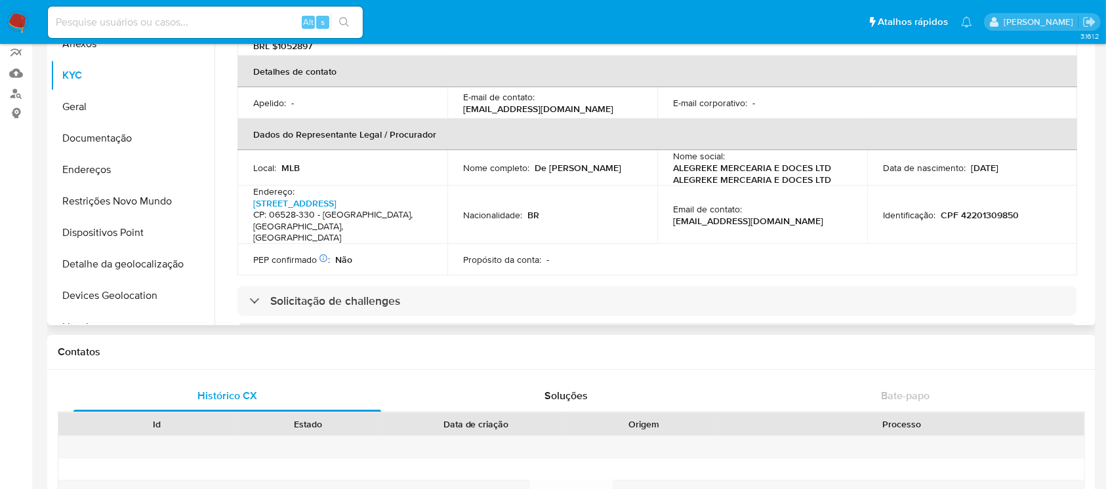
click at [967, 209] on p "CPF 42201309850" at bounding box center [980, 215] width 78 height 12
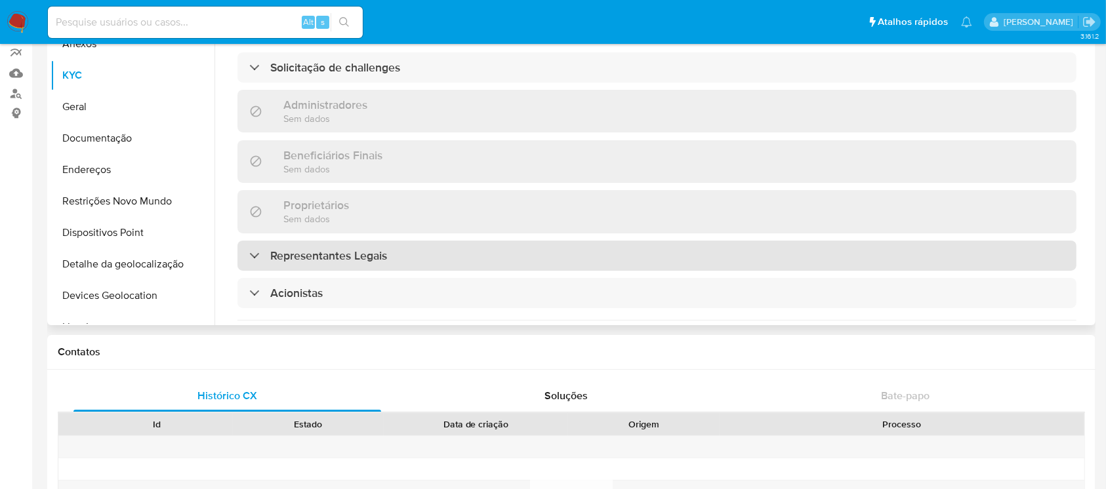
click at [350, 249] on h3 "Representantes Legais" at bounding box center [328, 256] width 117 height 14
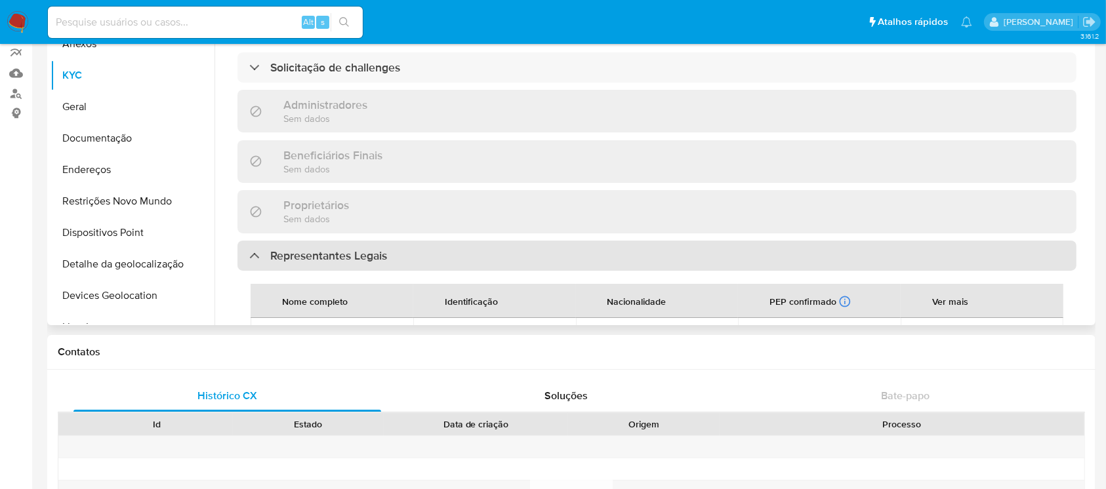
scroll to position [629, 0]
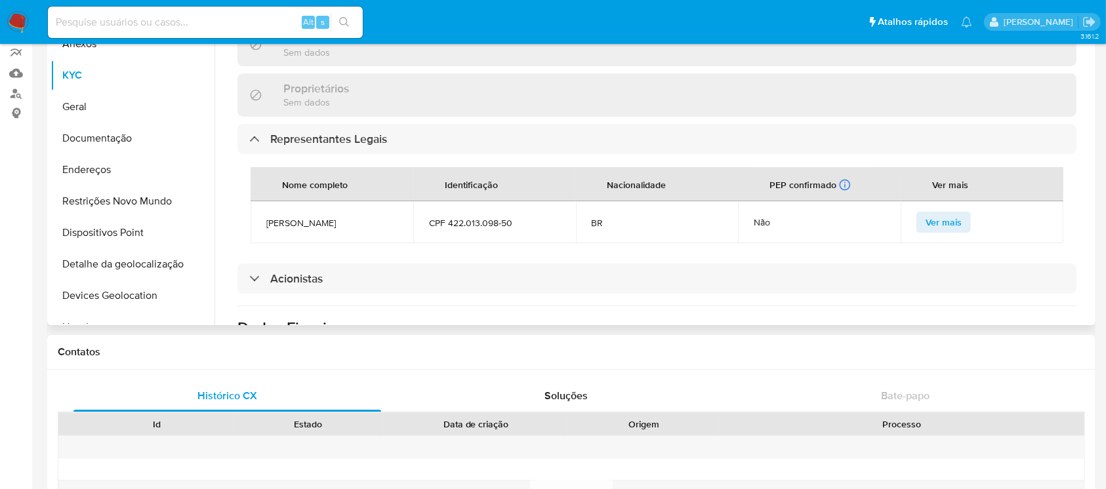
drag, startPoint x: 384, startPoint y: 205, endPoint x: 336, endPoint y: 202, distance: 48.6
click at [336, 217] on span "Gustavo Alves De Oliveira" at bounding box center [331, 223] width 131 height 12
click at [409, 214] on td "Gustavo Alves De Oliveira" at bounding box center [332, 222] width 163 height 42
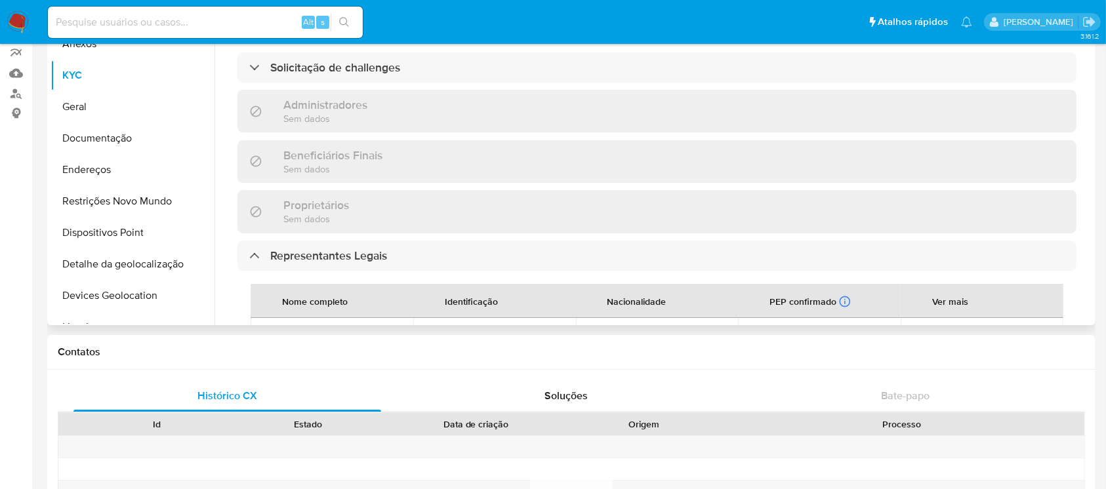
scroll to position [396, 0]
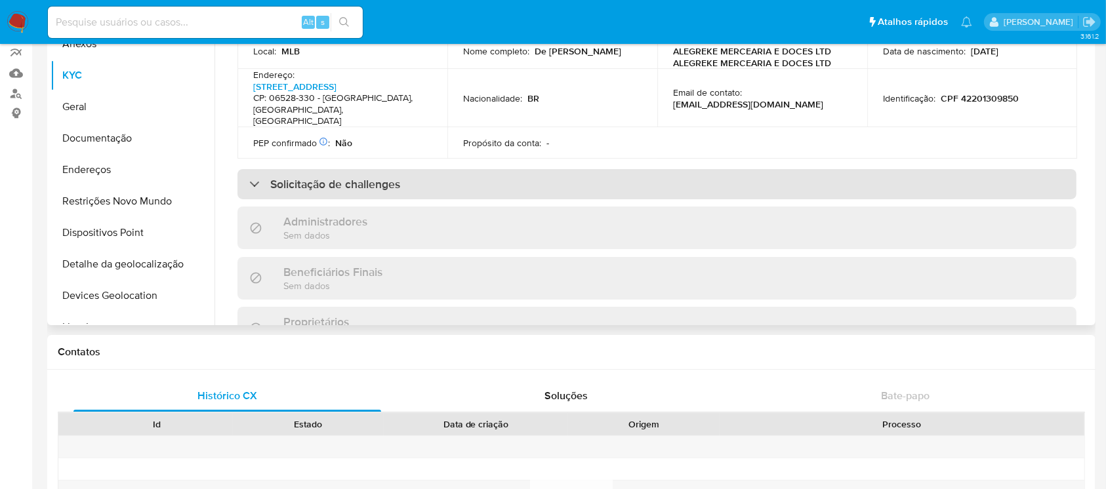
click at [325, 174] on div "Solicitação de challenges" at bounding box center [656, 184] width 839 height 30
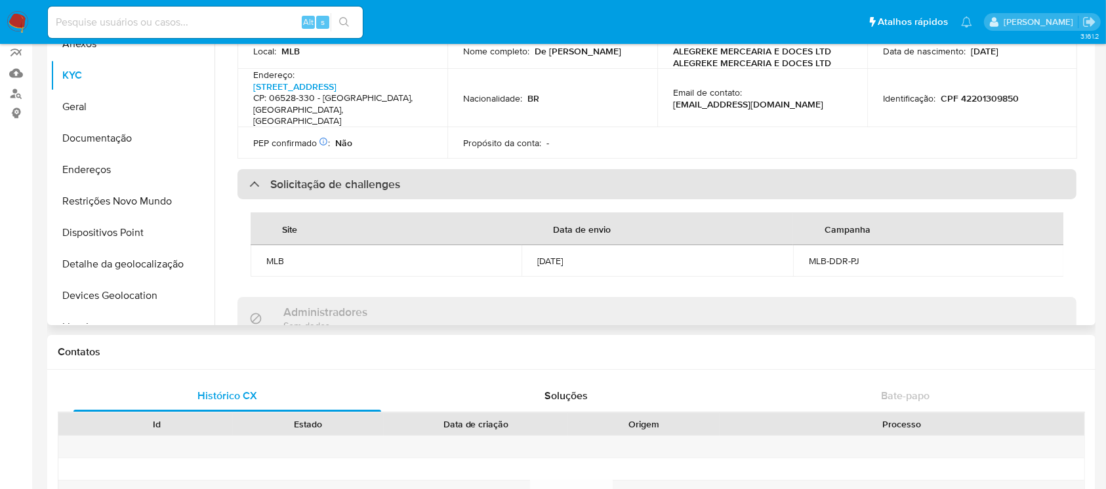
click at [325, 177] on h3 "Solicitação de challenges" at bounding box center [335, 184] width 130 height 14
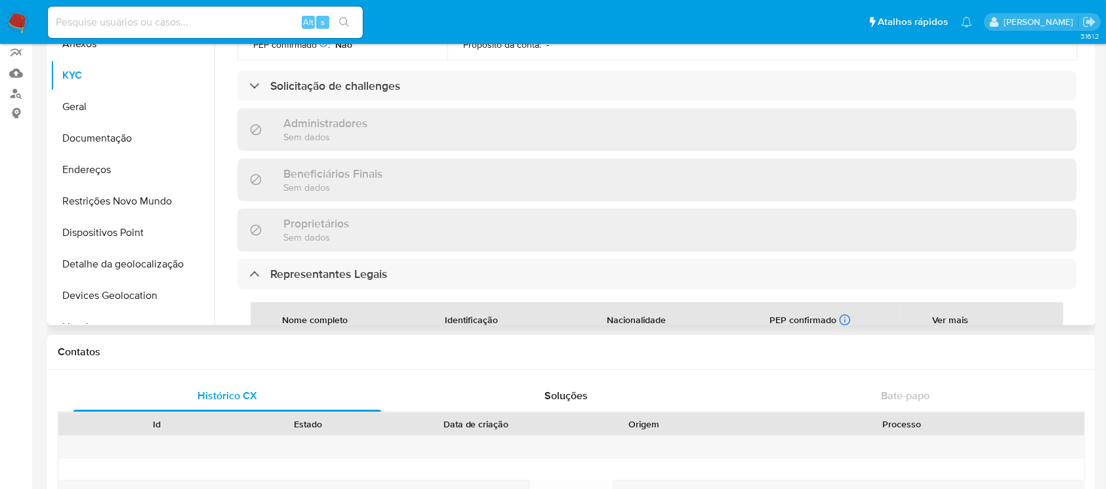
scroll to position [745, 0]
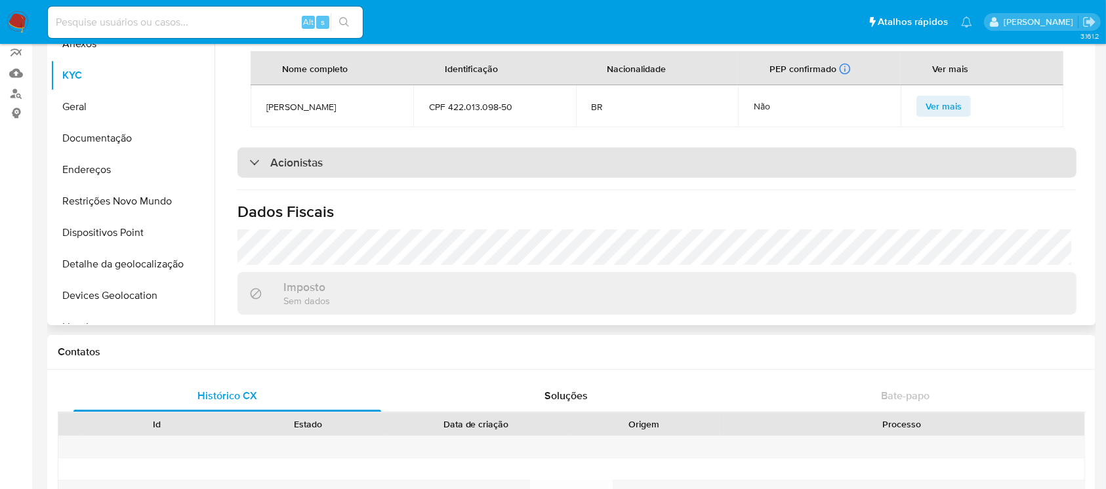
click at [314, 153] on div "Acionistas" at bounding box center [656, 163] width 839 height 30
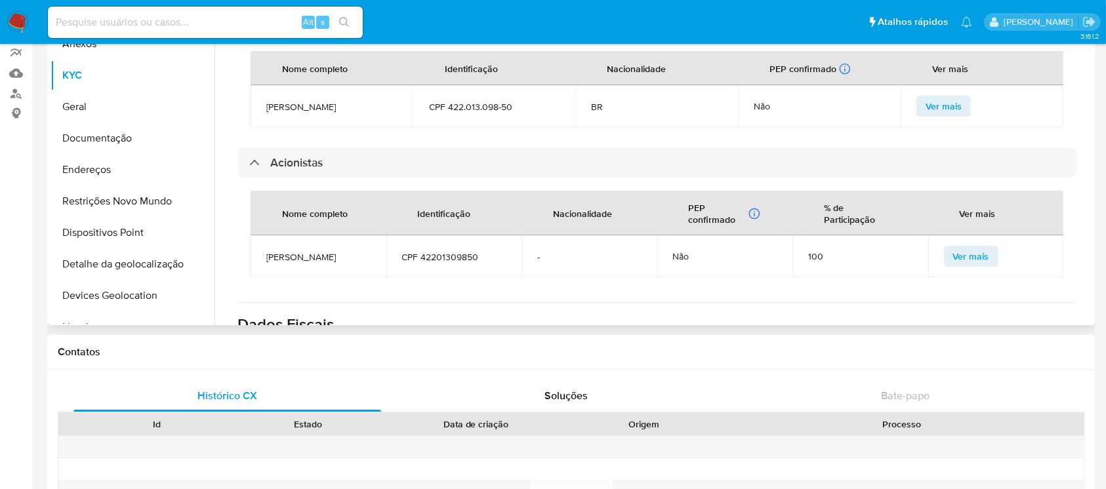
click at [445, 251] on span "CPF 42201309850" at bounding box center [454, 257] width 104 height 12
copy span "42201309850"
click at [313, 259] on span "GUSTAVO ALVES DE OLIVEIRA FERREIRA BRANDAO" at bounding box center [318, 257] width 104 height 12
click at [441, 251] on span "CPF 42201309850" at bounding box center [454, 257] width 104 height 12
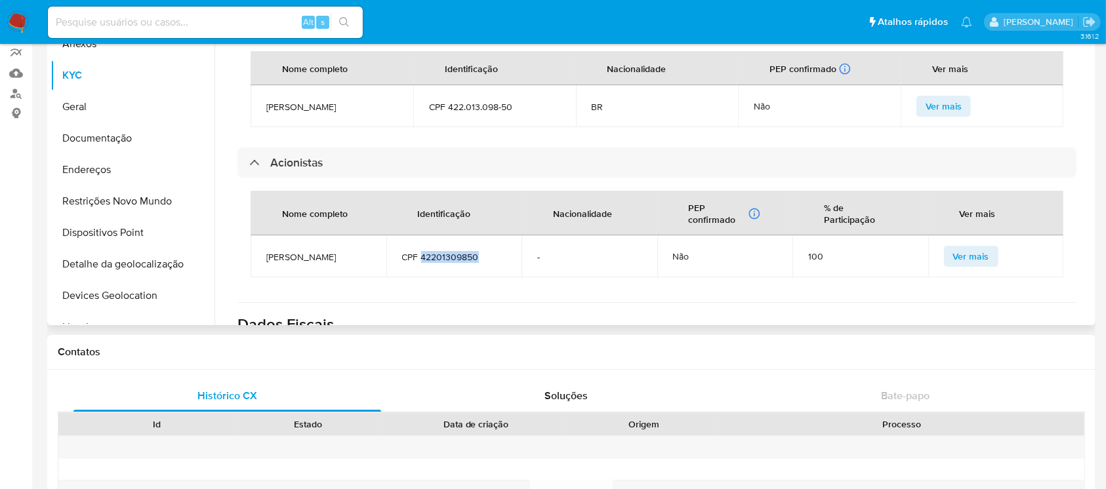
click at [441, 251] on span "CPF 42201309850" at bounding box center [454, 257] width 104 height 12
copy span "42201309850"
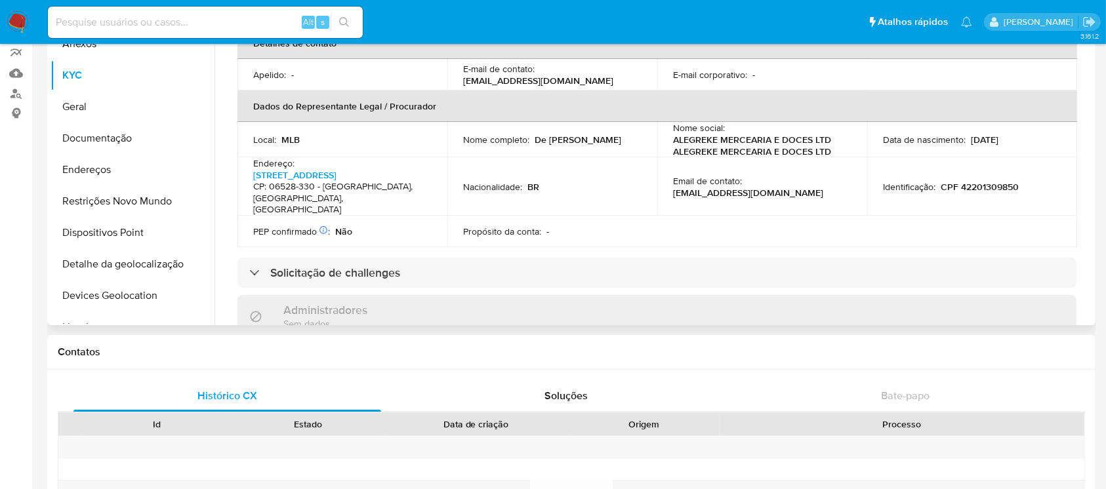
scroll to position [279, 0]
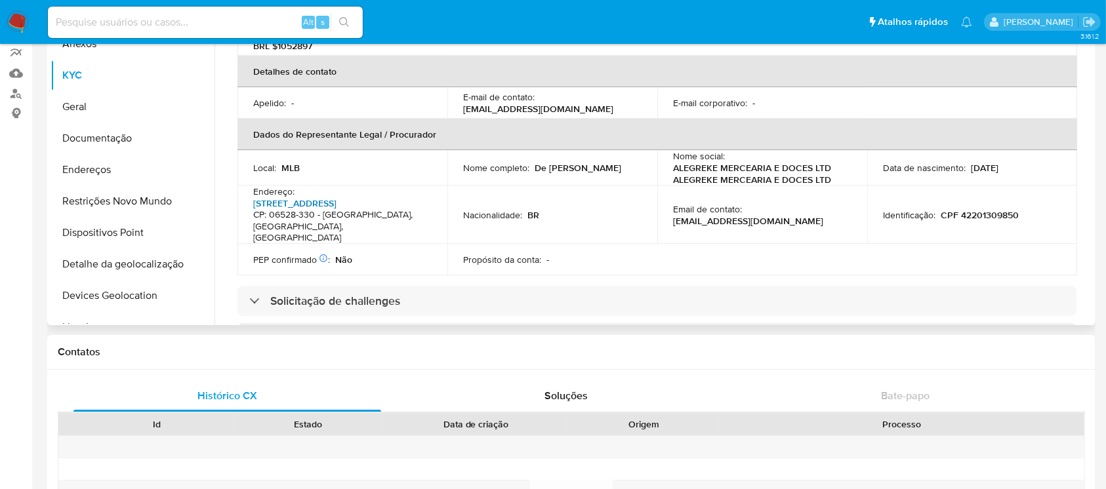
click at [310, 197] on link "Rua Estrela Dalva 285, Jardim Alagoas" at bounding box center [294, 203] width 83 height 13
click at [98, 202] on button "Restrições Novo Mundo" at bounding box center [127, 201] width 153 height 31
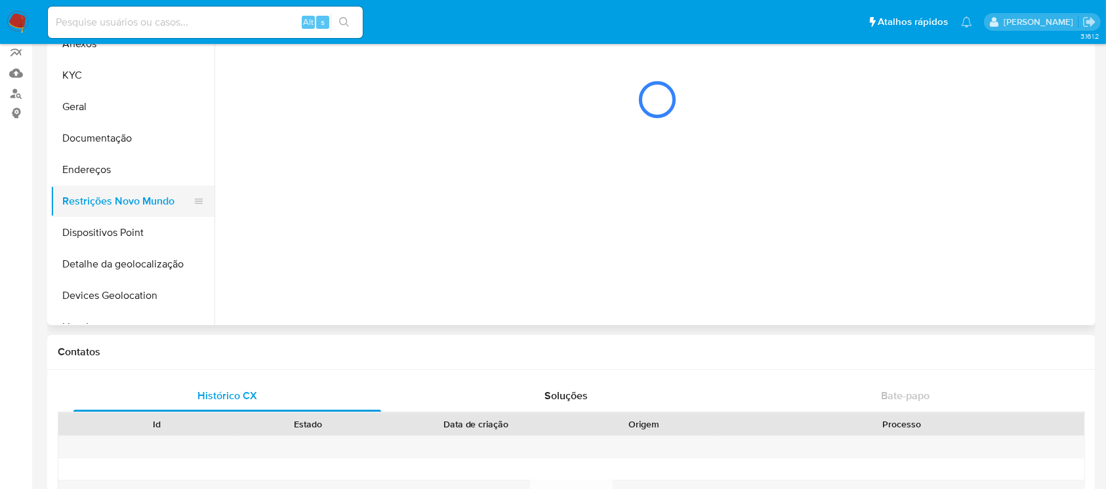
scroll to position [0, 0]
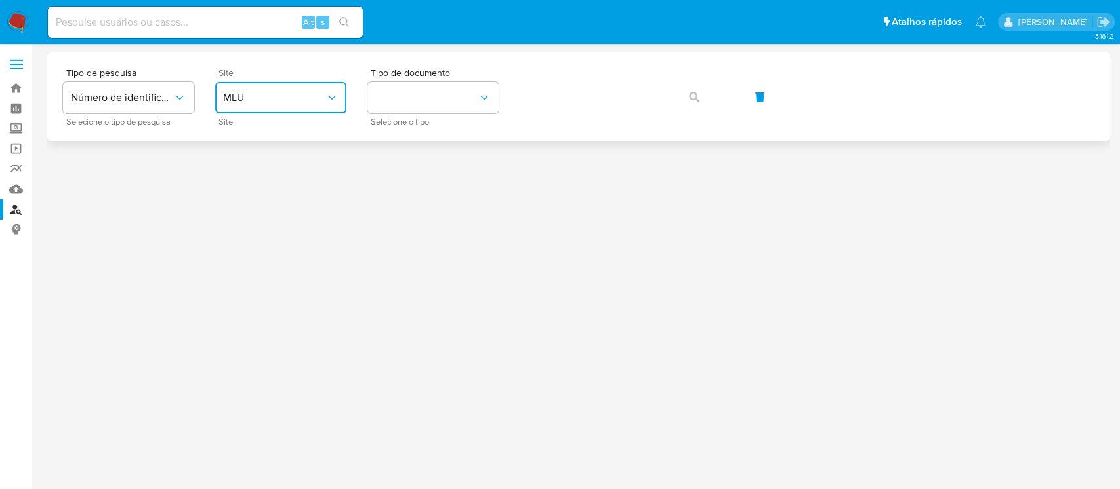
click at [304, 101] on span "MLU" at bounding box center [274, 97] width 102 height 13
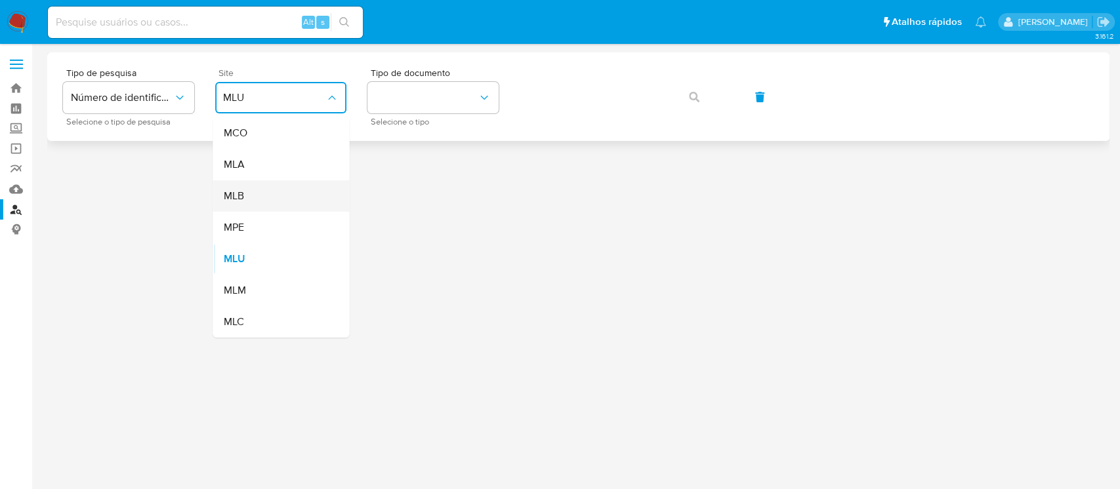
click at [237, 199] on span "MLB" at bounding box center [233, 196] width 20 height 13
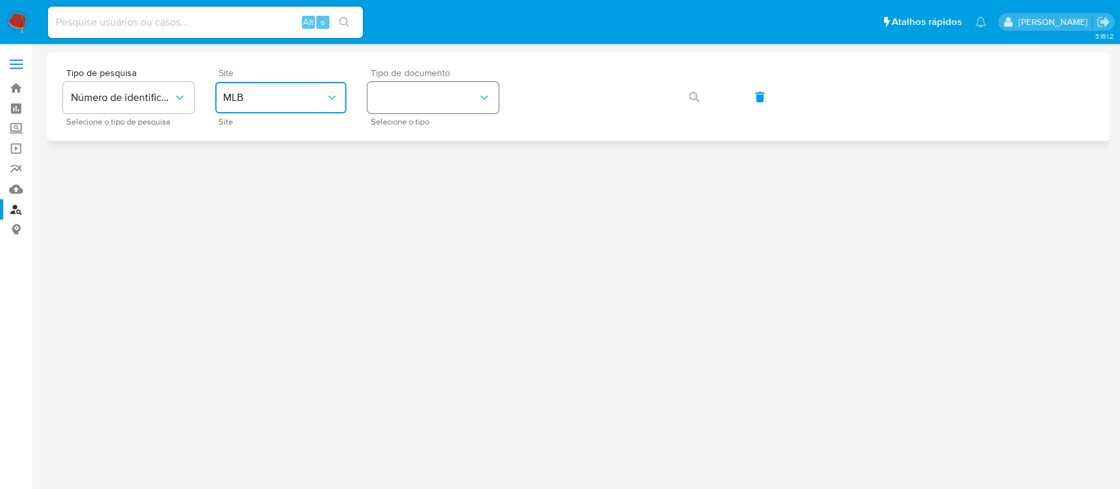
click at [404, 99] on button "identificationType" at bounding box center [432, 97] width 131 height 31
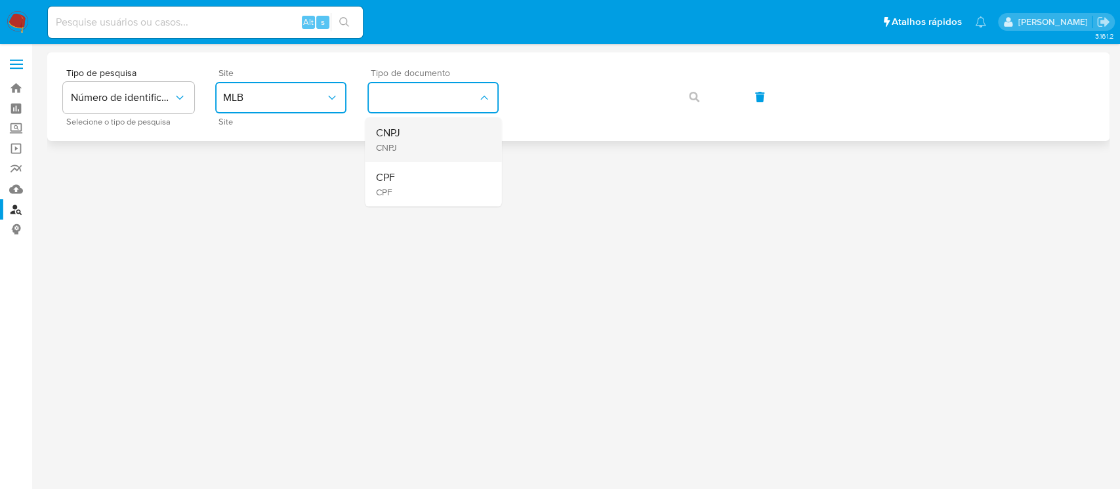
click at [394, 143] on span "CNPJ" at bounding box center [387, 148] width 24 height 12
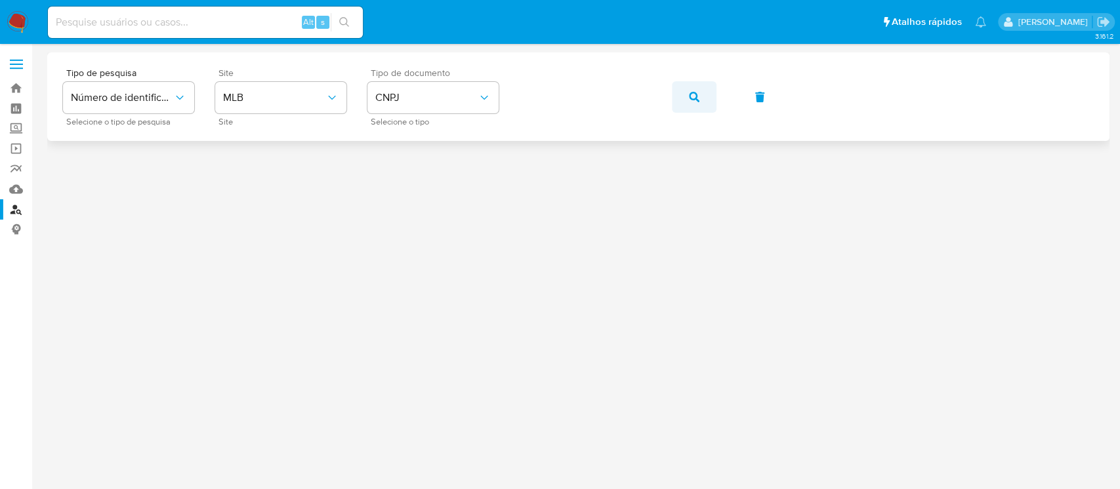
click at [690, 98] on icon "button" at bounding box center [694, 97] width 10 height 10
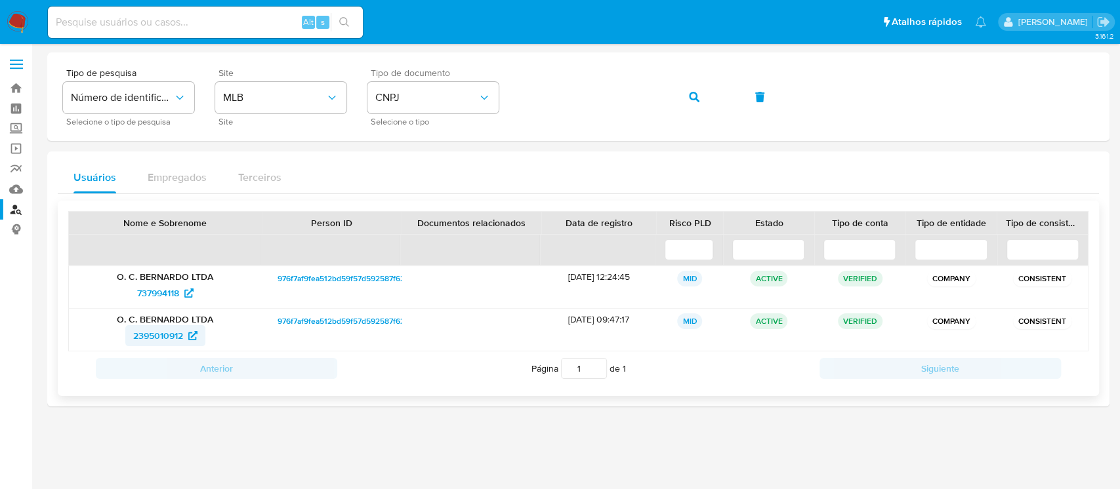
click at [153, 335] on span "2395010912" at bounding box center [158, 335] width 50 height 21
click at [438, 93] on span "CNPJ" at bounding box center [426, 97] width 102 height 13
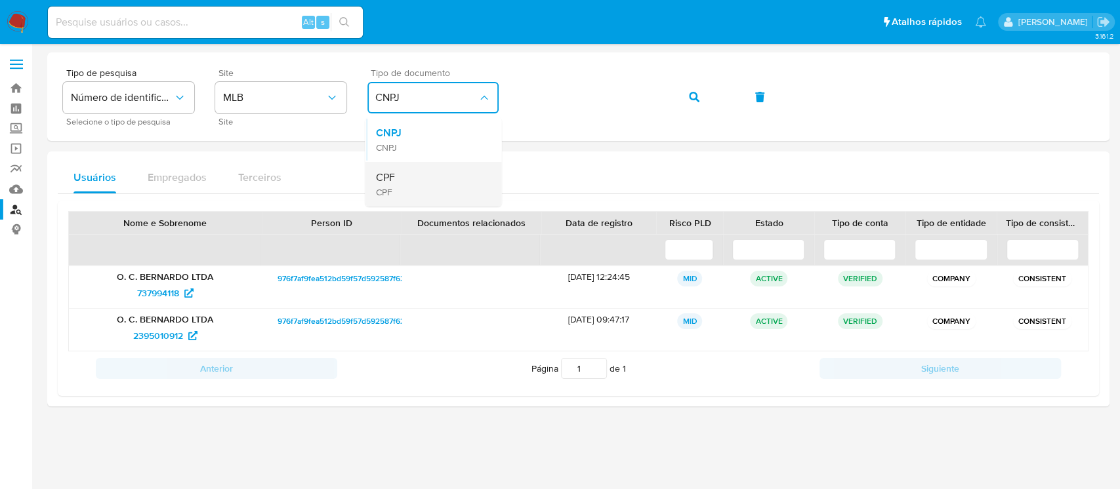
click at [396, 167] on div "CPF CPF" at bounding box center [429, 184] width 108 height 45
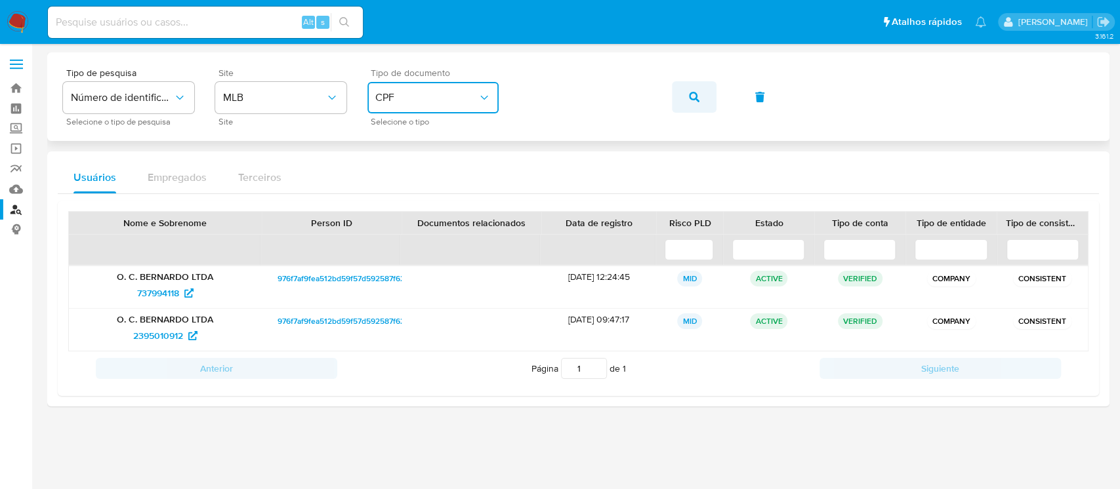
click at [700, 96] on button "button" at bounding box center [694, 96] width 45 height 31
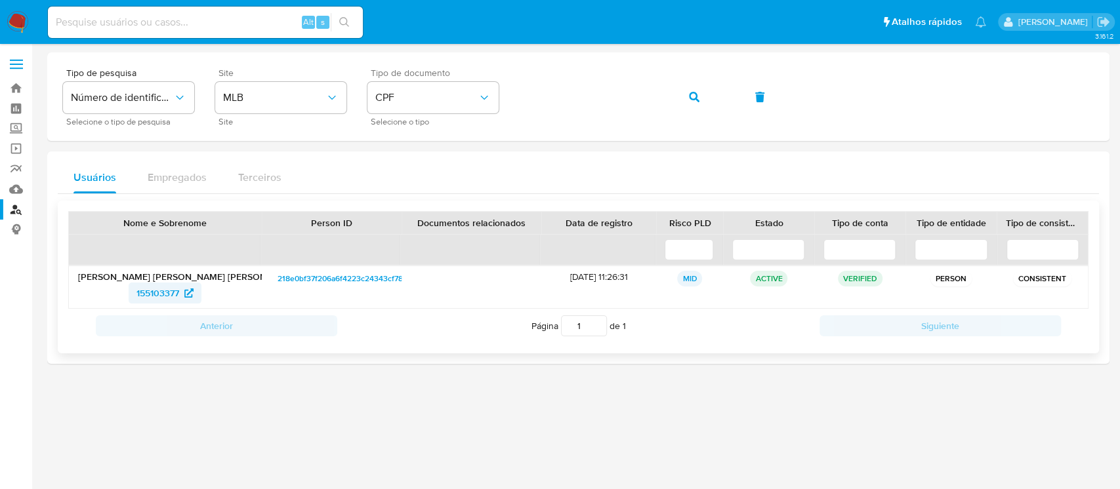
click at [146, 296] on span "155103377" at bounding box center [157, 293] width 43 height 21
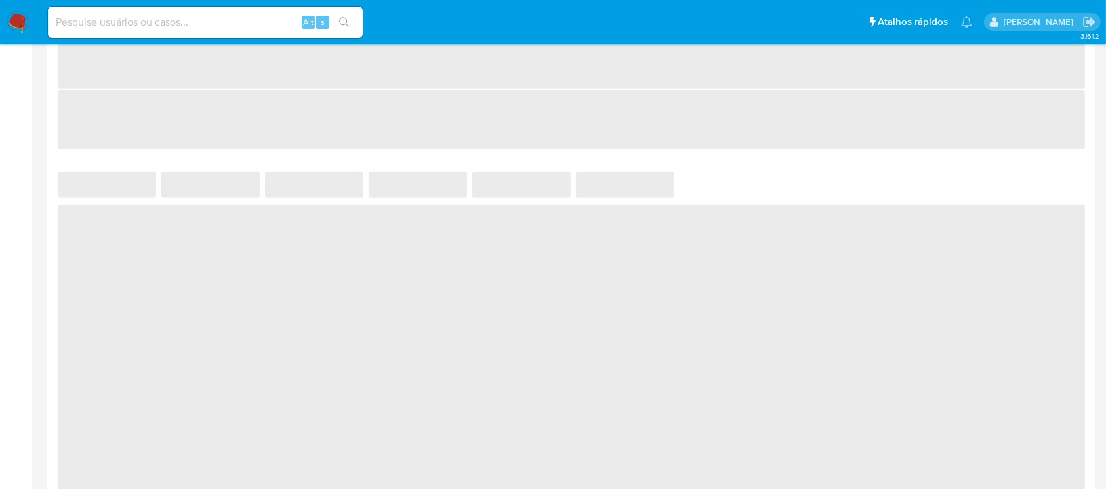
select select "10"
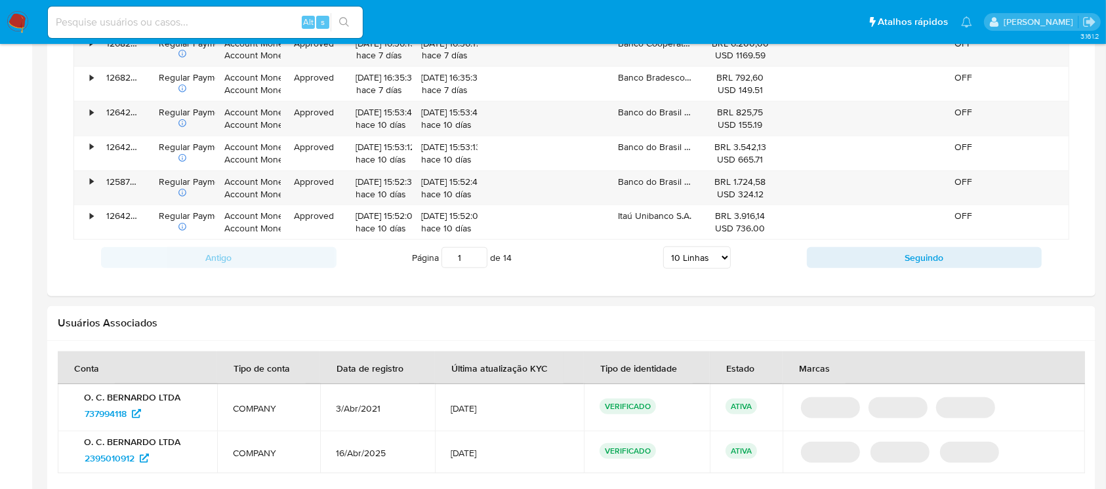
scroll to position [1259, 0]
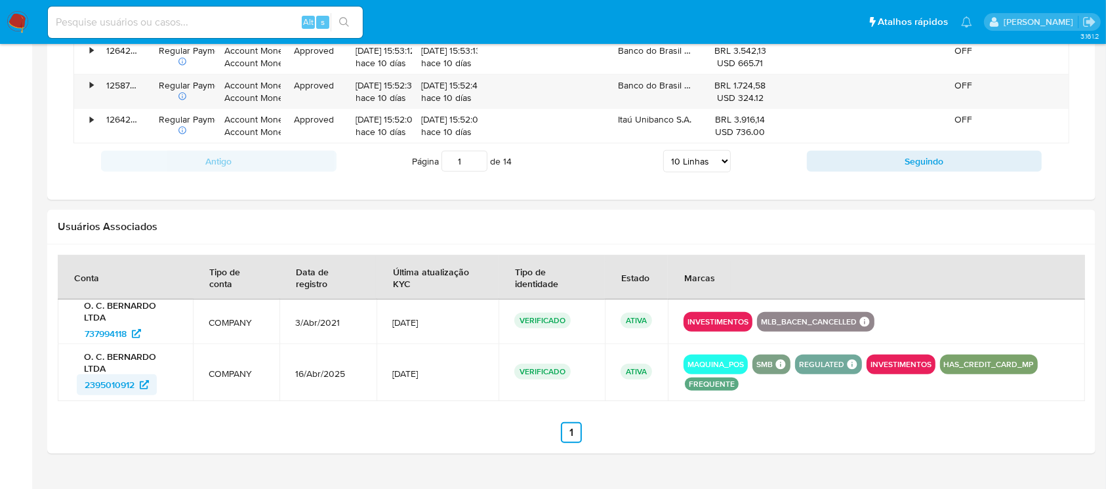
click at [91, 381] on span "2395010912" at bounding box center [110, 385] width 50 height 21
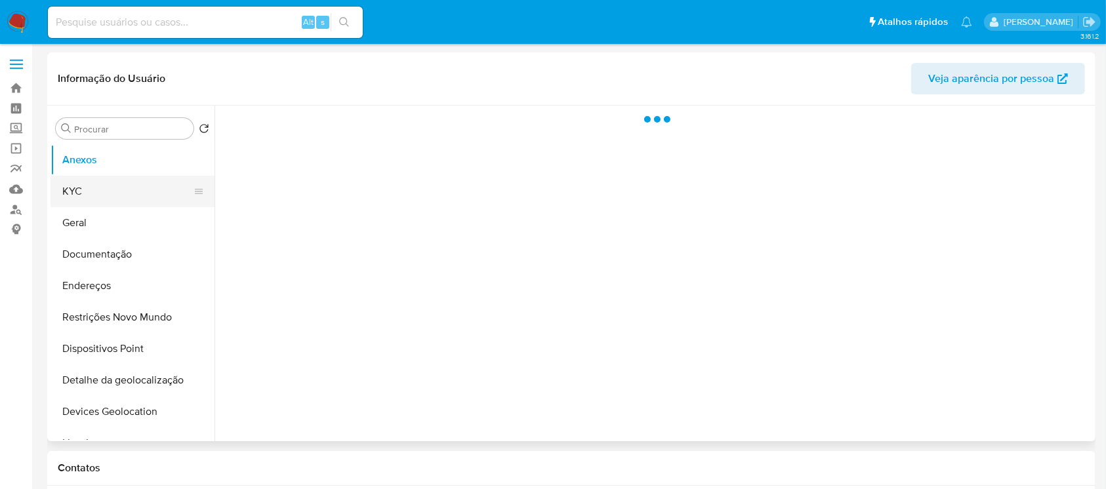
click at [93, 193] on button "KYC" at bounding box center [127, 191] width 153 height 31
select select "10"
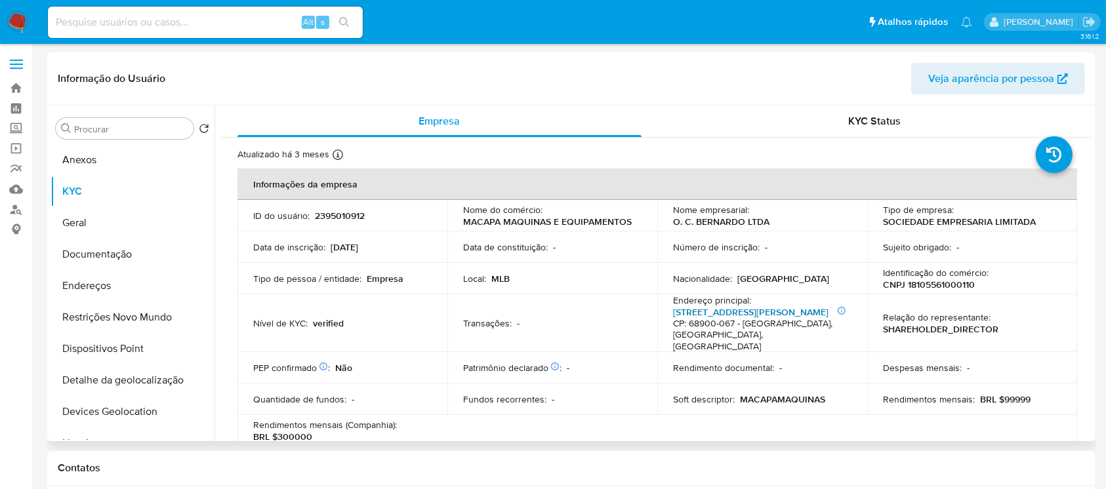
click at [697, 309] on link "Rua Leopoldo Machado 2536, Central" at bounding box center [750, 312] width 155 height 13
click at [115, 317] on button "Restrições Novo Mundo" at bounding box center [127, 317] width 153 height 31
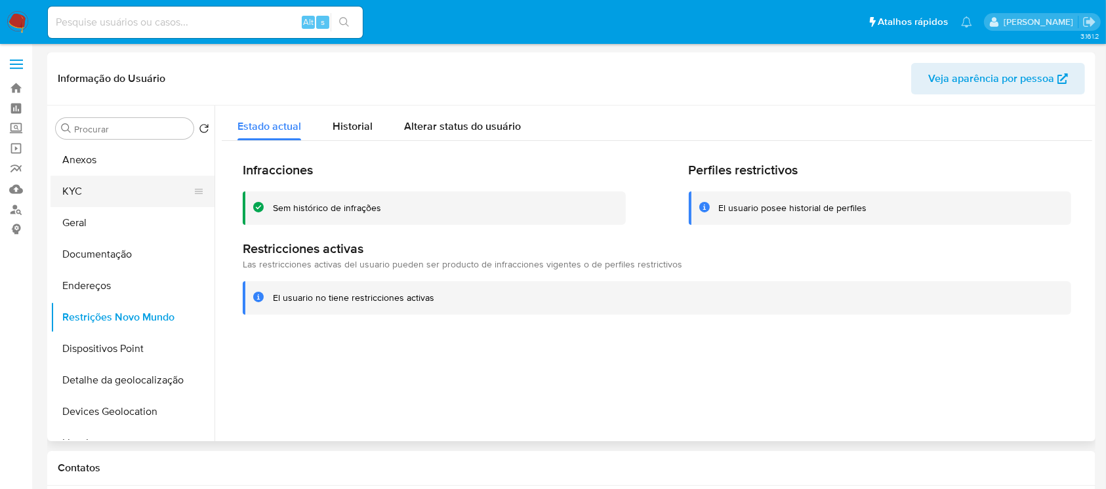
click at [58, 195] on button "KYC" at bounding box center [127, 191] width 153 height 31
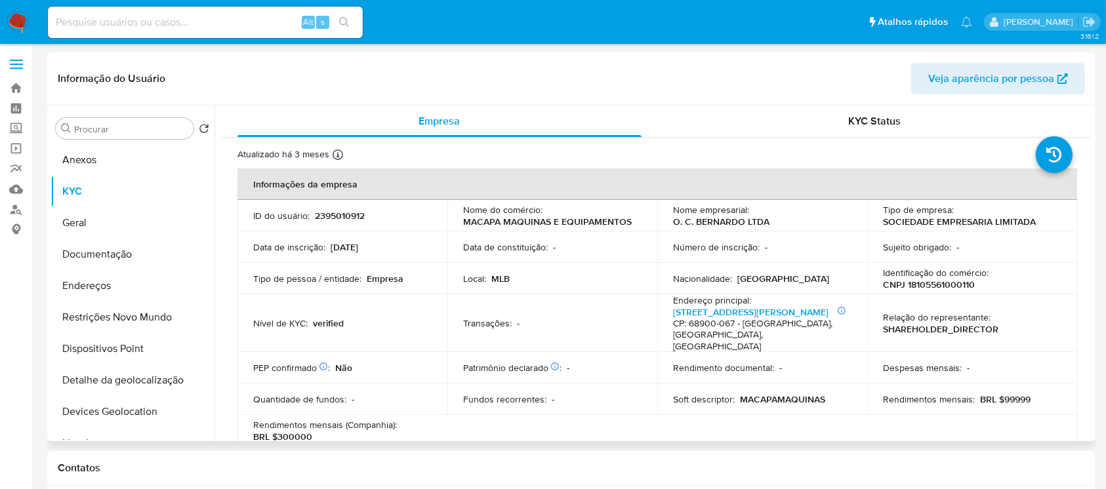
click at [673, 222] on p "O. C. BERNARDO LTDA" at bounding box center [721, 222] width 96 height 12
drag, startPoint x: 672, startPoint y: 220, endPoint x: 765, endPoint y: 222, distance: 92.5
click at [765, 222] on p "O. C. BERNARDO LTDA" at bounding box center [721, 222] width 96 height 12
copy p "O. C. BERNARDO LTDA"
click at [923, 281] on p "CNPJ 18105561000110" at bounding box center [929, 285] width 92 height 12
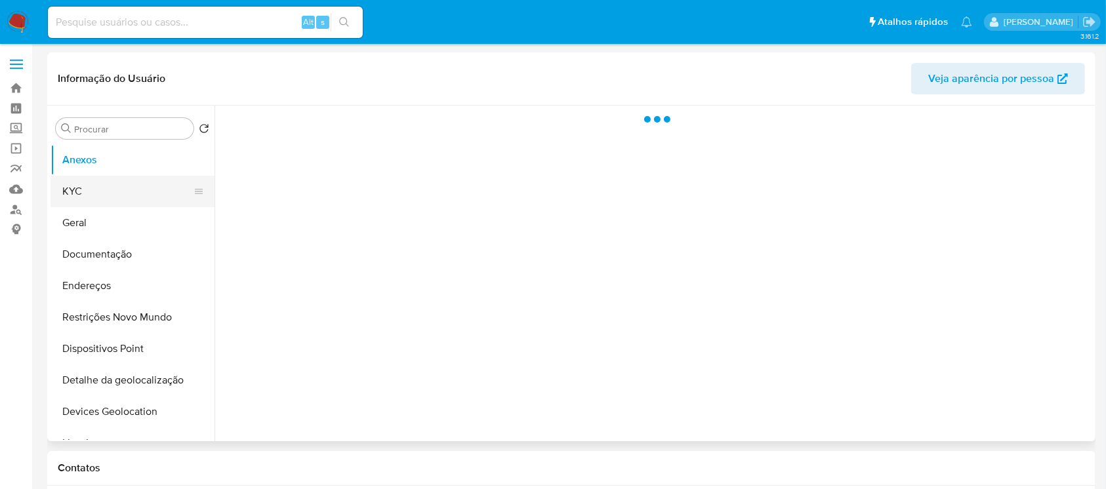
click at [92, 197] on button "KYC" at bounding box center [127, 191] width 153 height 31
select select "10"
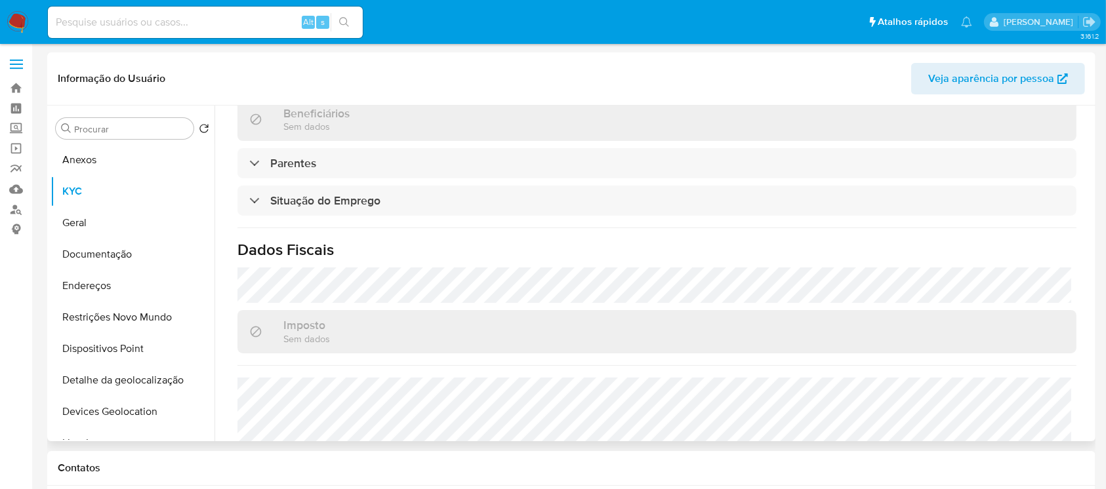
scroll to position [578, 0]
